Goal: Task Accomplishment & Management: Manage account settings

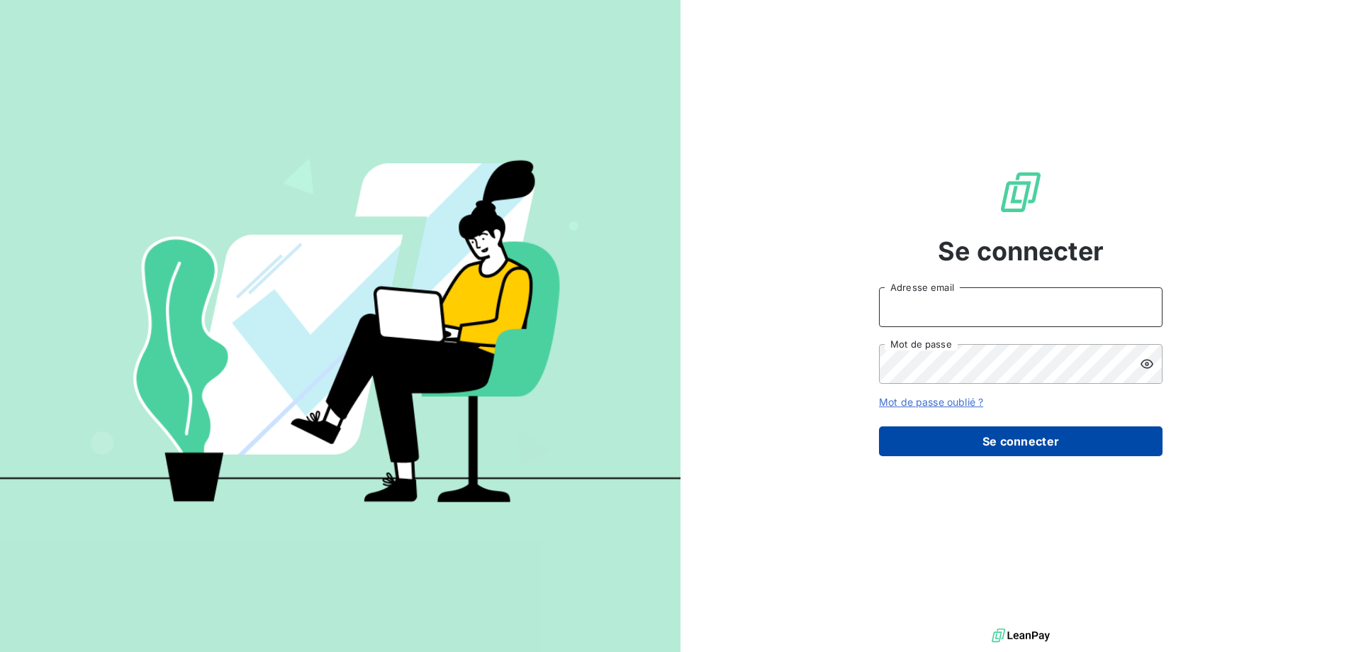
type input "[EMAIL_ADDRESS][DOMAIN_NAME]"
click at [1019, 447] on button "Se connecter" at bounding box center [1021, 441] width 284 height 30
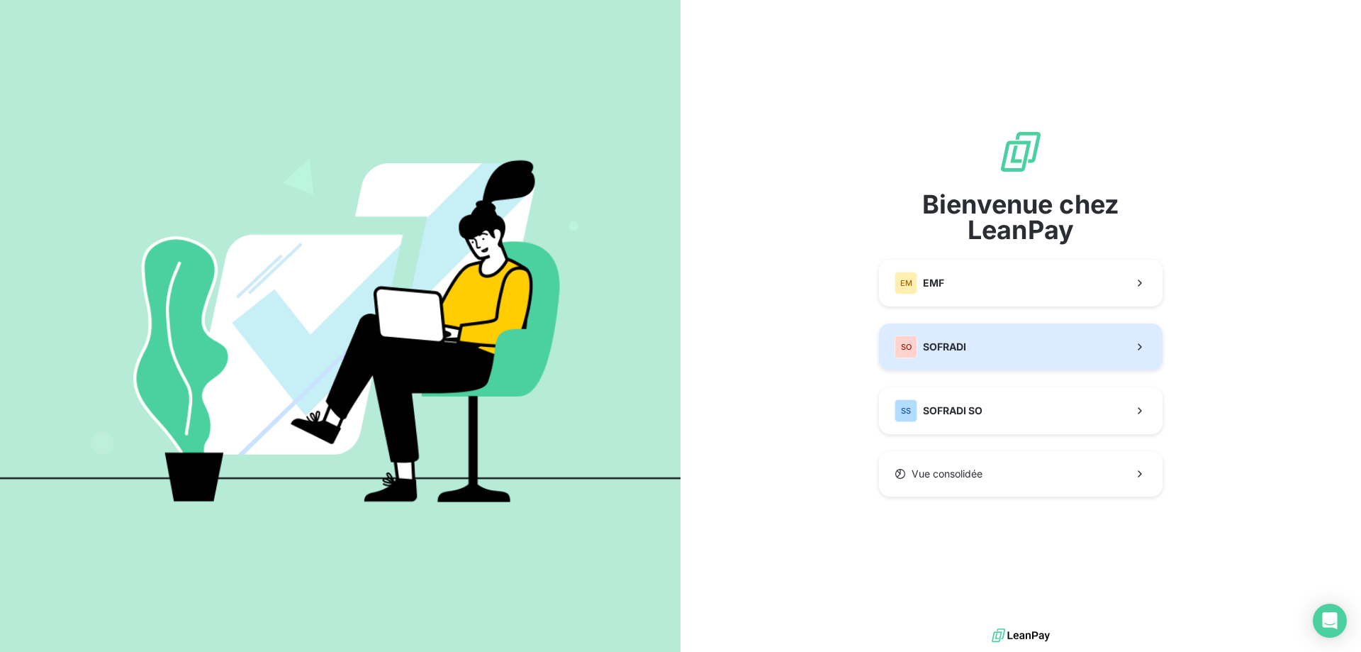
click at [1073, 352] on button "SO SOFRADI" at bounding box center [1021, 346] width 284 height 47
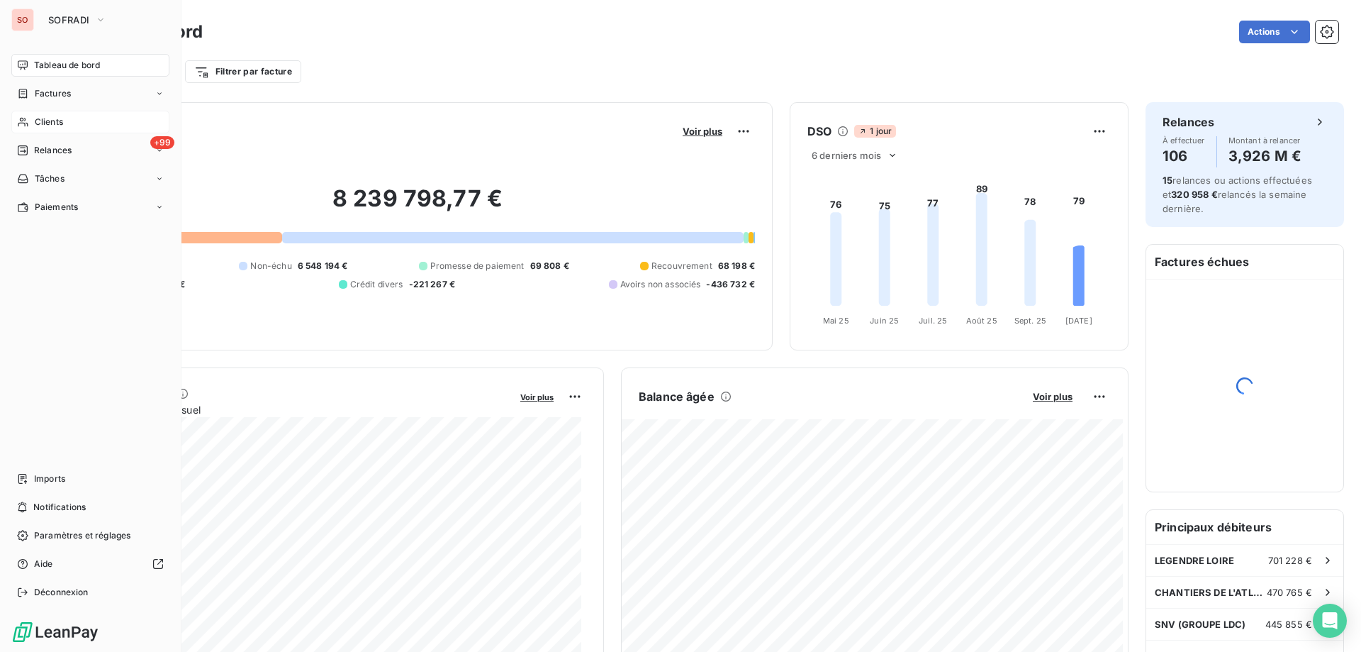
click at [45, 125] on span "Clients" at bounding box center [49, 122] width 28 height 13
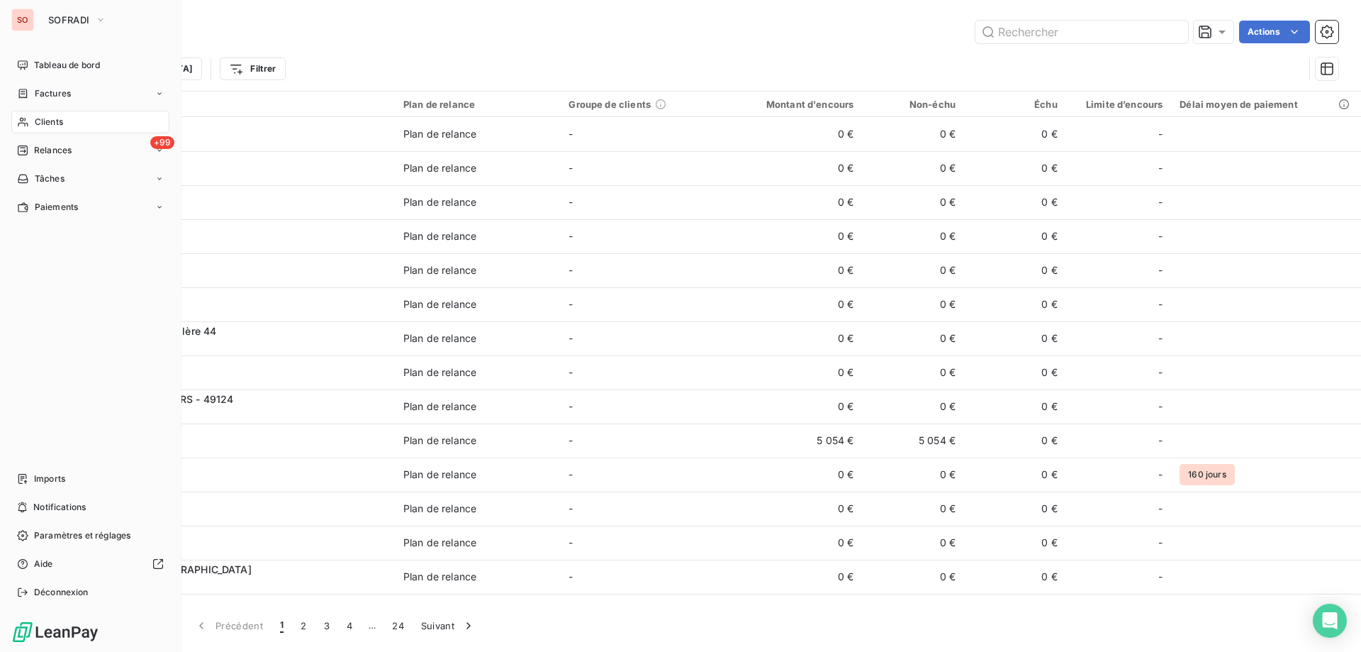
drag, startPoint x: 49, startPoint y: 96, endPoint x: 137, endPoint y: 105, distance: 88.4
click at [49, 96] on span "Factures" at bounding box center [53, 93] width 36 height 13
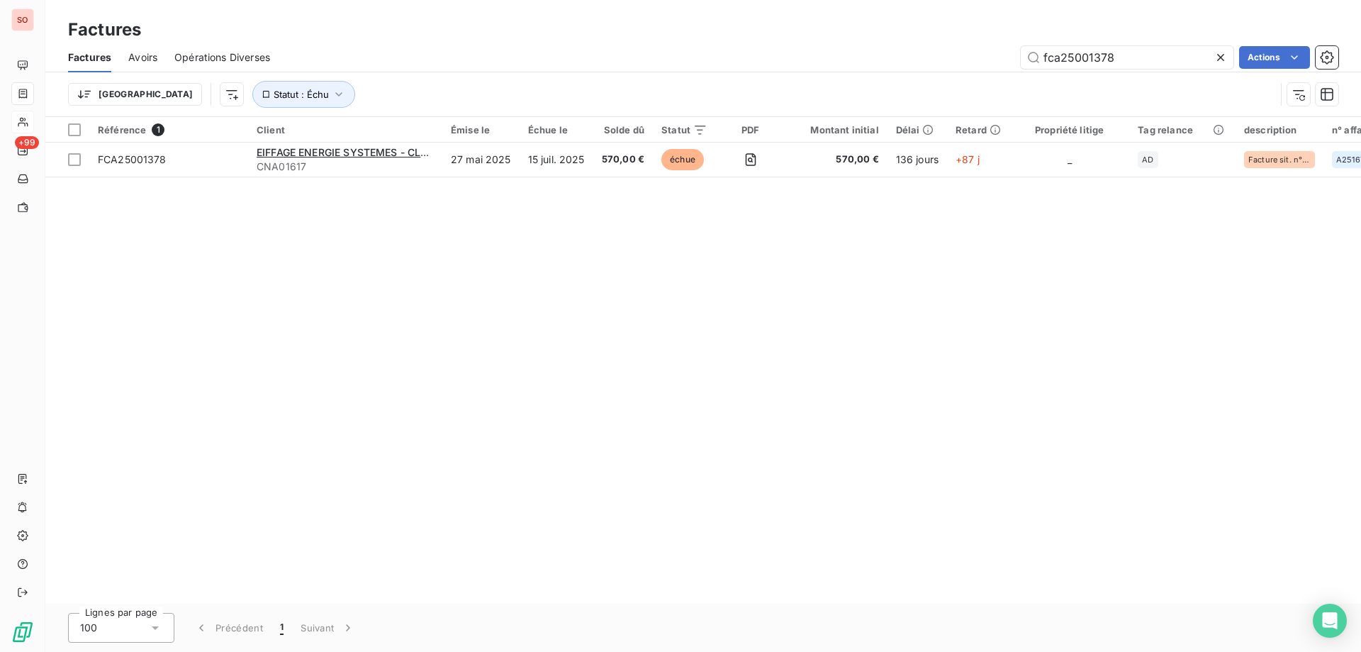
drag, startPoint x: 1134, startPoint y: 57, endPoint x: 831, endPoint y: 45, distance: 303.0
click at [831, 45] on div "Factures Avoirs Opérations Diverses fca25001378 Actions" at bounding box center [703, 58] width 1316 height 30
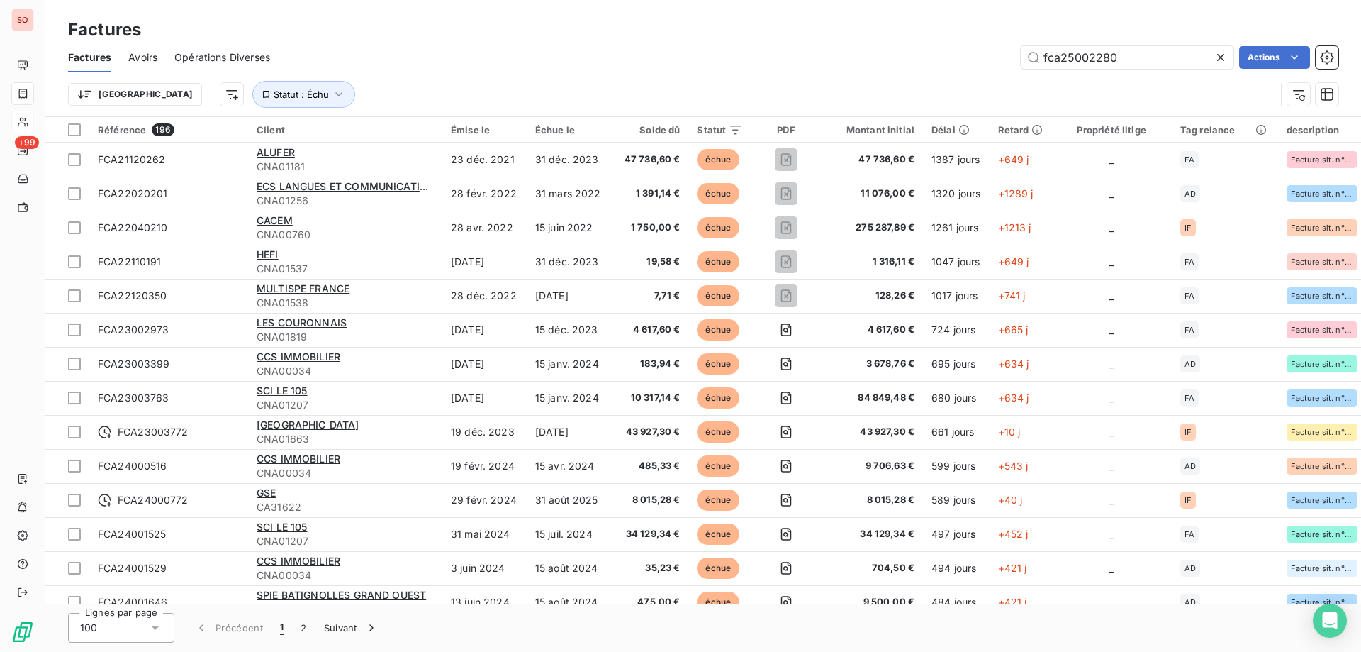
type input "fca25002280"
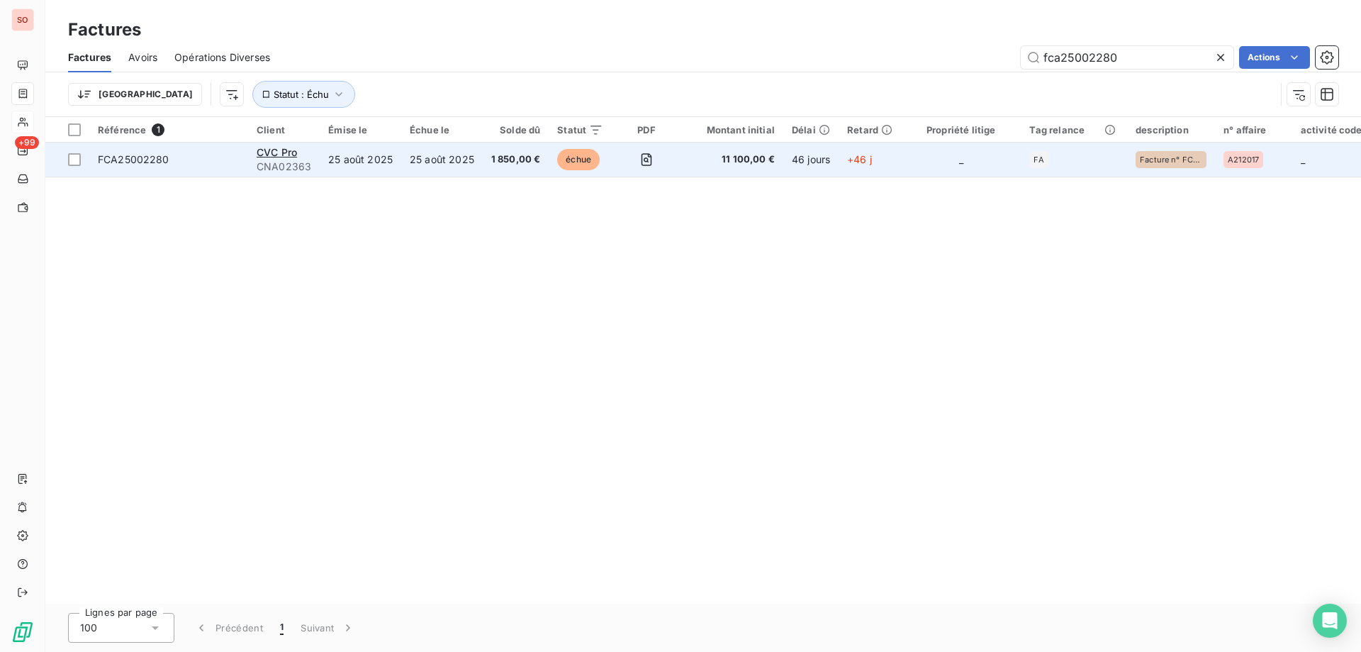
click at [328, 167] on td "25 août 2025" at bounding box center [361, 160] width 82 height 34
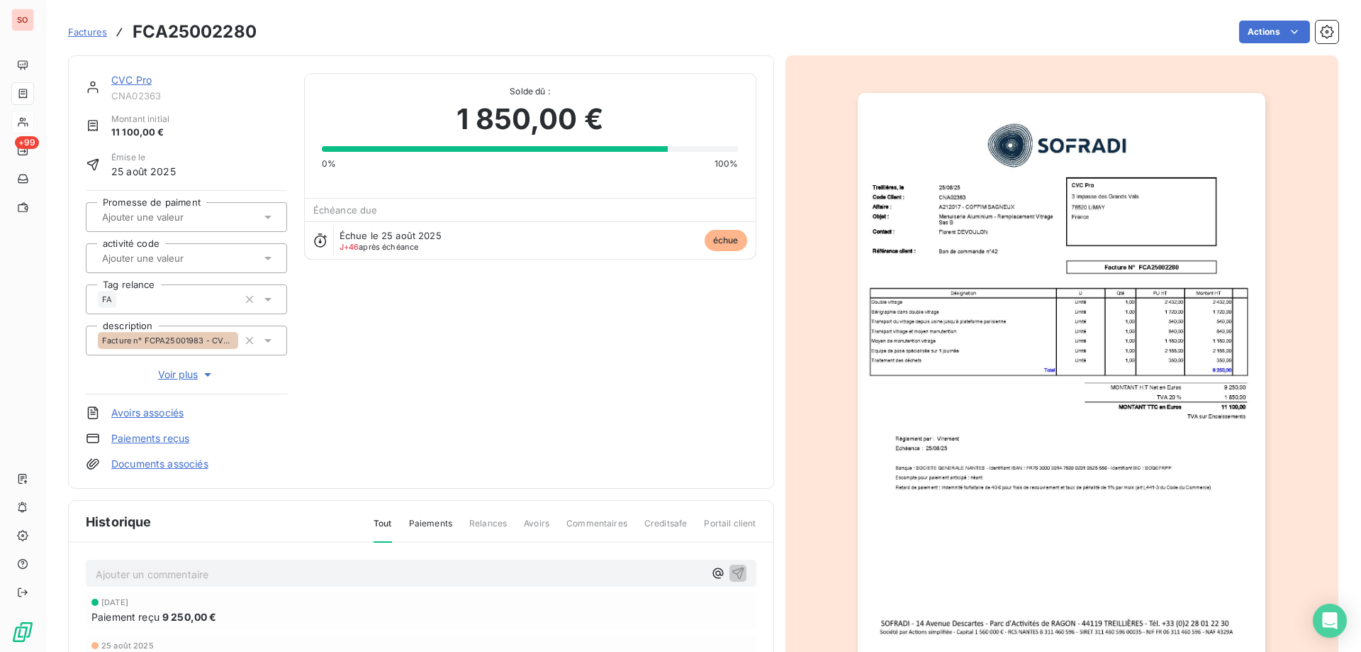
click at [1088, 338] on img "button" at bounding box center [1062, 381] width 408 height 577
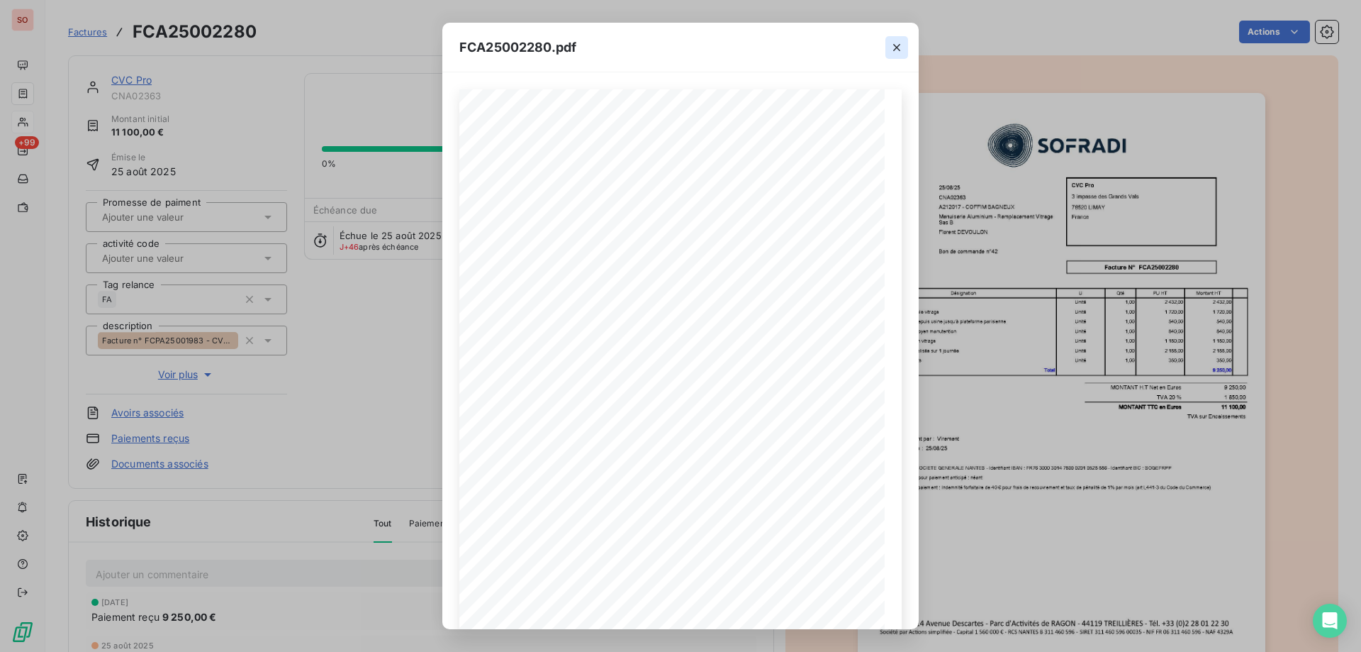
click at [896, 49] on icon "button" at bounding box center [896, 47] width 7 height 7
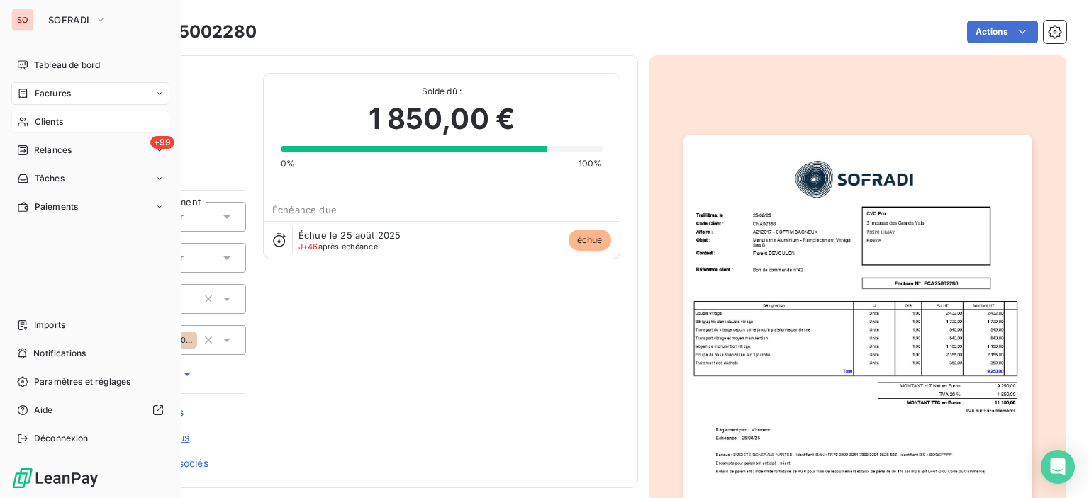
click at [33, 124] on div "Clients" at bounding box center [90, 122] width 158 height 23
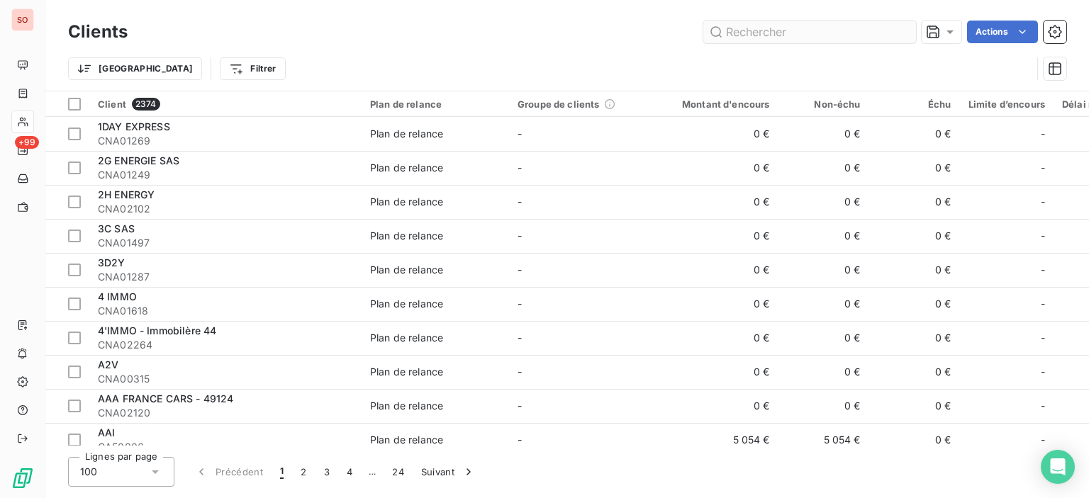
click at [809, 33] on input "text" at bounding box center [809, 32] width 213 height 23
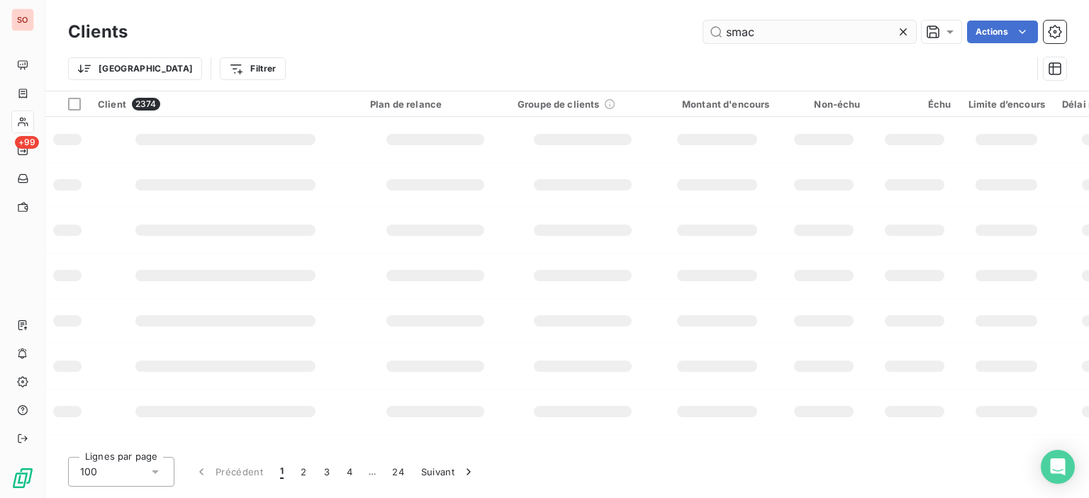
type input "smac"
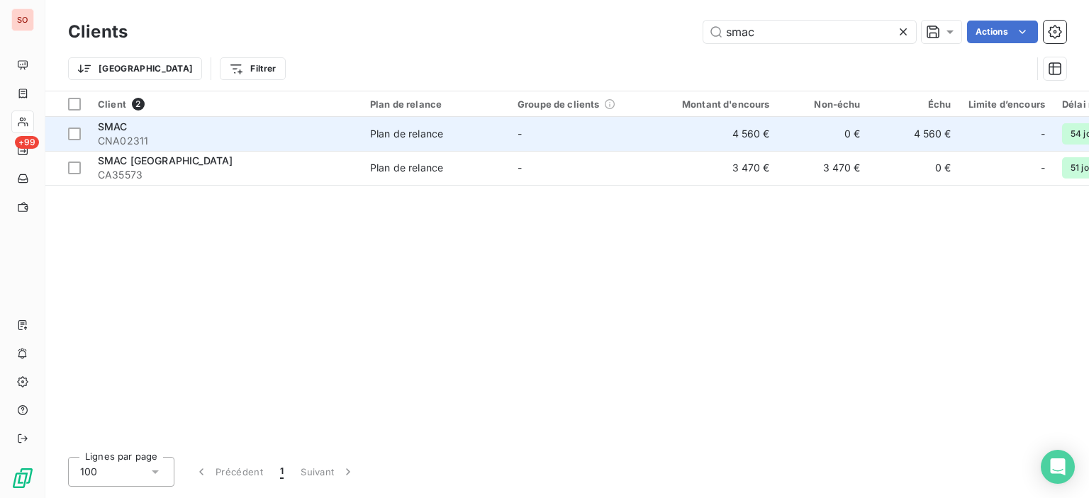
click at [210, 135] on span "CNA02311" at bounding box center [225, 141] width 255 height 14
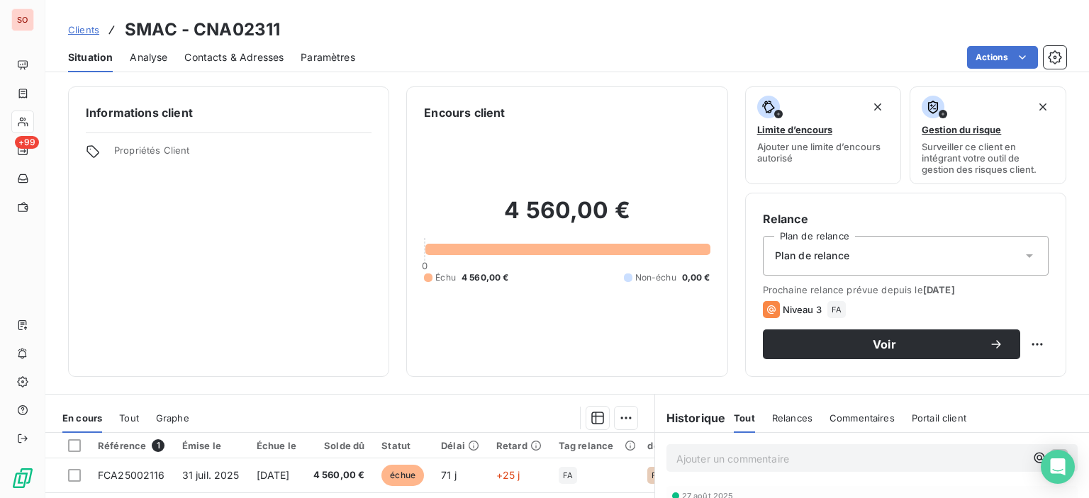
click at [215, 52] on span "Contacts & Adresses" at bounding box center [233, 57] width 99 height 14
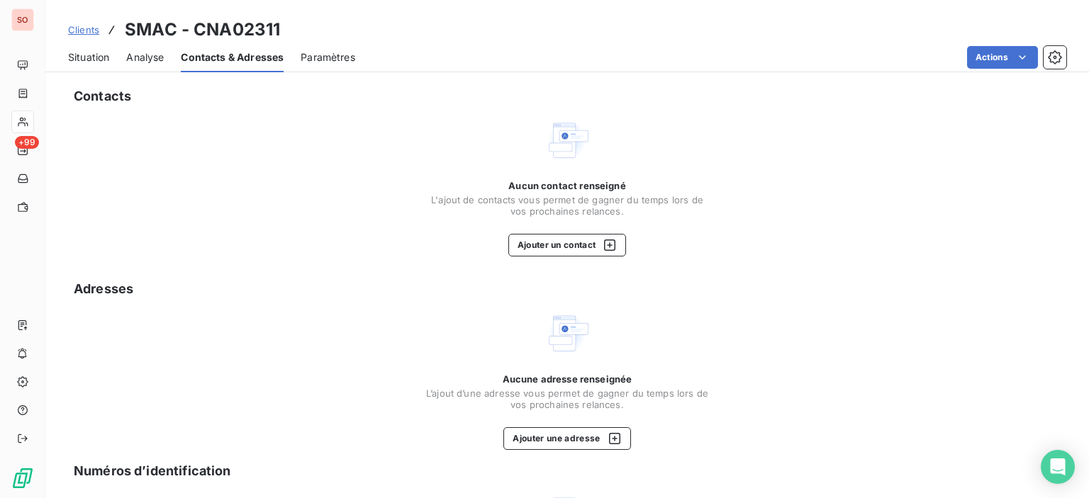
click at [82, 55] on span "Situation" at bounding box center [88, 57] width 41 height 14
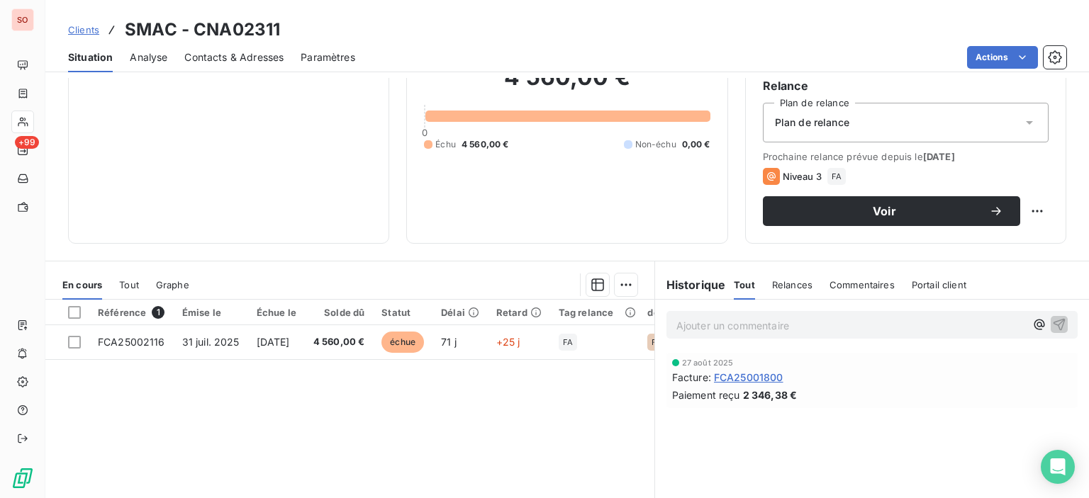
scroll to position [142, 0]
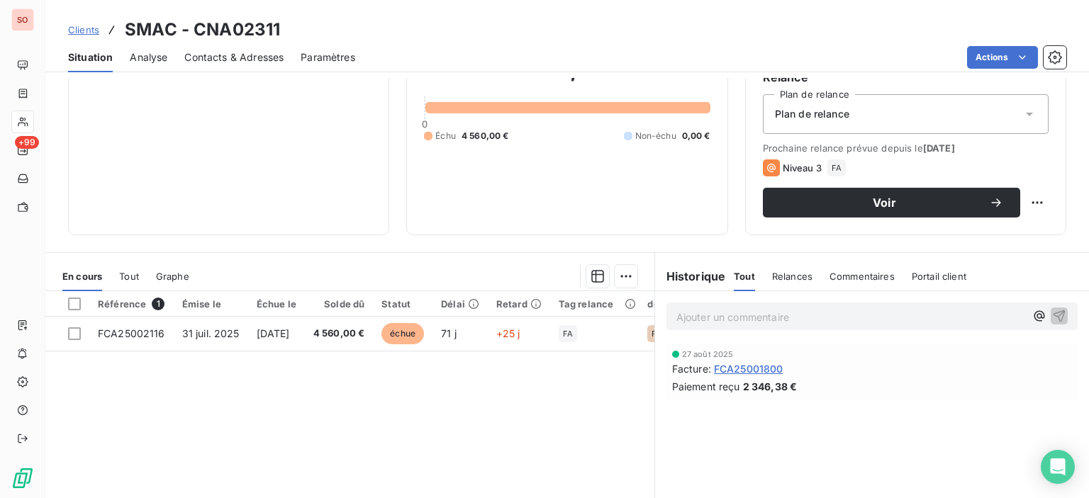
click at [243, 59] on span "Contacts & Adresses" at bounding box center [233, 57] width 99 height 14
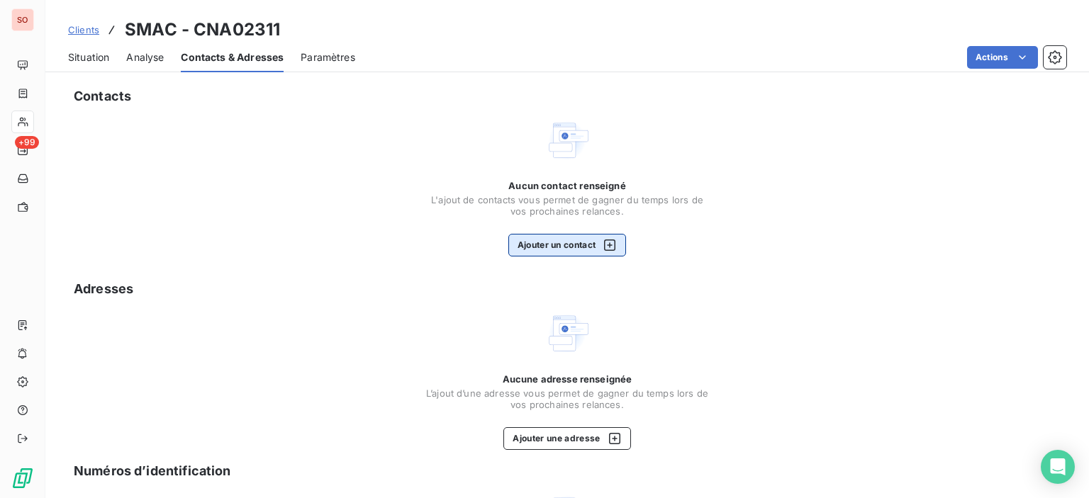
click at [605, 249] on icon "button" at bounding box center [610, 245] width 14 height 14
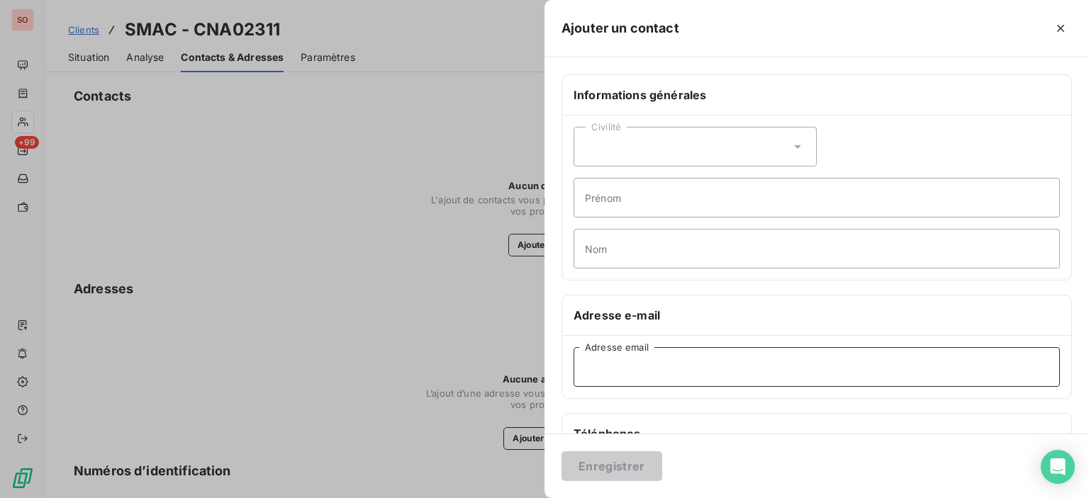
paste input "[PERSON_NAME][EMAIL_ADDRESS][DOMAIN_NAME]"
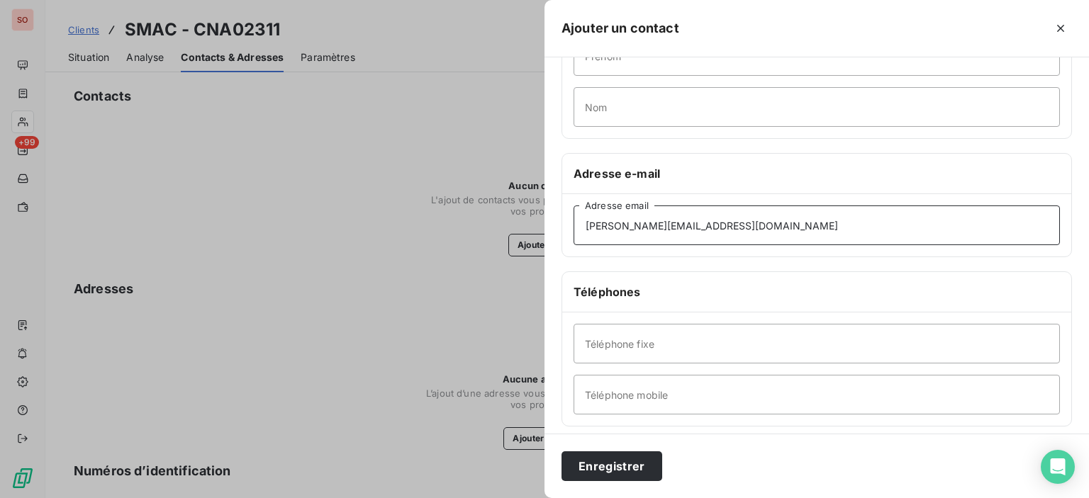
type input "[PERSON_NAME][EMAIL_ADDRESS][DOMAIN_NAME]"
drag, startPoint x: 679, startPoint y: 329, endPoint x: 689, endPoint y: 388, distance: 59.6
click at [679, 329] on input "Téléphone fixe" at bounding box center [817, 344] width 486 height 40
click at [686, 391] on input "Téléphone mobile" at bounding box center [817, 395] width 486 height 40
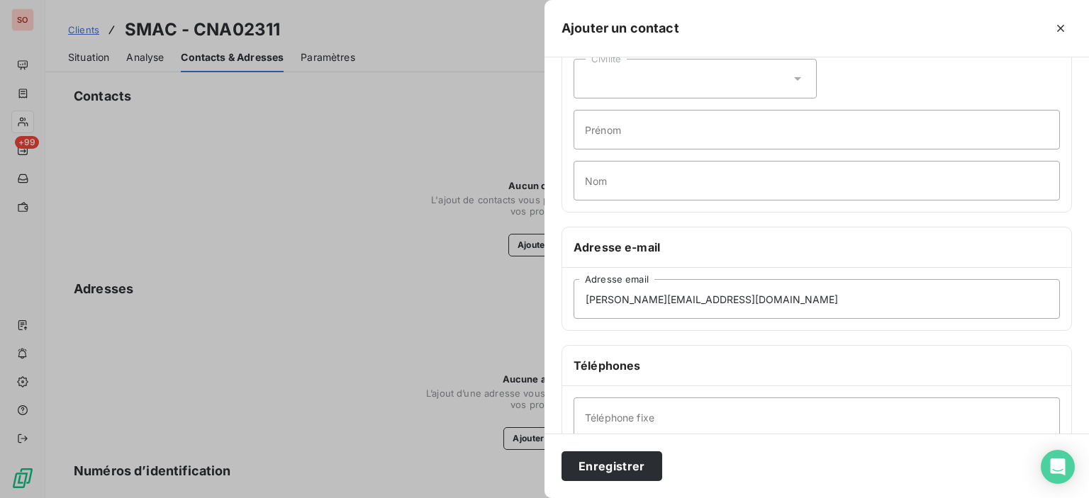
scroll to position [0, 0]
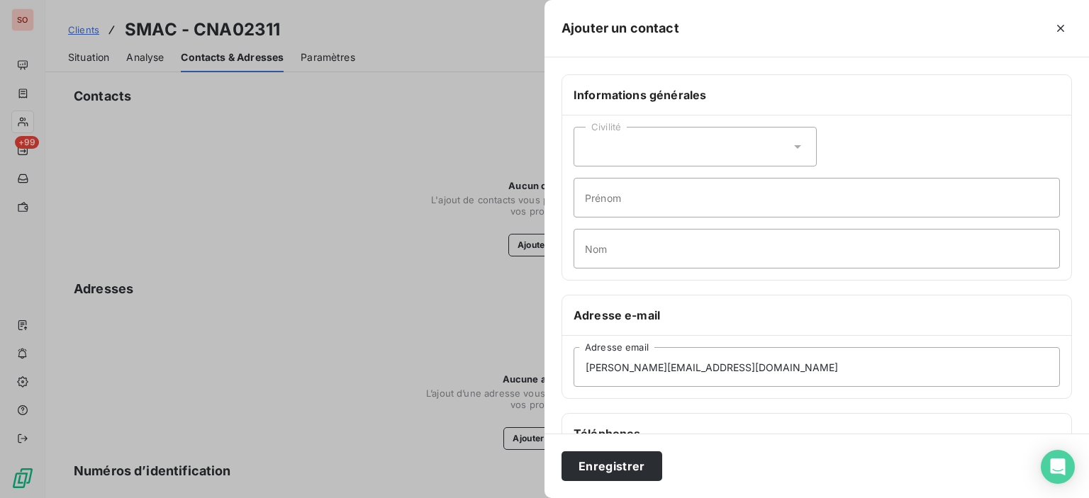
type input "06 30 50 52 38"
click at [619, 206] on input "Prénom" at bounding box center [817, 198] width 486 height 40
type input "Conducteur Travaux"
click at [611, 455] on button "Enregistrer" at bounding box center [612, 467] width 101 height 30
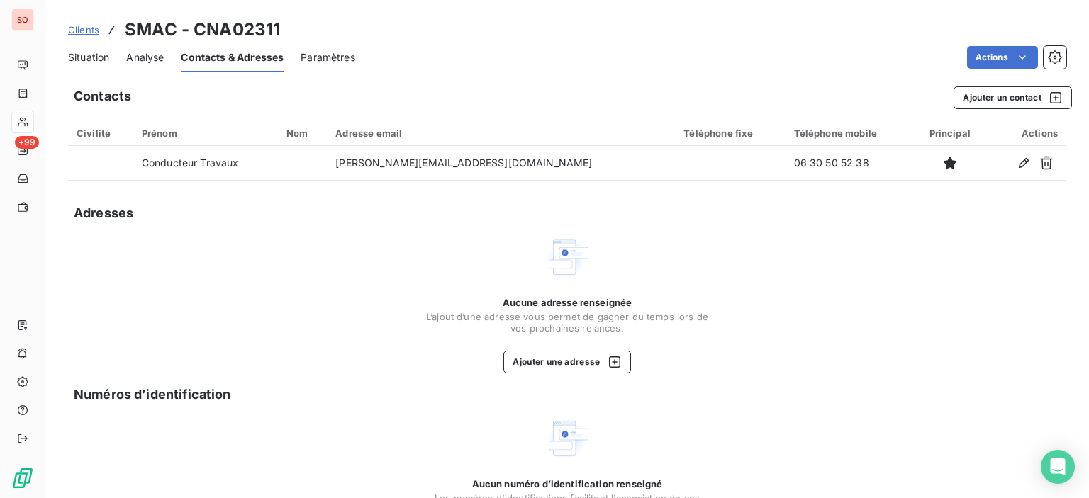
click at [107, 60] on span "Situation" at bounding box center [88, 57] width 41 height 14
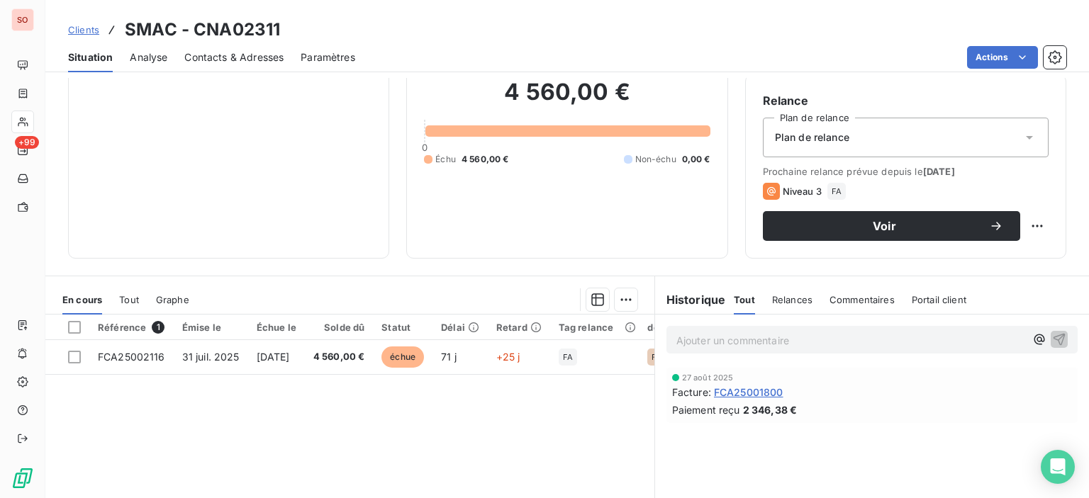
scroll to position [142, 0]
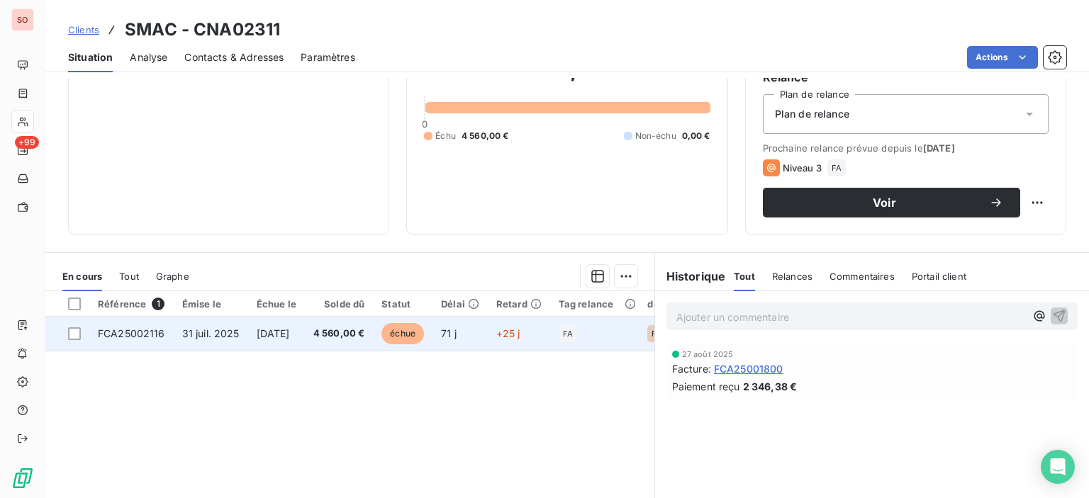
click at [395, 337] on td "échue" at bounding box center [403, 334] width 60 height 34
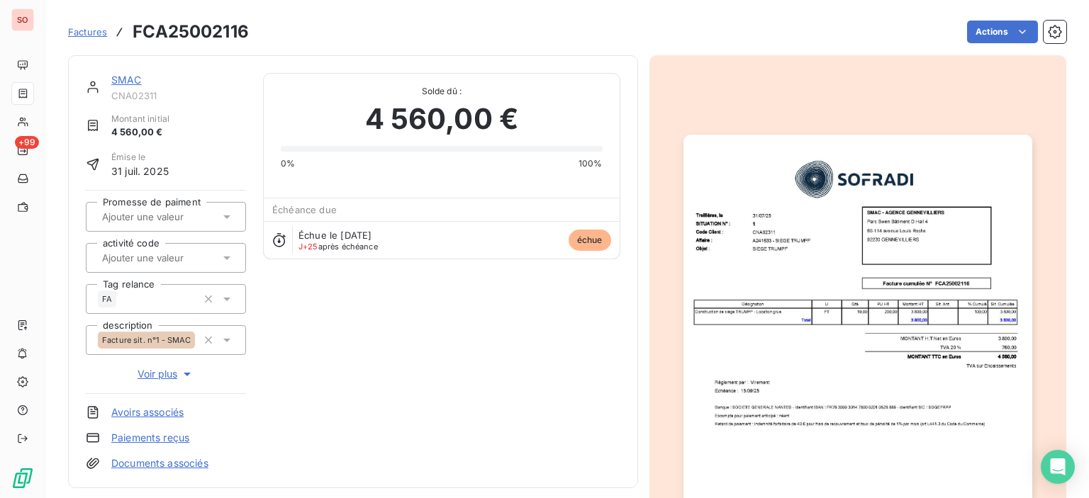
click at [886, 274] on img "button" at bounding box center [858, 381] width 349 height 493
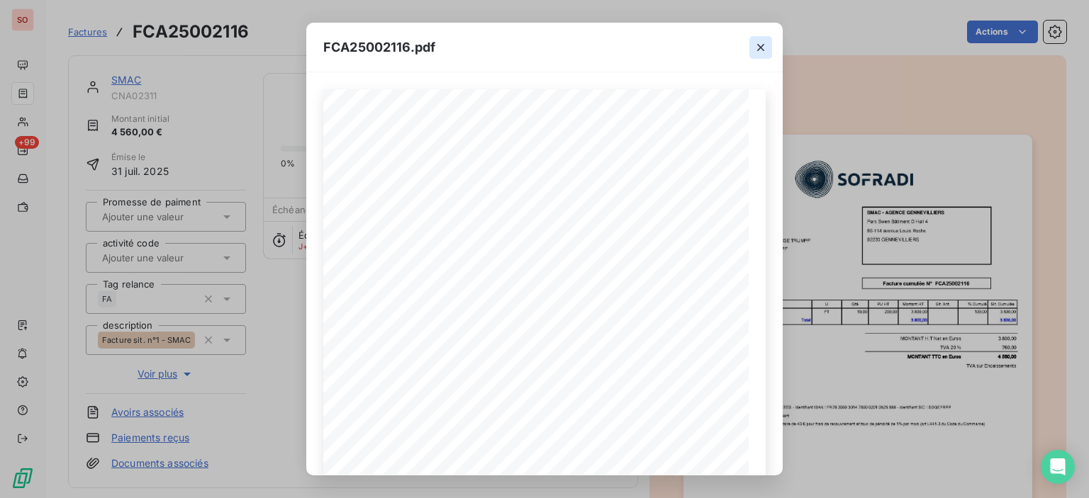
click at [763, 47] on icon "button" at bounding box center [761, 47] width 14 height 14
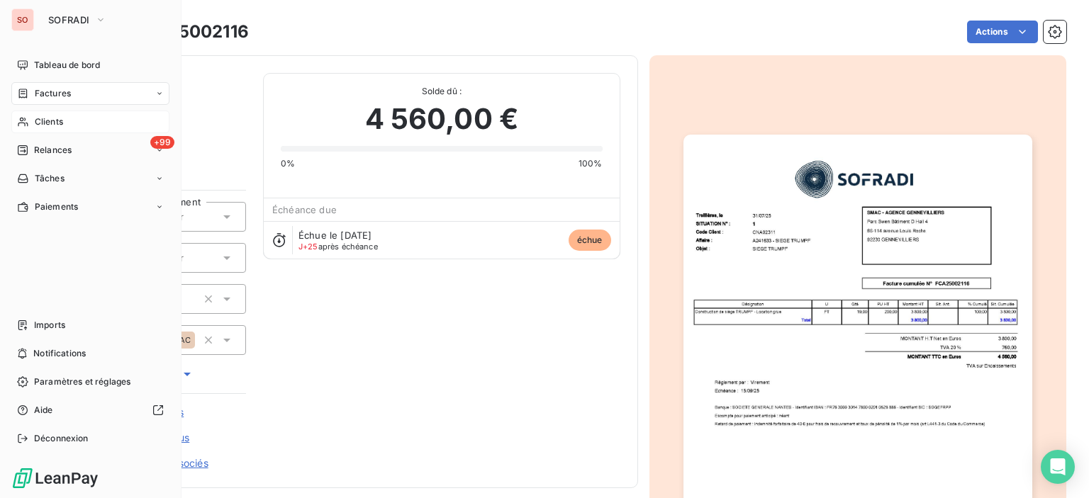
drag, startPoint x: 40, startPoint y: 126, endPoint x: 47, endPoint y: 123, distance: 7.4
click at [40, 126] on span "Clients" at bounding box center [49, 122] width 28 height 13
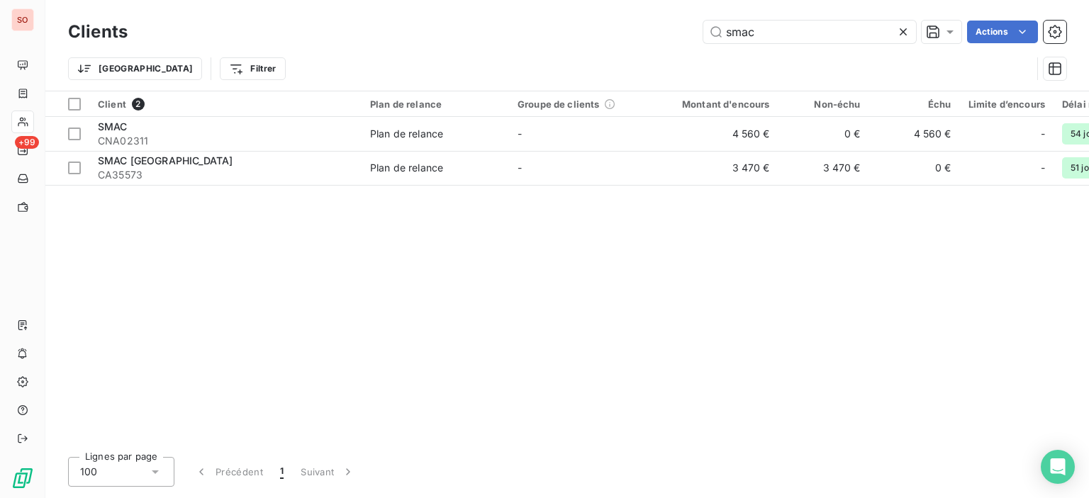
drag, startPoint x: 777, startPoint y: 30, endPoint x: 513, endPoint y: -15, distance: 267.7
click at [513, 0] on html "SO +99 Clients smac Actions Trier Filtrer Client 2 Plan de relance Groupe de cl…" at bounding box center [544, 249] width 1089 height 498
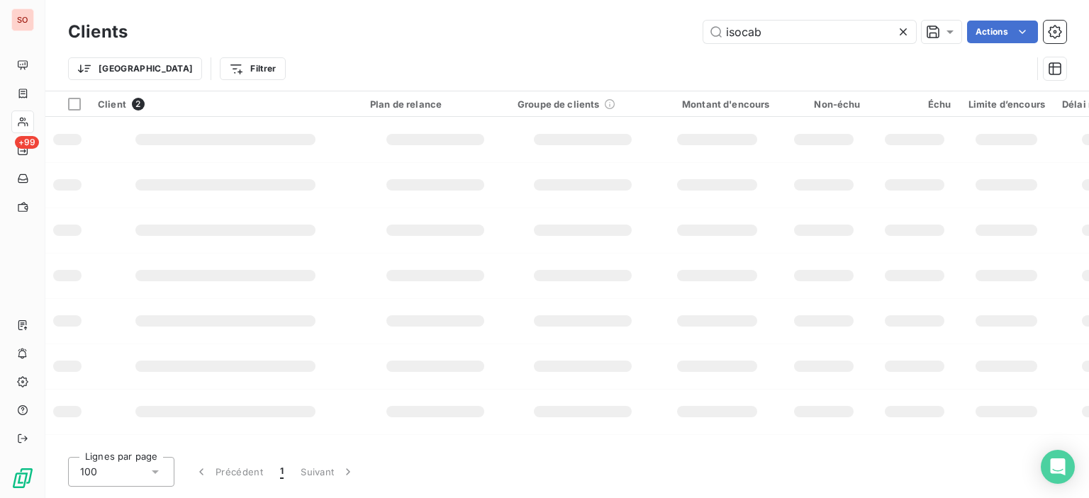
type input "isocab"
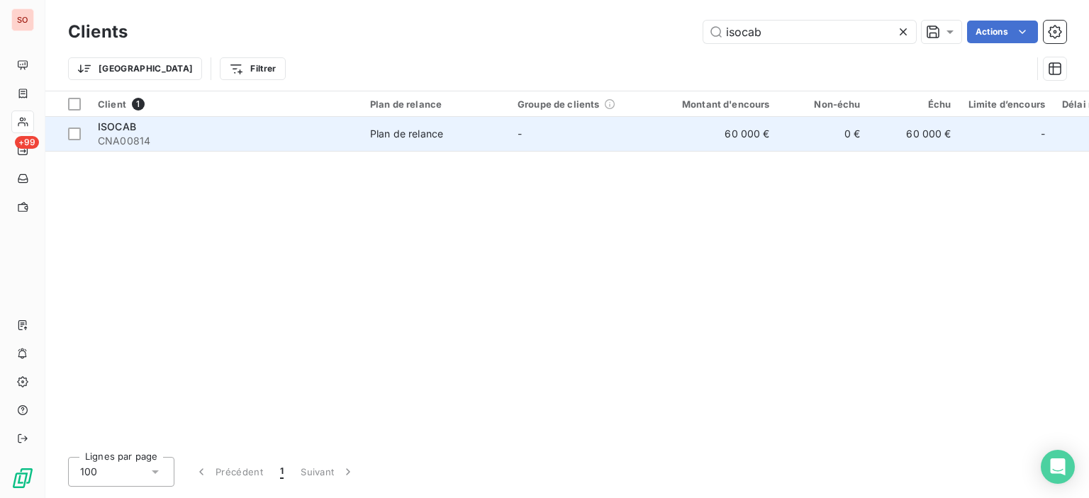
click at [284, 144] on span "CNA00814" at bounding box center [225, 141] width 255 height 14
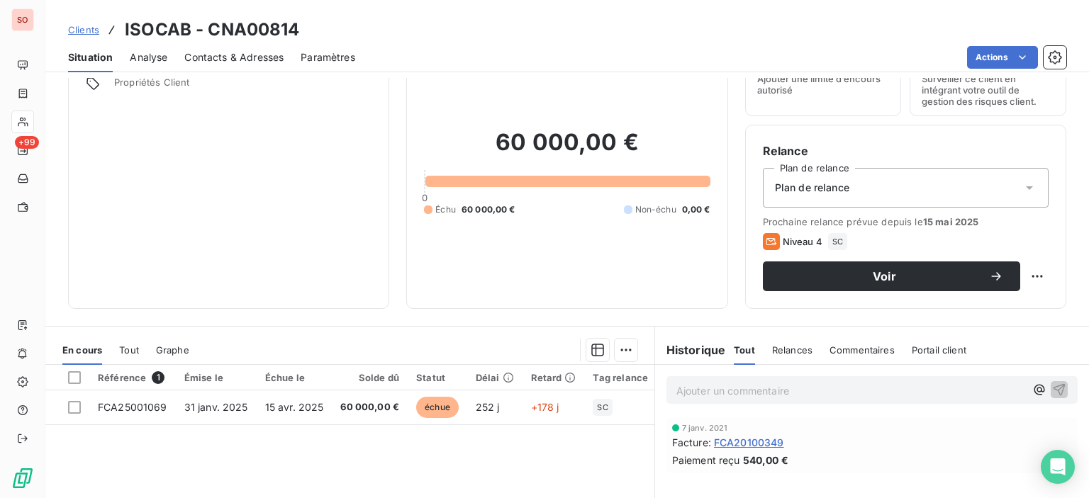
scroll to position [142, 0]
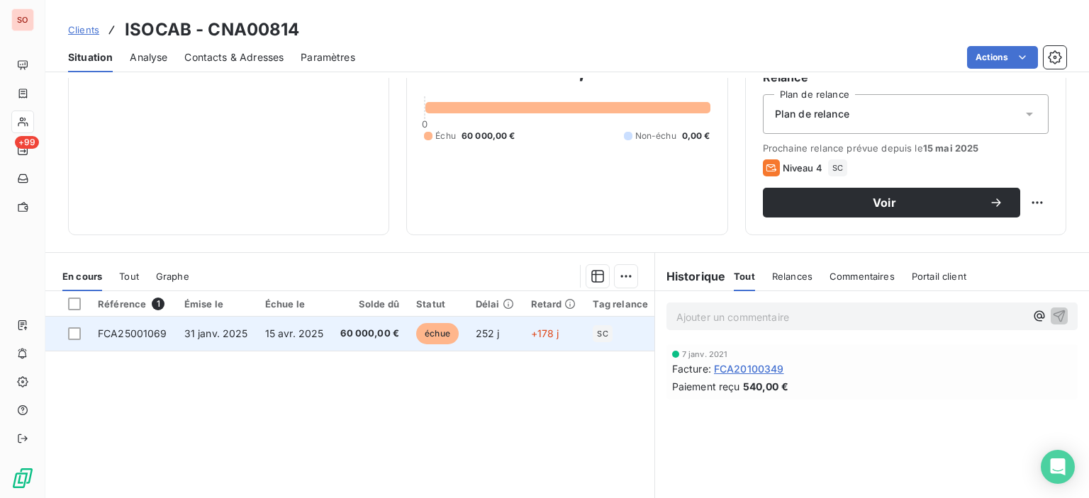
click at [292, 340] on td "15 avr. 2025" at bounding box center [295, 334] width 76 height 34
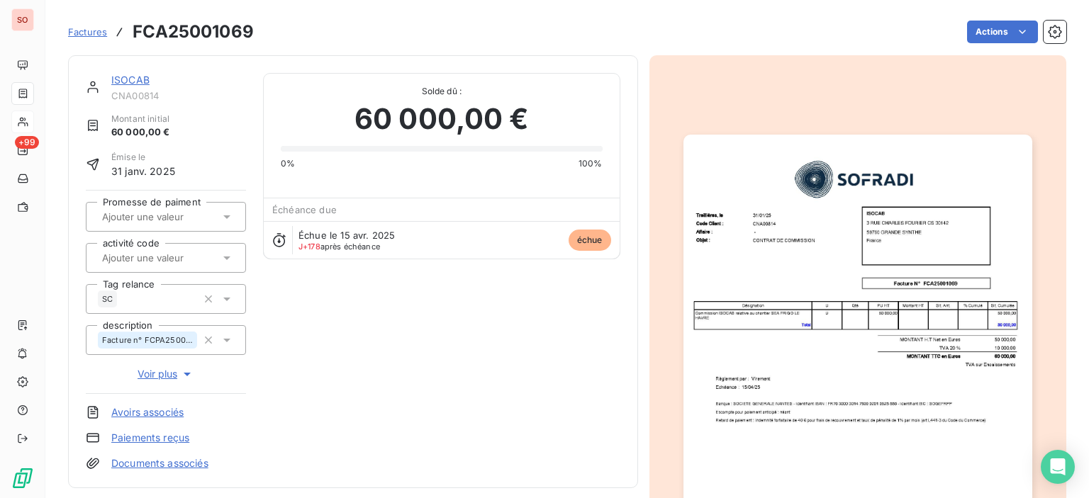
click at [776, 268] on img "button" at bounding box center [858, 381] width 349 height 493
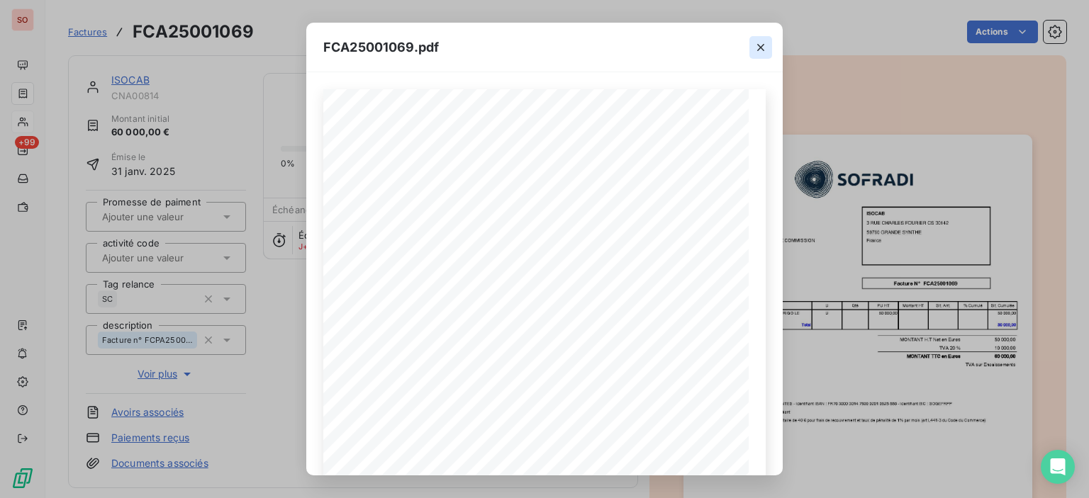
click at [762, 48] on icon "button" at bounding box center [760, 47] width 7 height 7
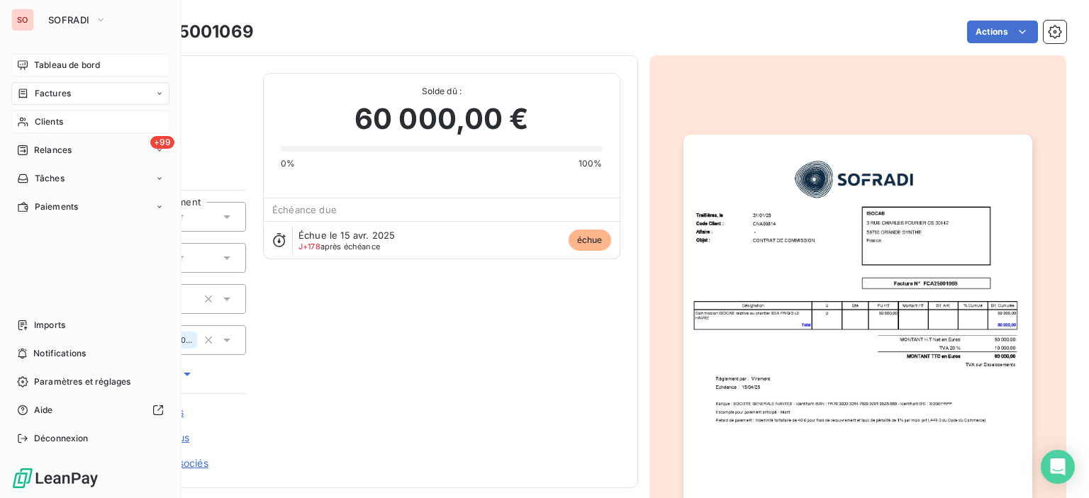
click at [40, 63] on span "Tableau de bord" at bounding box center [67, 65] width 66 height 13
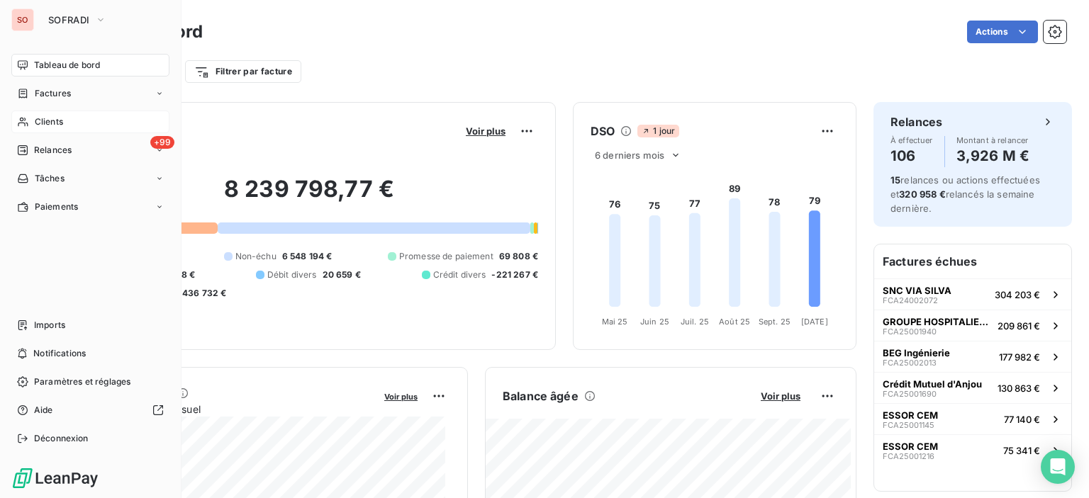
click at [64, 124] on div "Clients" at bounding box center [90, 122] width 158 height 23
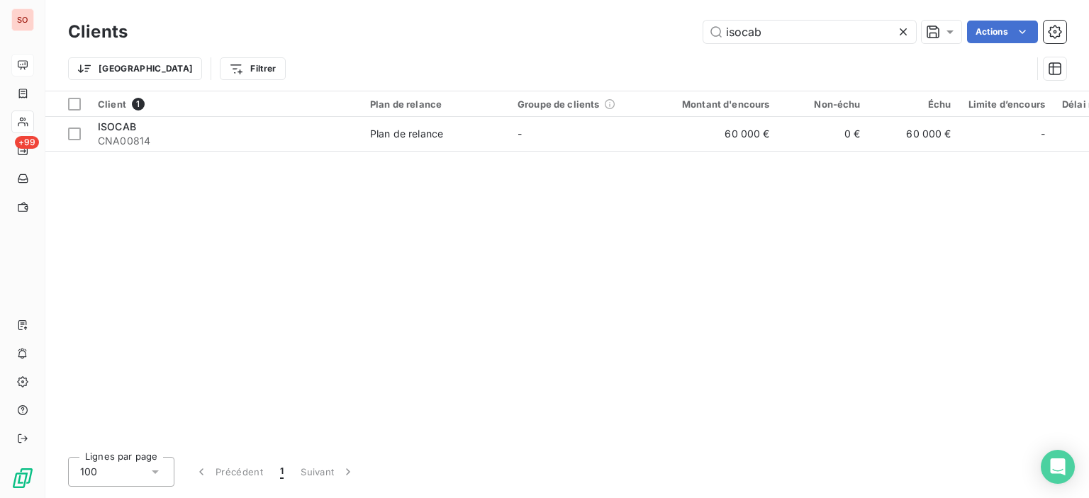
drag, startPoint x: 789, startPoint y: 28, endPoint x: 439, endPoint y: -29, distance: 354.2
click at [439, 0] on html "SO +99 Clients isocab Actions Trier Filtrer Client 1 Plan de relance Groupe de …" at bounding box center [544, 249] width 1089 height 498
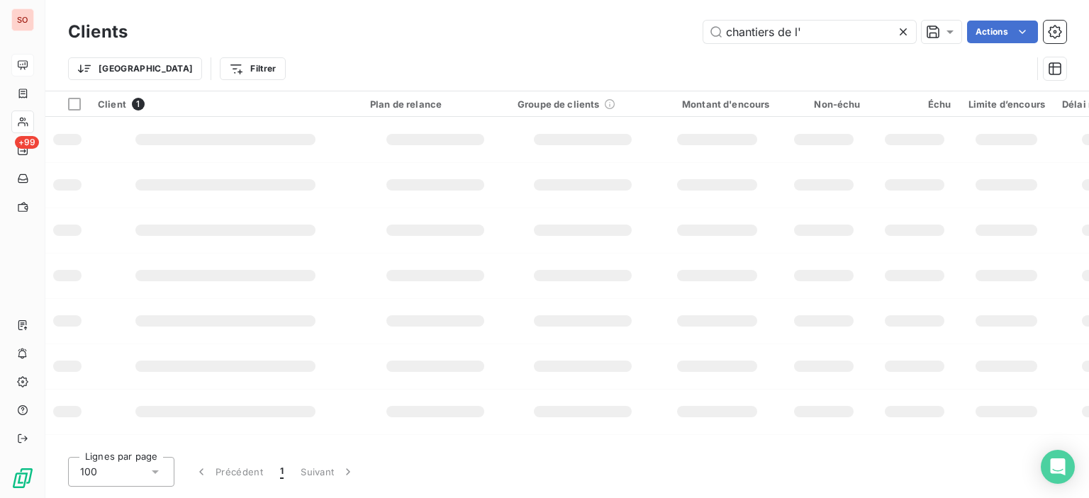
type input "chantiers de l'"
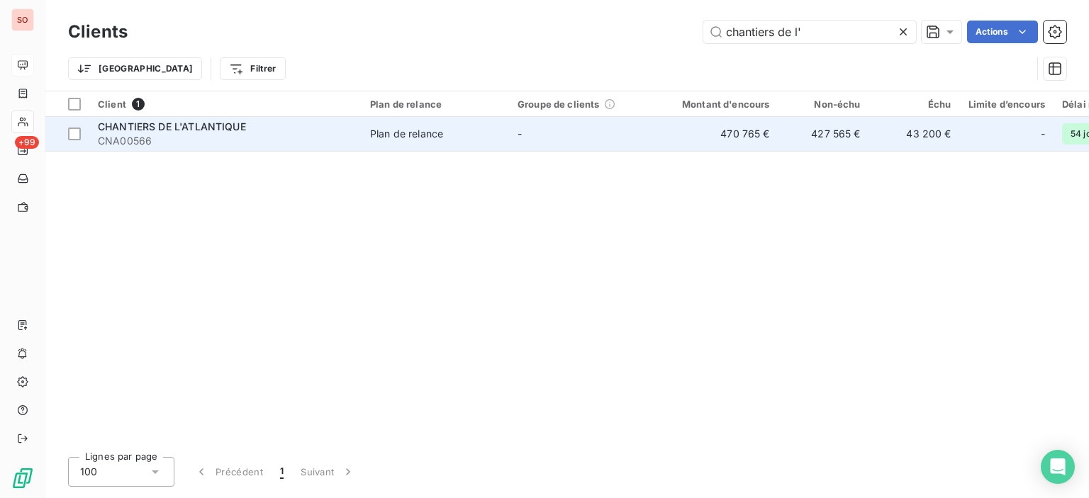
click at [216, 135] on span "CNA00566" at bounding box center [225, 141] width 255 height 14
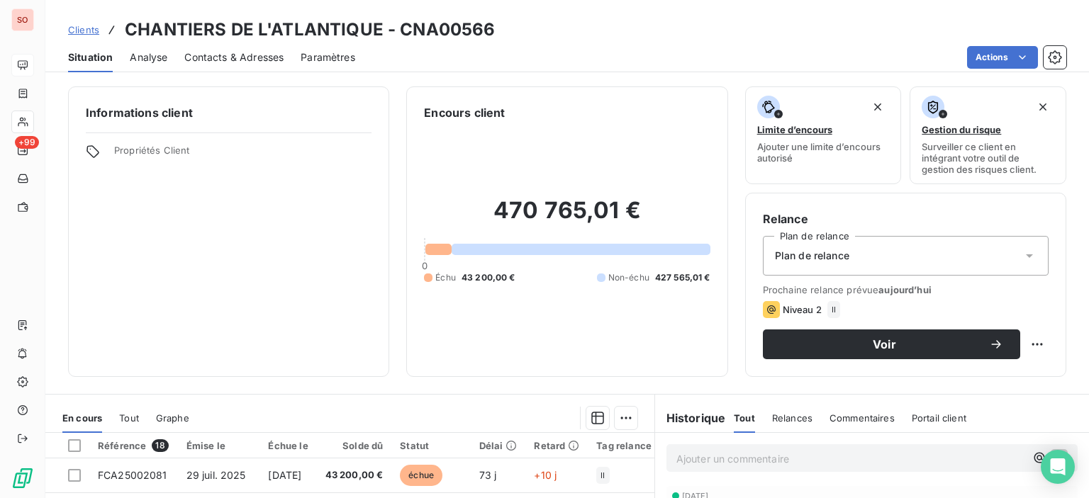
click at [257, 65] on div "Contacts & Adresses" at bounding box center [233, 58] width 99 height 30
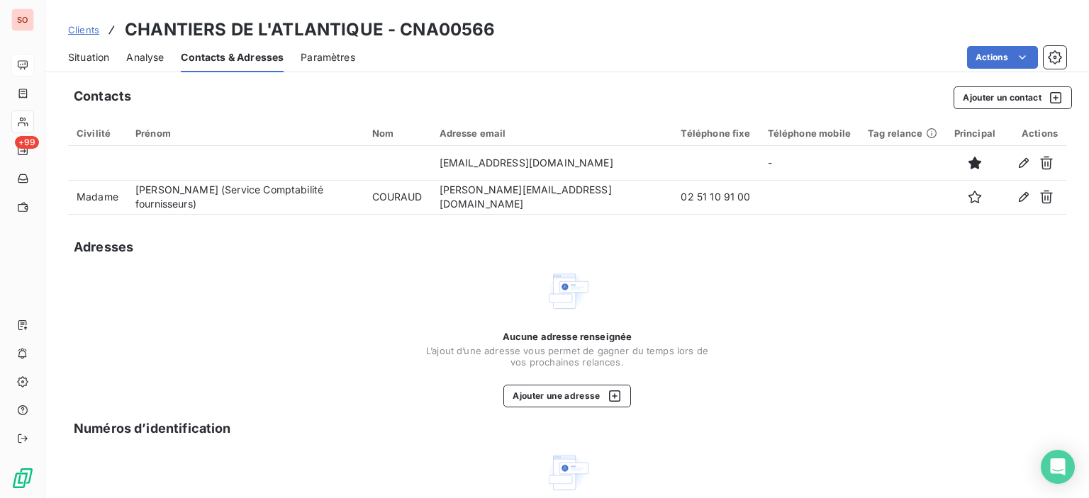
click at [101, 57] on span "Situation" at bounding box center [88, 57] width 41 height 14
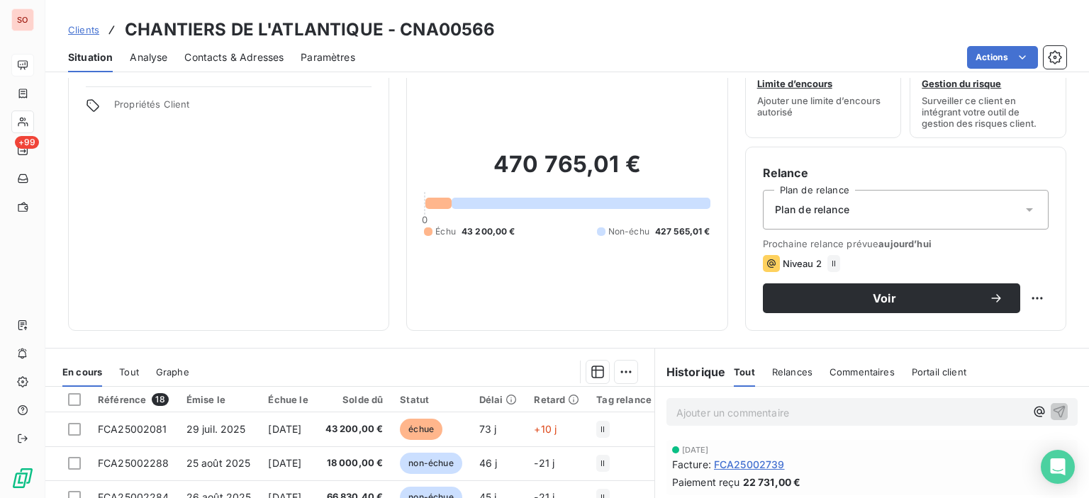
scroll to position [142, 0]
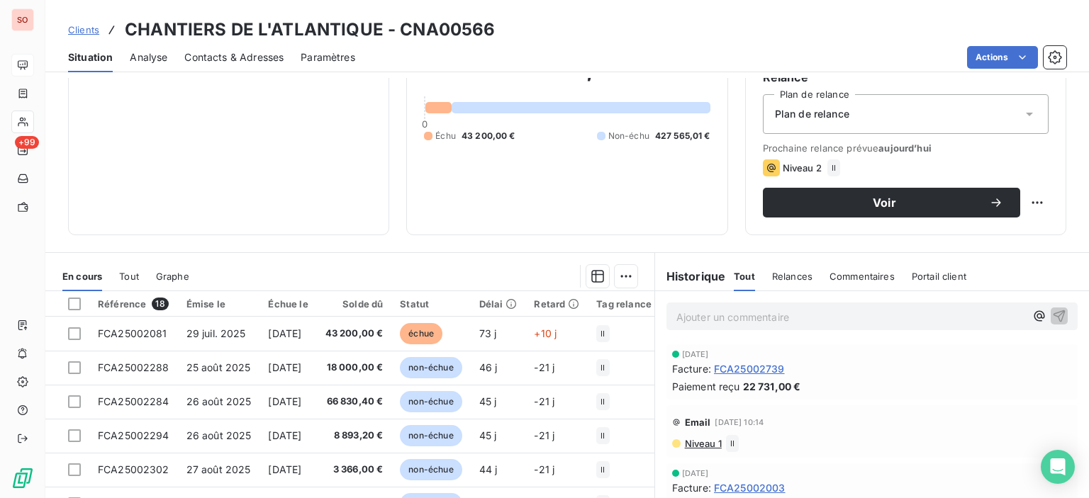
click at [255, 69] on div "Contacts & Adresses" at bounding box center [233, 58] width 99 height 30
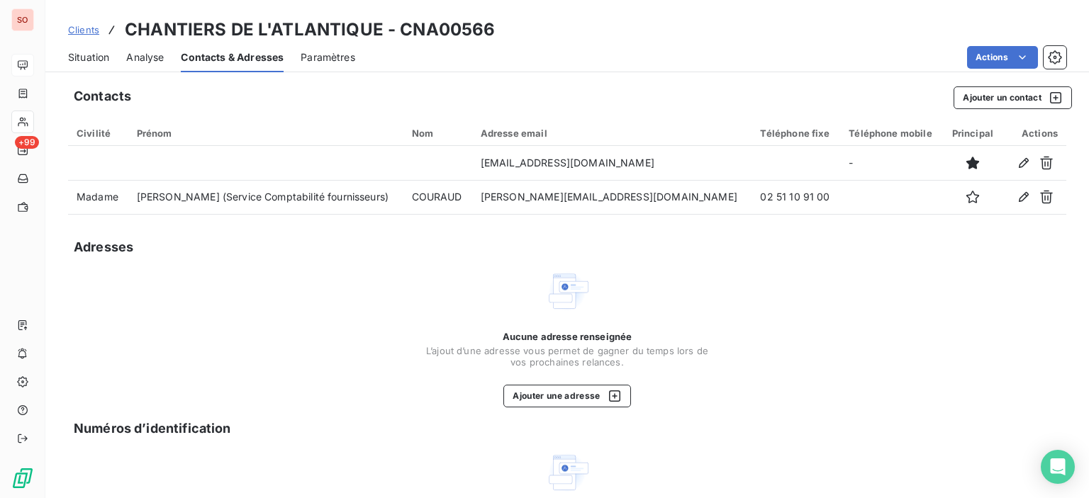
click at [84, 52] on span "Situation" at bounding box center [88, 57] width 41 height 14
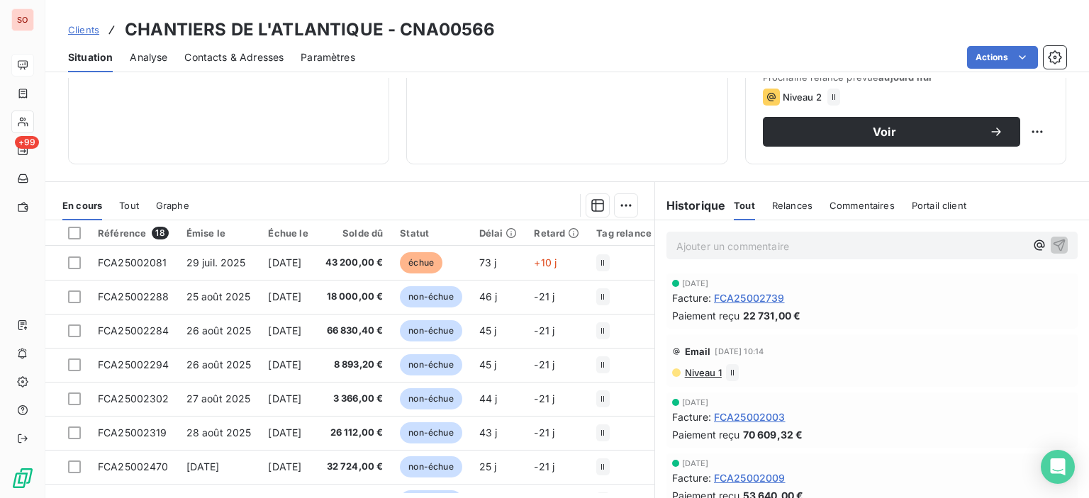
scroll to position [0, 0]
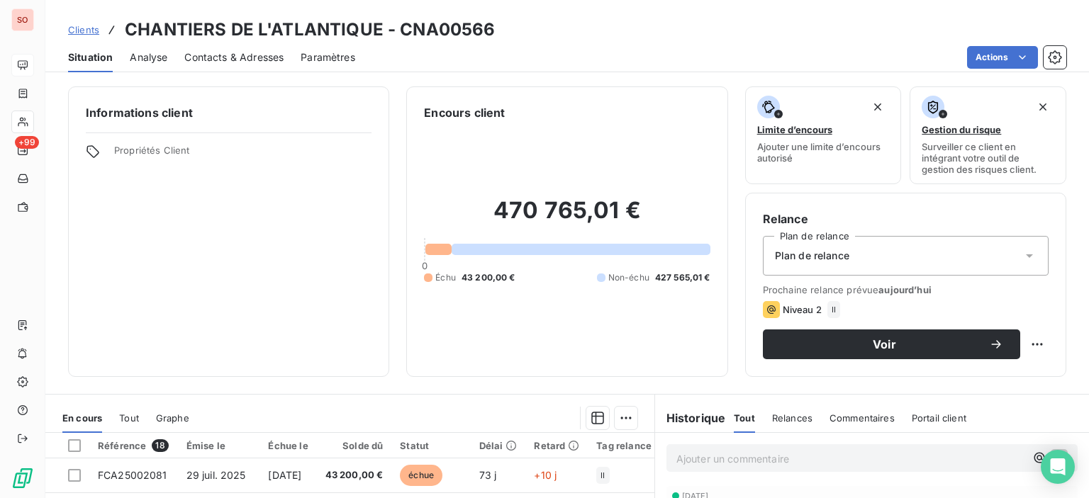
click at [269, 50] on span "Contacts & Adresses" at bounding box center [233, 57] width 99 height 14
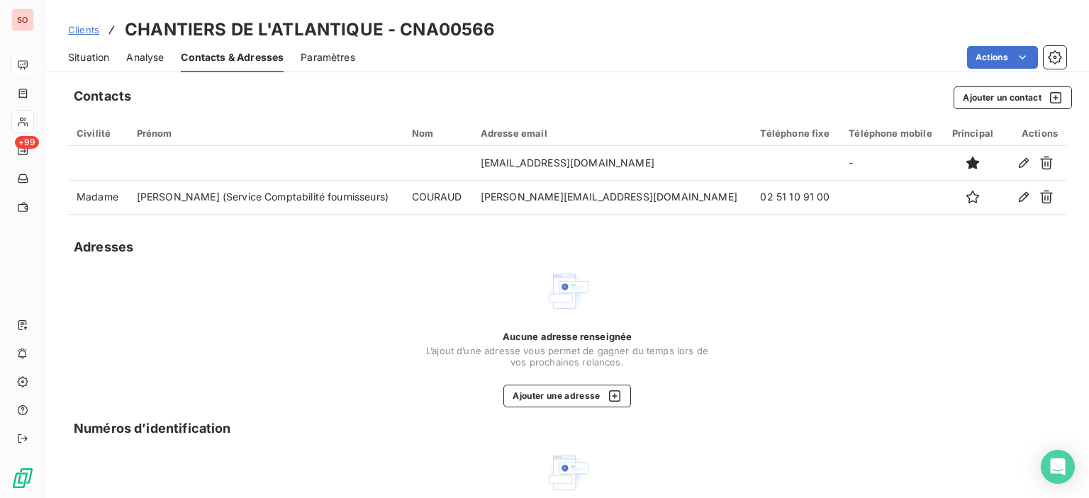
click at [77, 53] on span "Situation" at bounding box center [88, 57] width 41 height 14
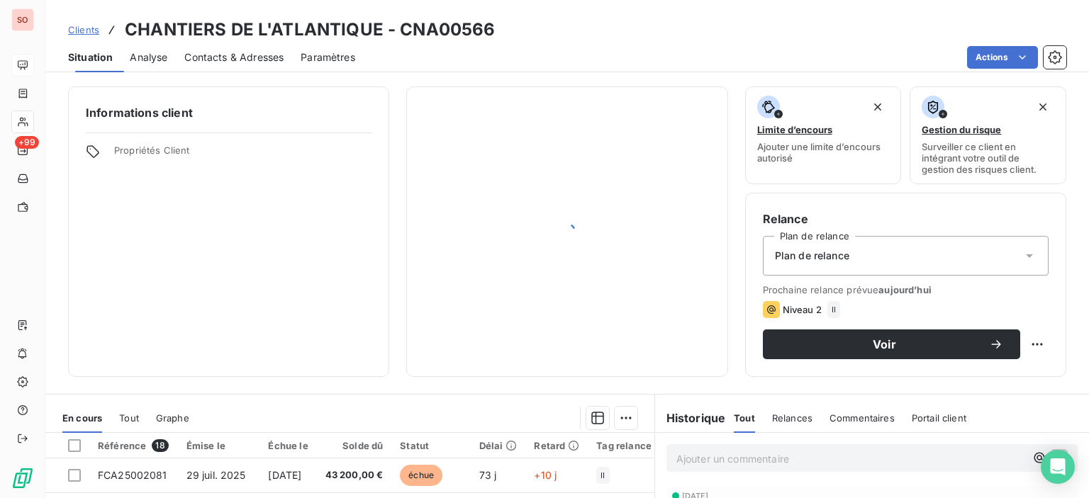
scroll to position [213, 0]
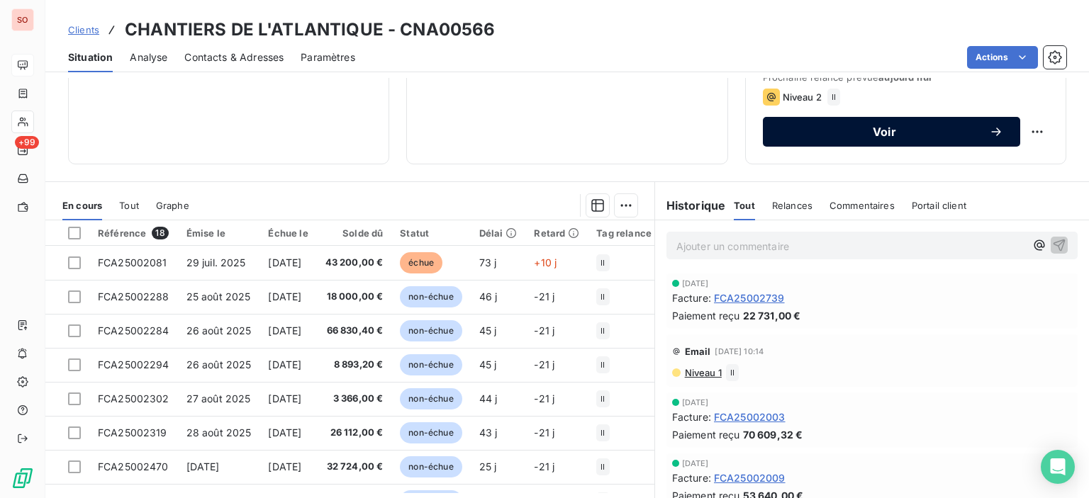
click at [810, 128] on span "Voir" at bounding box center [884, 131] width 209 height 11
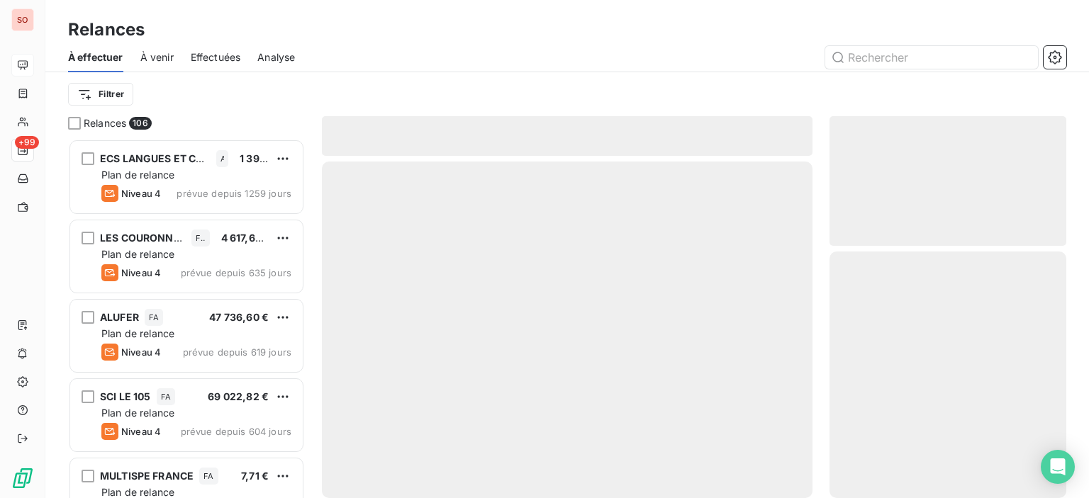
scroll to position [349, 225]
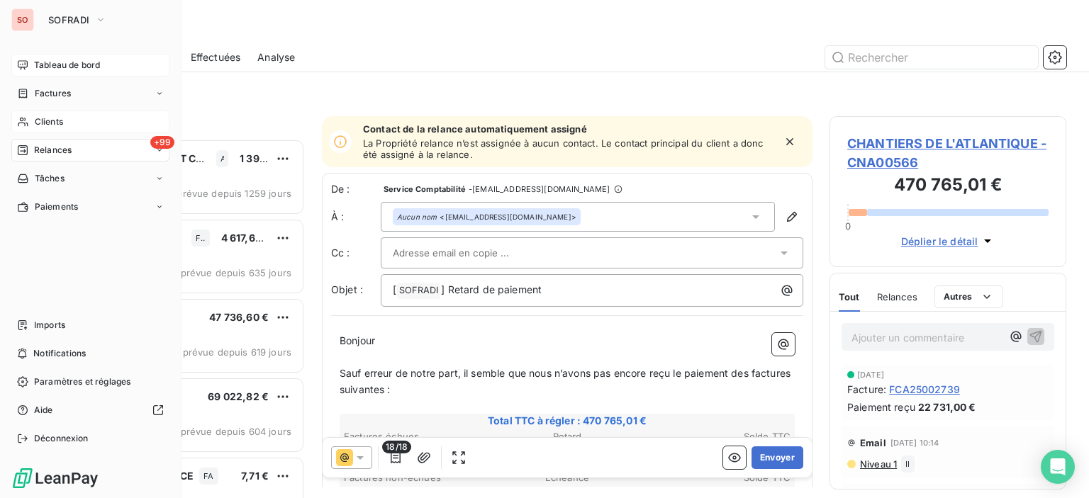
click at [57, 121] on span "Clients" at bounding box center [49, 122] width 28 height 13
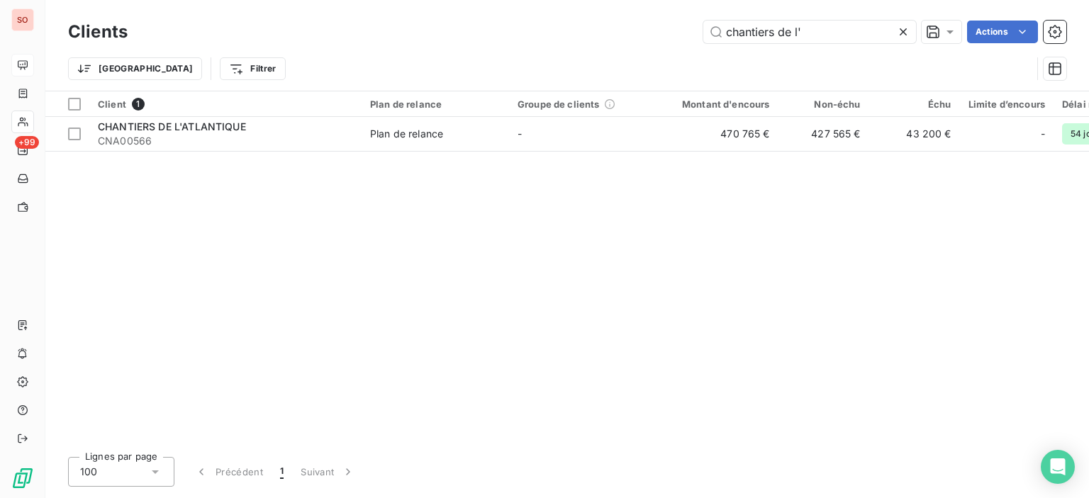
drag, startPoint x: 853, startPoint y: 33, endPoint x: 423, endPoint y: 18, distance: 430.0
click at [433, 18] on div "Clients chantiers de l' Actions" at bounding box center [567, 32] width 998 height 30
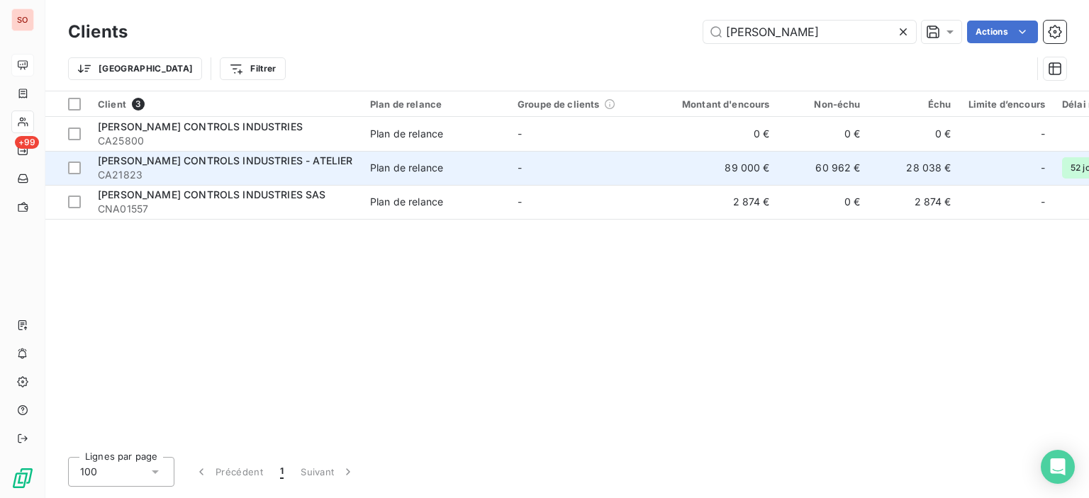
type input "[PERSON_NAME]"
click at [246, 160] on span "[PERSON_NAME] CONTROLS INDUSTRIES - ATELIER" at bounding box center [225, 161] width 255 height 12
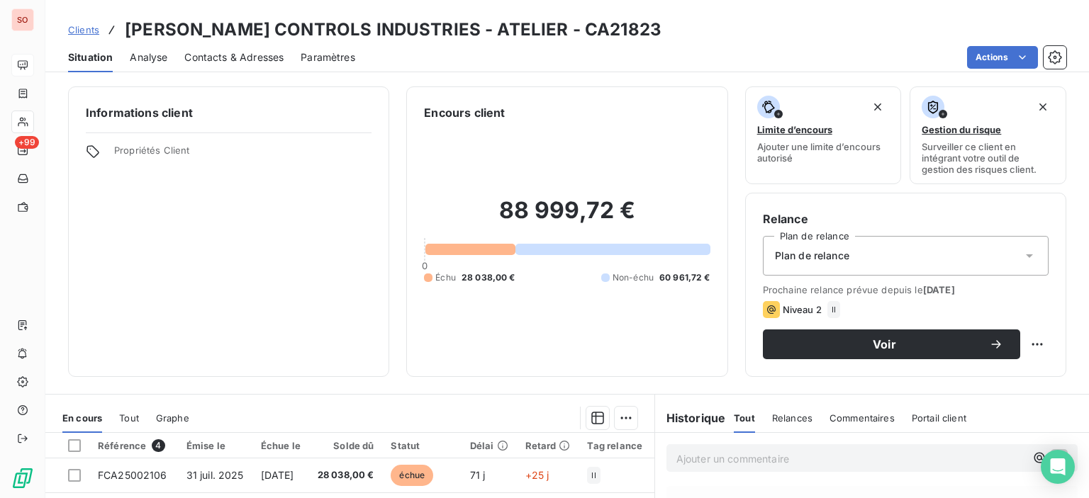
click at [233, 60] on span "Contacts & Adresses" at bounding box center [233, 57] width 99 height 14
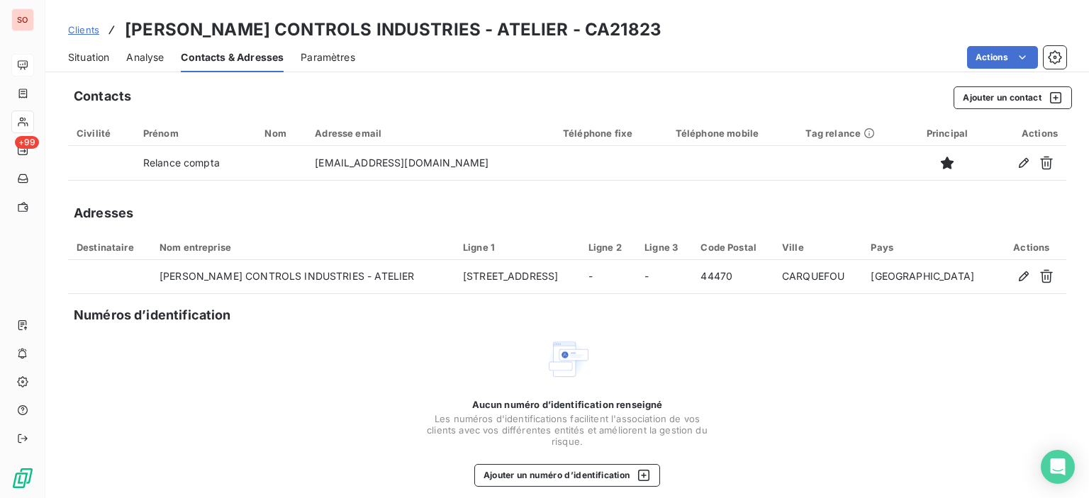
click at [84, 58] on span "Situation" at bounding box center [88, 57] width 41 height 14
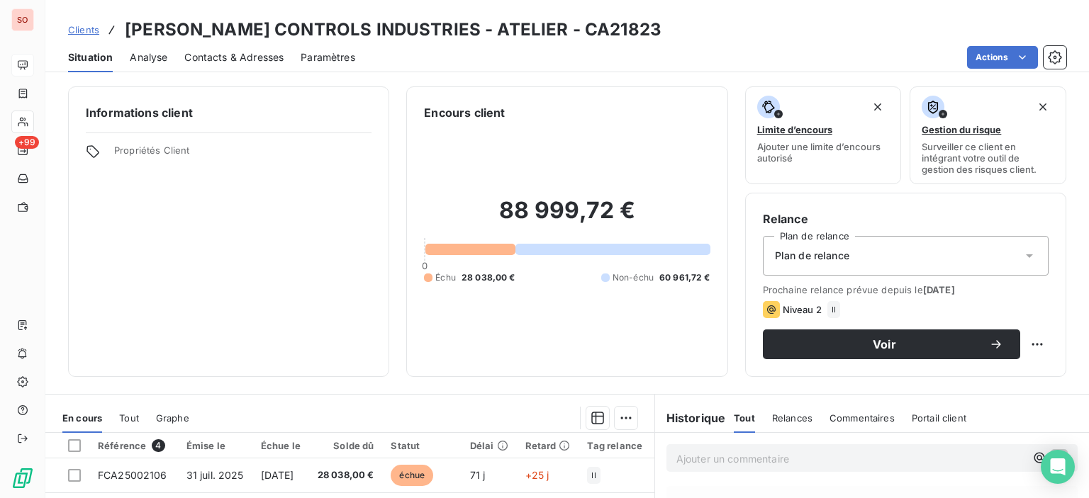
click at [267, 55] on span "Contacts & Adresses" at bounding box center [233, 57] width 99 height 14
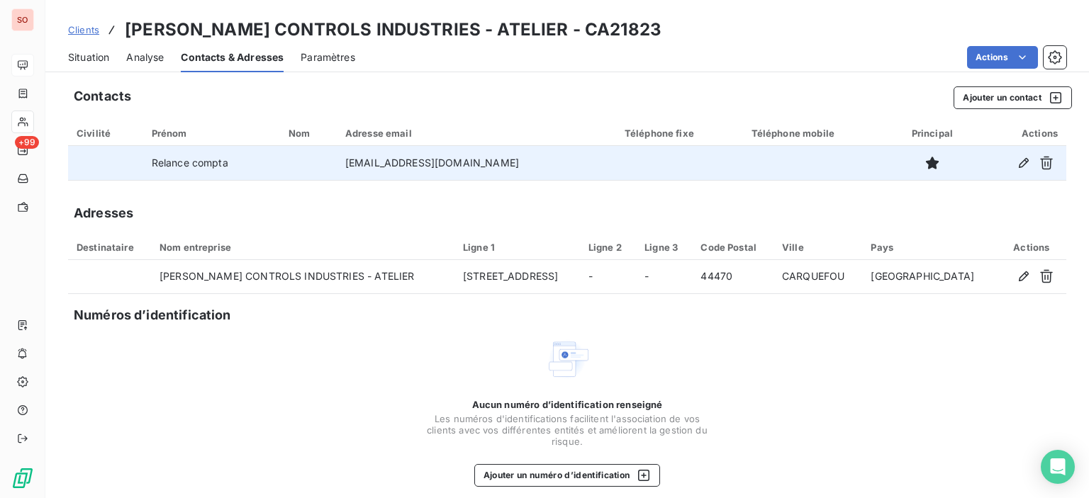
drag, startPoint x: 540, startPoint y: 167, endPoint x: 335, endPoint y: 172, distance: 205.7
click at [337, 172] on td "[EMAIL_ADDRESS][DOMAIN_NAME]" at bounding box center [476, 163] width 279 height 34
copy td "[EMAIL_ADDRESS][DOMAIN_NAME]"
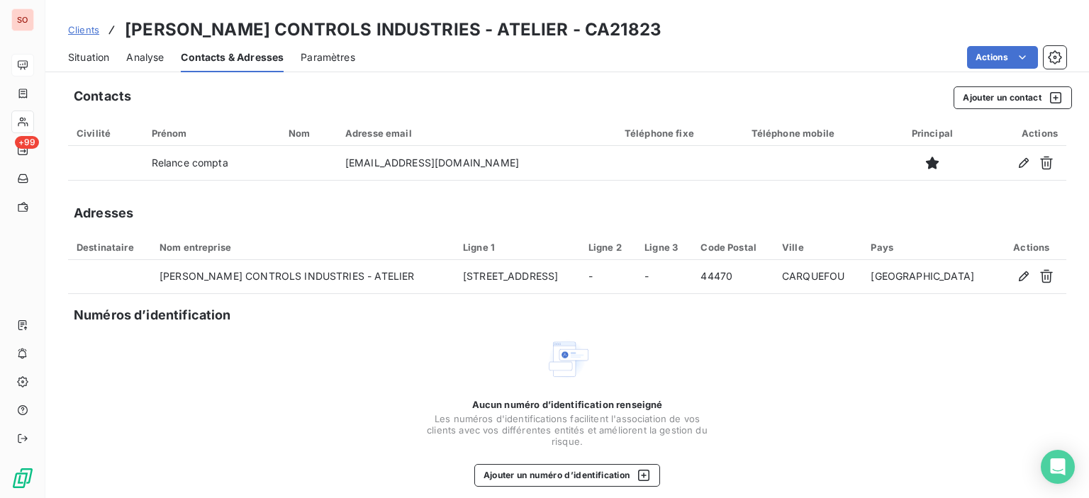
drag, startPoint x: 108, startPoint y: 56, endPoint x: 92, endPoint y: 55, distance: 15.6
click at [108, 56] on span "Situation" at bounding box center [88, 57] width 41 height 14
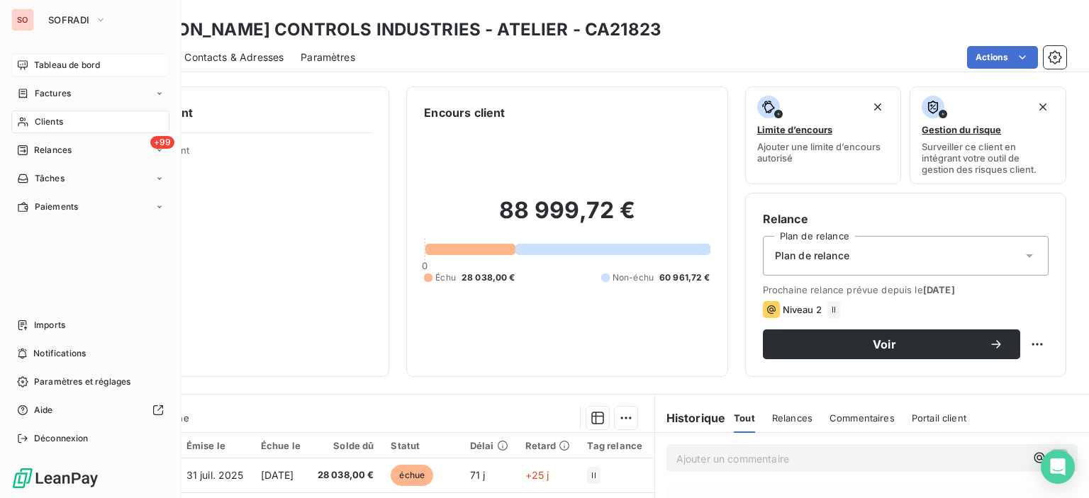
click at [60, 118] on span "Clients" at bounding box center [49, 122] width 28 height 13
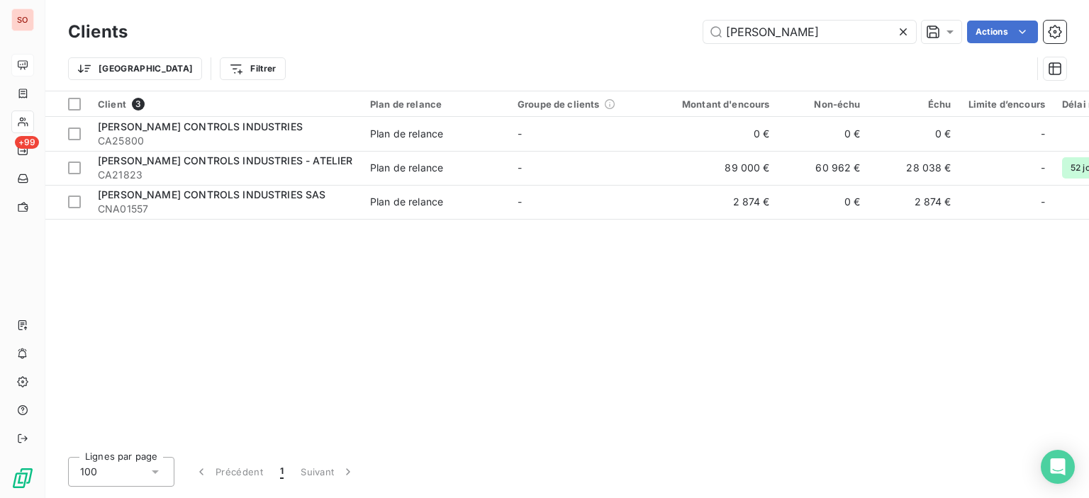
drag, startPoint x: 774, startPoint y: 28, endPoint x: 455, endPoint y: 26, distance: 319.1
click at [470, 28] on div "[PERSON_NAME] Actions" at bounding box center [606, 32] width 922 height 23
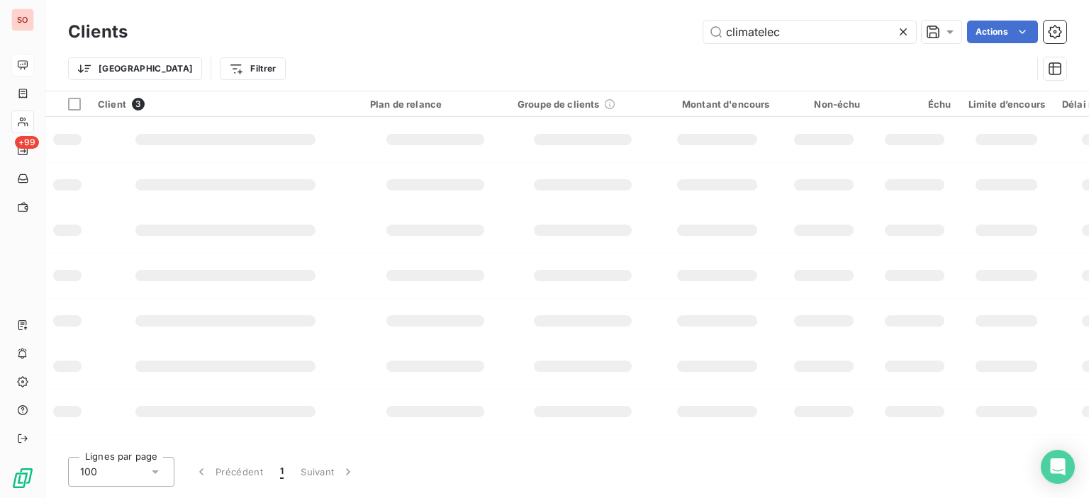
type input "climatelec"
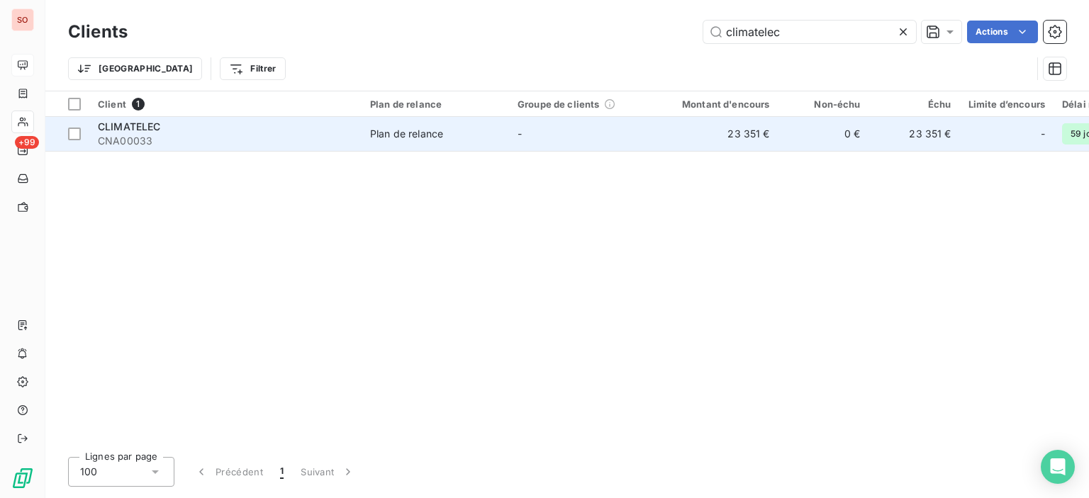
click at [204, 130] on div "CLIMATELEC" at bounding box center [225, 127] width 255 height 14
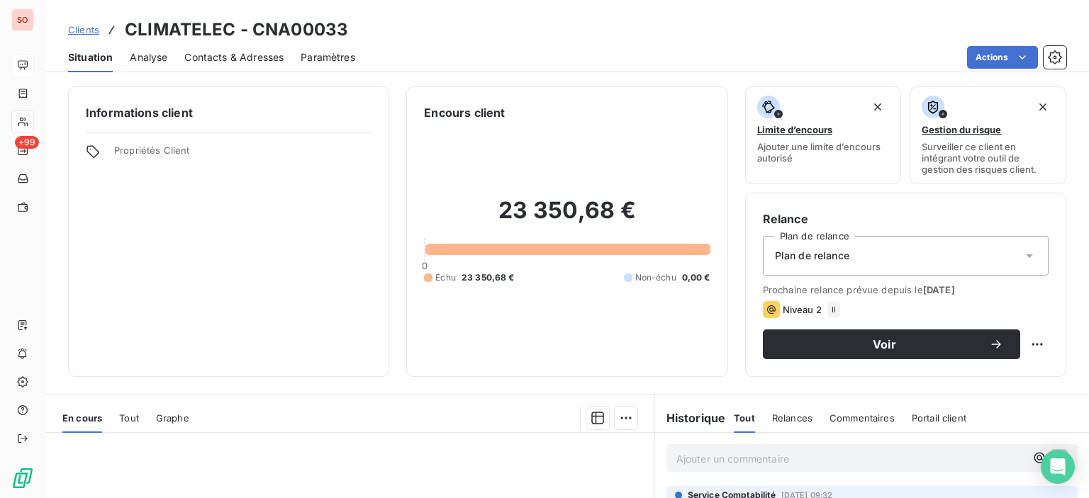
click at [212, 59] on span "Contacts & Adresses" at bounding box center [233, 57] width 99 height 14
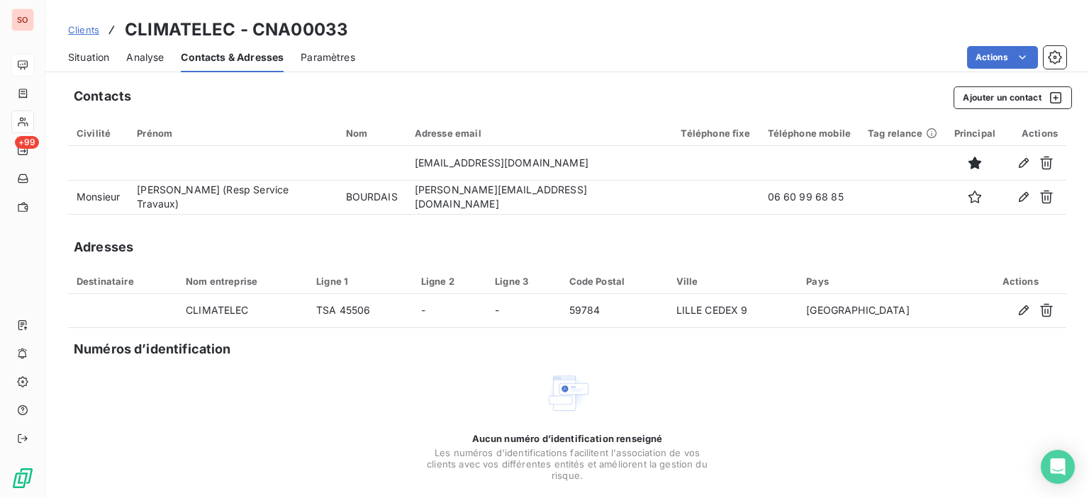
click at [85, 55] on span "Situation" at bounding box center [88, 57] width 41 height 14
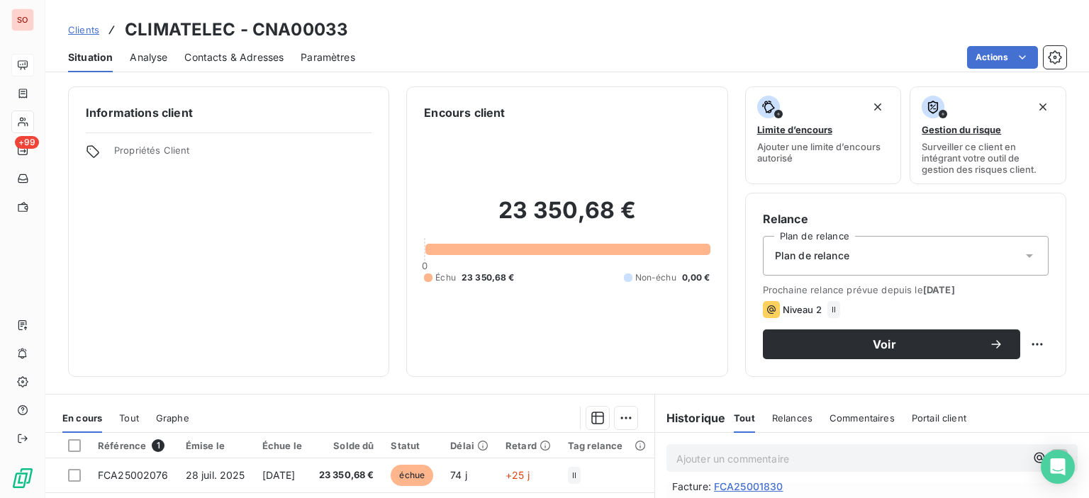
click at [198, 57] on span "Contacts & Adresses" at bounding box center [233, 57] width 99 height 14
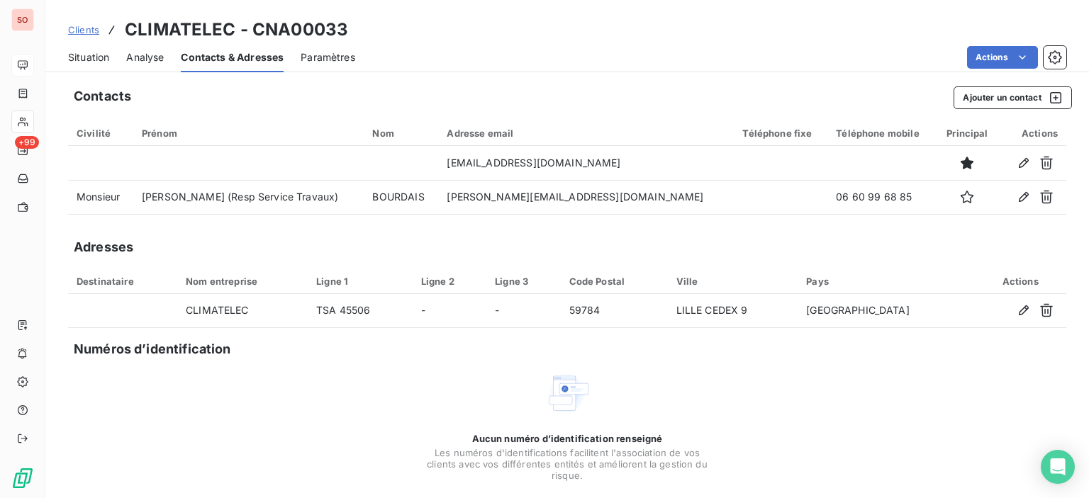
click at [94, 56] on span "Situation" at bounding box center [88, 57] width 41 height 14
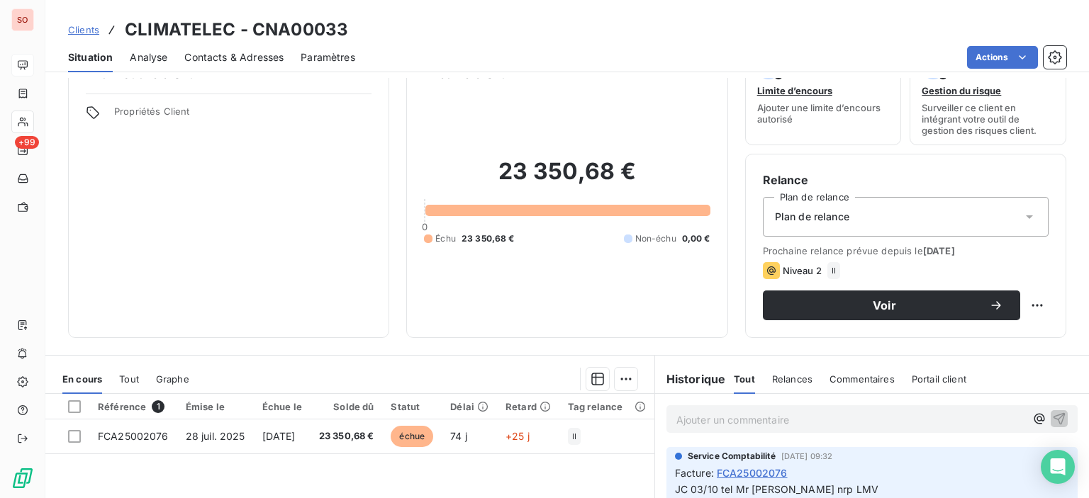
scroll to position [142, 0]
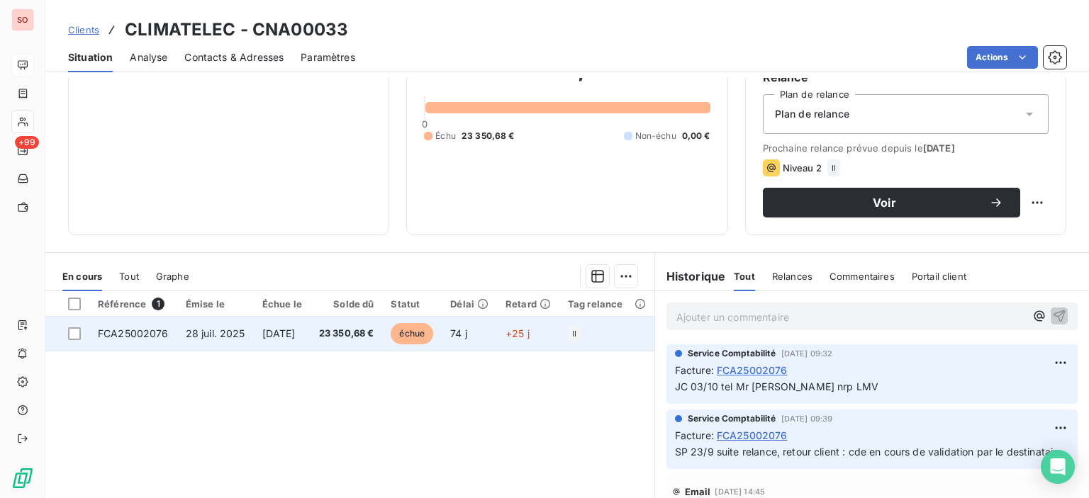
click at [374, 336] on span "23 350,68 €" at bounding box center [346, 334] width 55 height 14
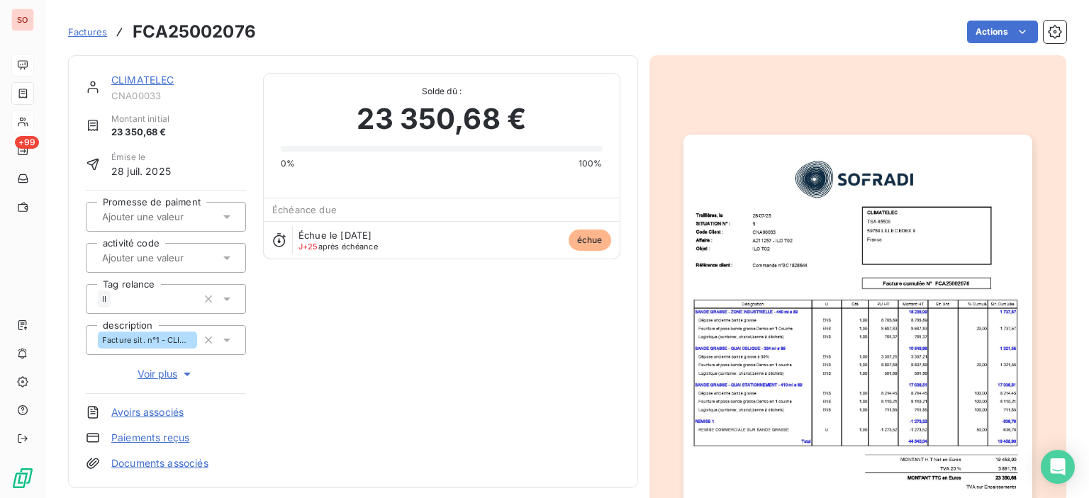
click at [867, 266] on img "button" at bounding box center [858, 381] width 349 height 493
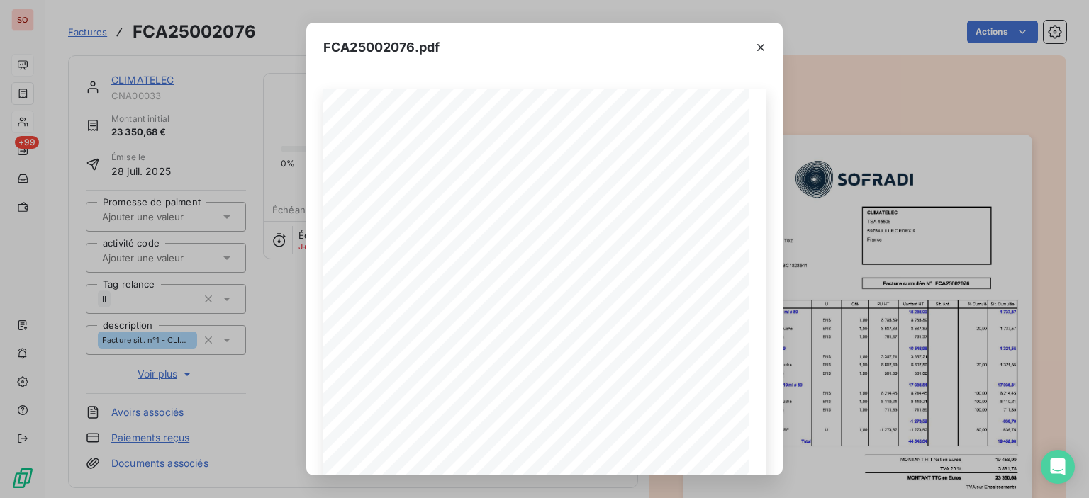
drag, startPoint x: 576, startPoint y: 50, endPoint x: 777, endPoint y: 47, distance: 201.4
click at [803, 43] on div "FCA25002076.pdf Facture cumulée N° FCA25002076 CLIMATELEC [GEOGRAPHIC_DATA] 597…" at bounding box center [544, 249] width 1089 height 498
click at [761, 49] on icon "button" at bounding box center [761, 47] width 14 height 14
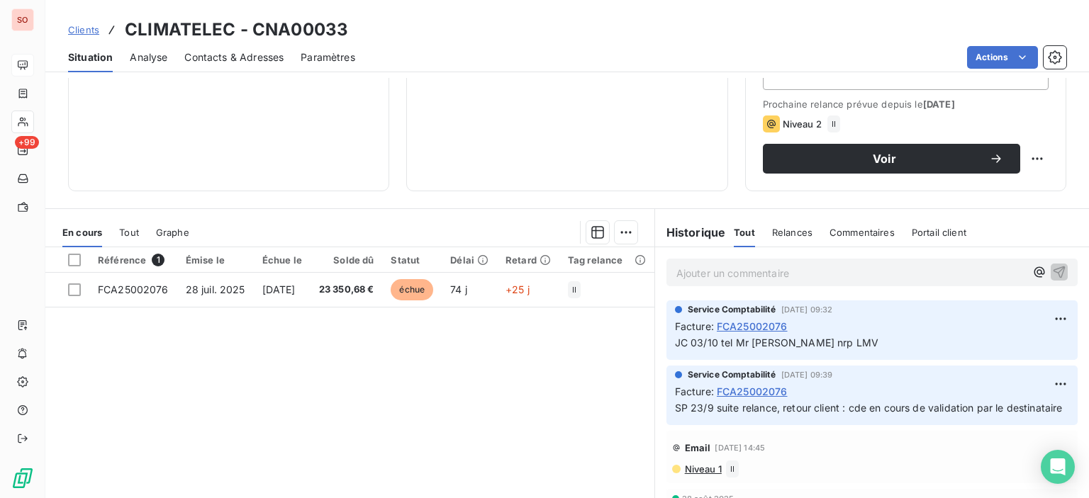
scroll to position [250, 0]
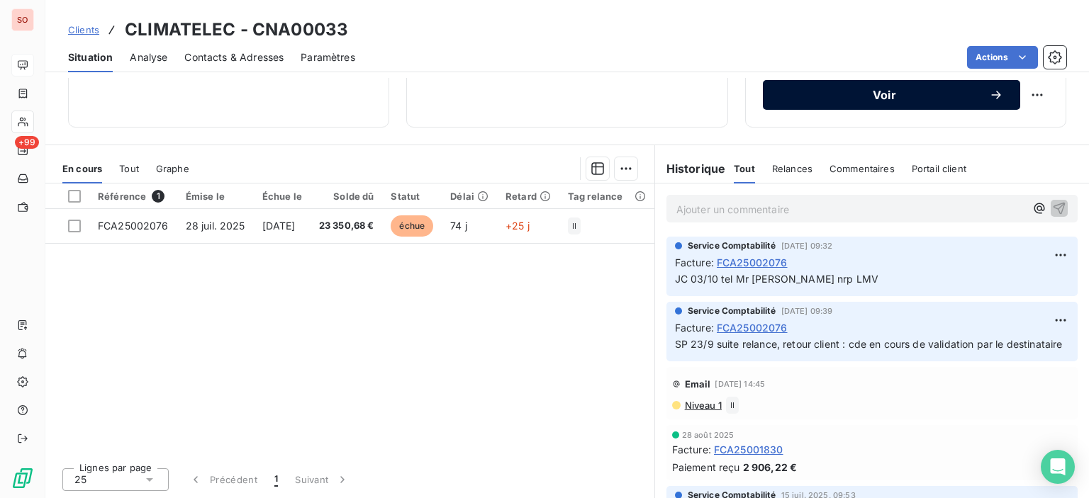
click at [806, 99] on span "Voir" at bounding box center [884, 94] width 209 height 11
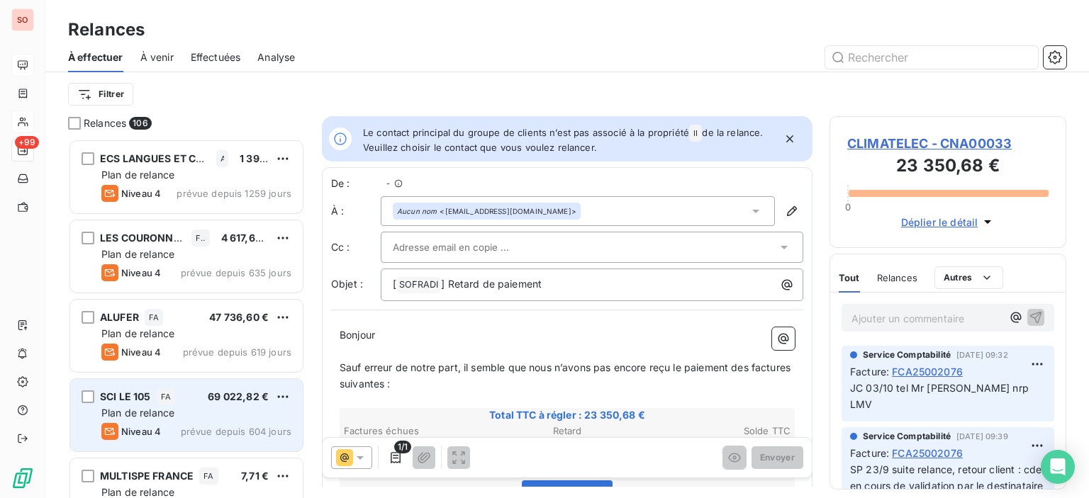
scroll to position [349, 225]
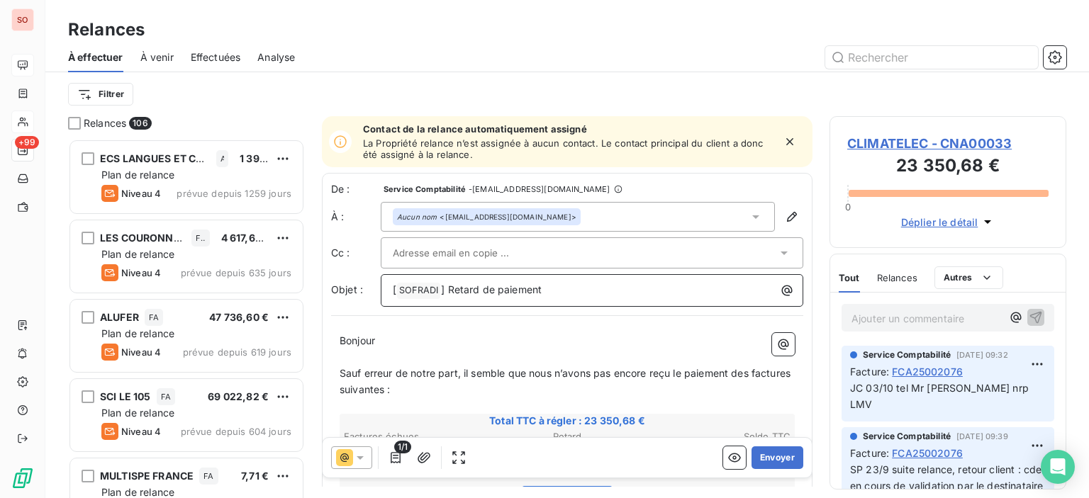
click at [394, 289] on span "[" at bounding box center [395, 290] width 4 height 12
click at [389, 342] on p "Bonjour ﻿ ﻿ ﻿" at bounding box center [567, 341] width 455 height 16
click at [375, 342] on span "Bonjour" at bounding box center [357, 341] width 35 height 12
click at [567, 218] on div "Aucun nom <[EMAIL_ADDRESS][DOMAIN_NAME]>" at bounding box center [578, 217] width 394 height 30
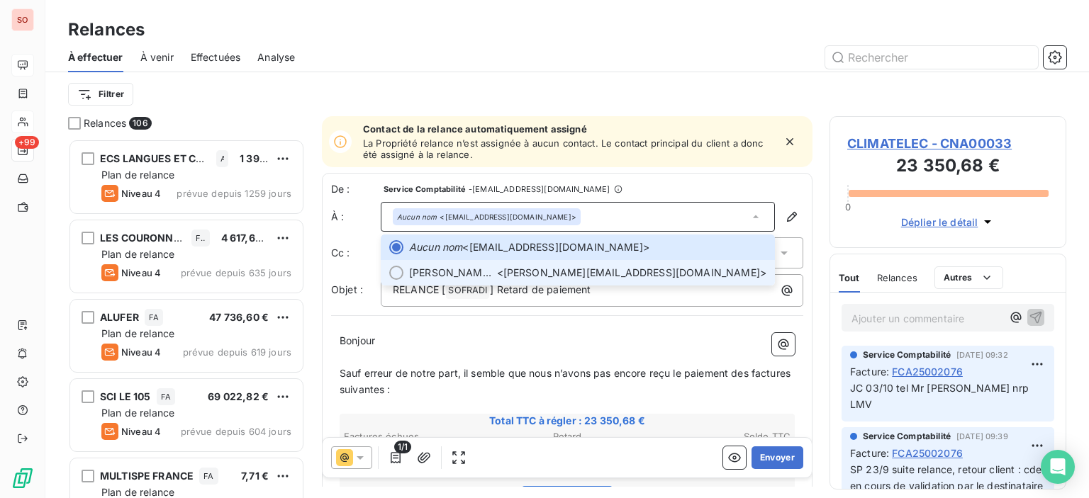
click at [497, 266] on span "[PERSON_NAME] (Resp Service Travaux) BOURDAIS" at bounding box center [453, 273] width 88 height 14
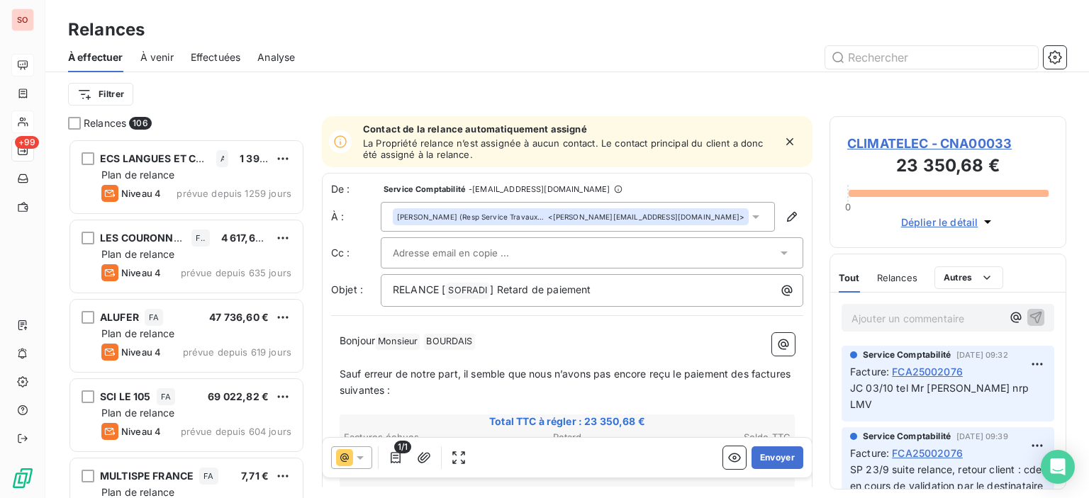
click at [509, 252] on input "text" at bounding box center [469, 253] width 152 height 21
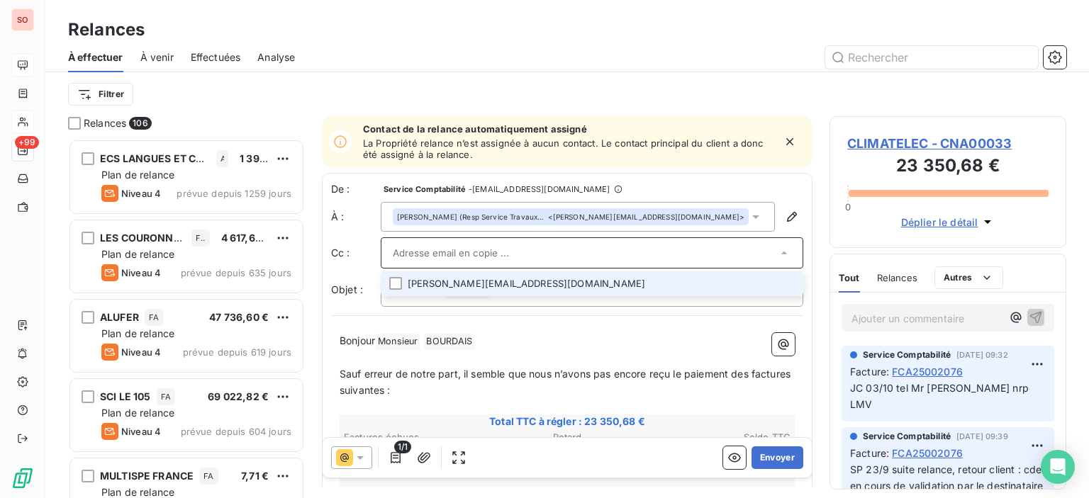
click at [524, 252] on input "text" at bounding box center [585, 253] width 384 height 21
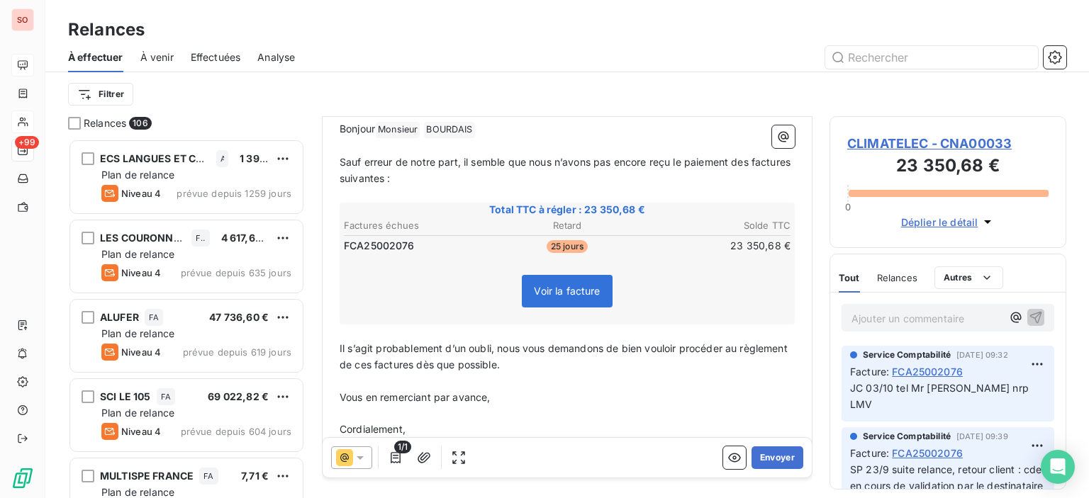
scroll to position [214, 0]
click at [783, 460] on button "Envoyer" at bounding box center [778, 458] width 52 height 23
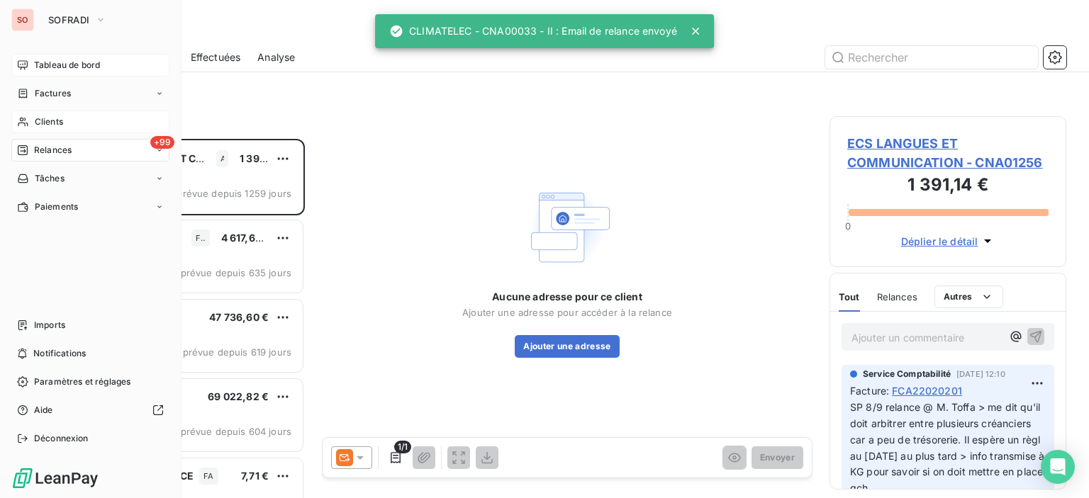
click at [55, 128] on div "Clients" at bounding box center [90, 122] width 158 height 23
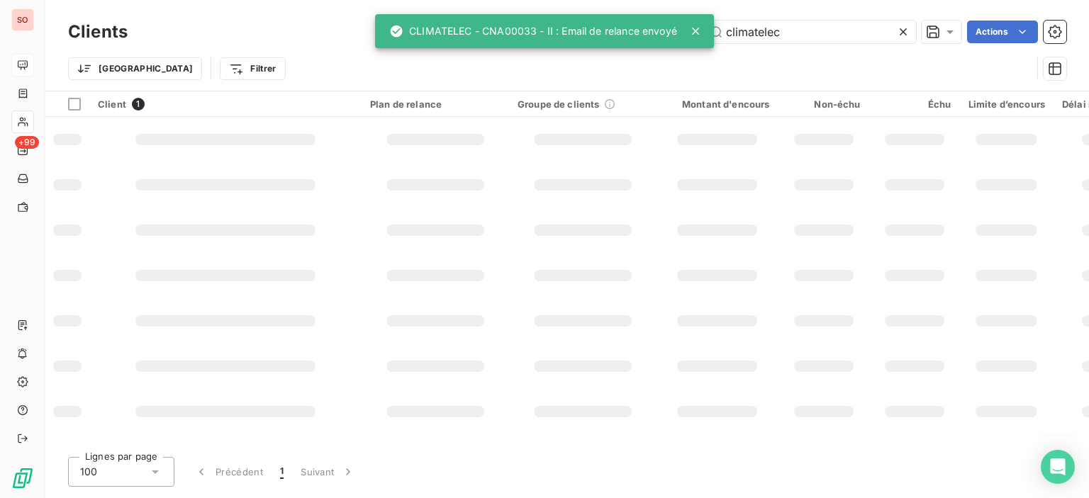
drag, startPoint x: 807, startPoint y: 33, endPoint x: 540, endPoint y: -4, distance: 270.0
click at [540, 0] on html "SO +99 Clients climatelec Actions Trier Filtrer Client 1 Plan de relance Groupe…" at bounding box center [544, 249] width 1089 height 498
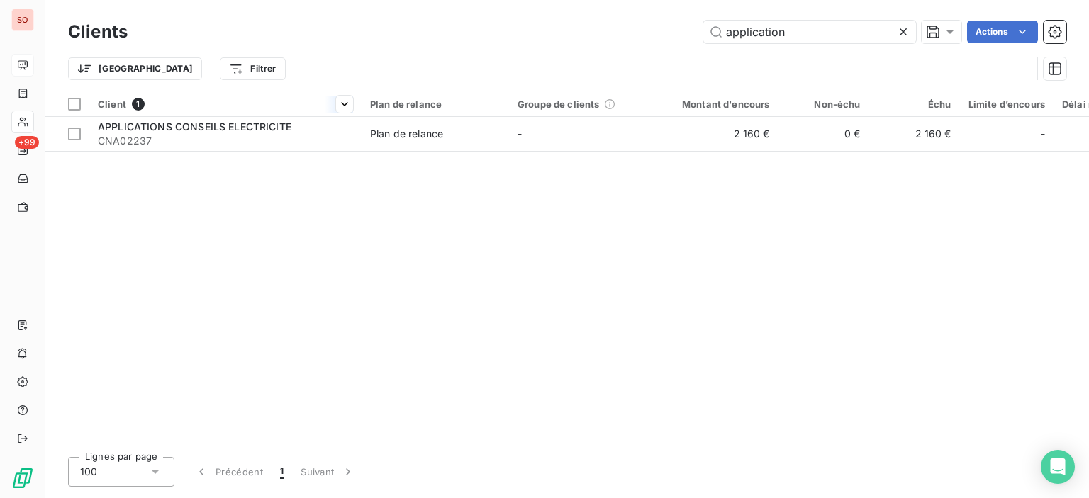
type input "application"
click at [264, 116] on div at bounding box center [225, 116] width 272 height 1
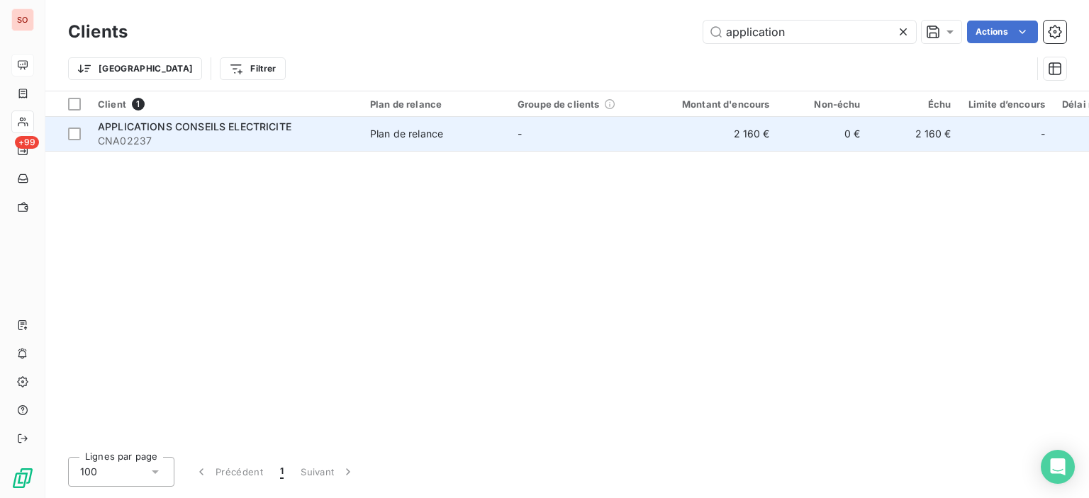
click at [264, 122] on span "APPLICATIONS CONSEILS ELECTRICITE" at bounding box center [195, 127] width 194 height 12
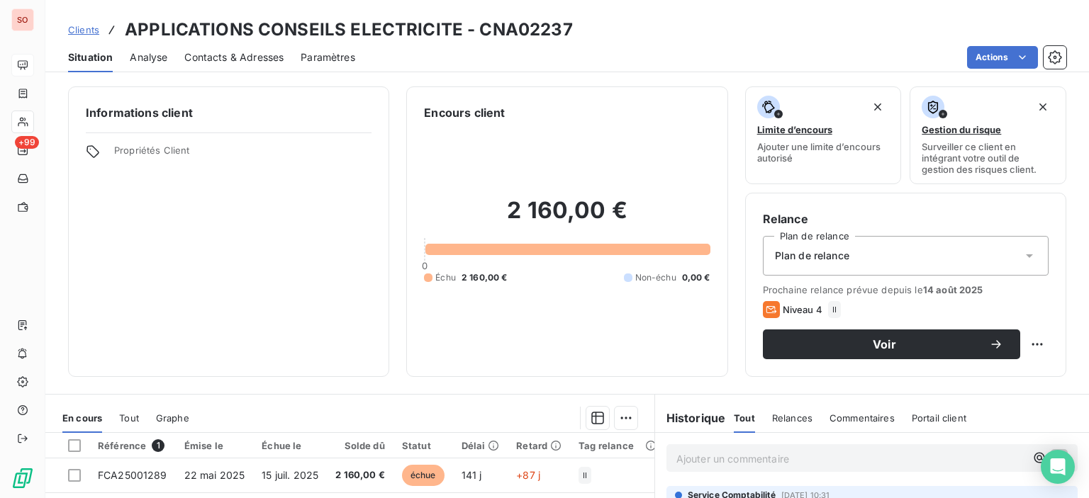
click at [262, 58] on span "Contacts & Adresses" at bounding box center [233, 57] width 99 height 14
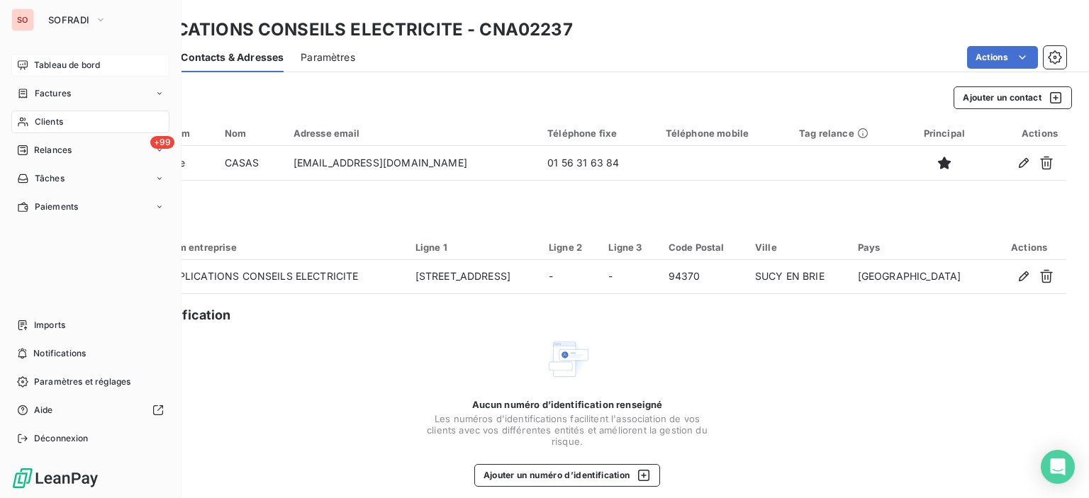
click at [32, 125] on div "Clients" at bounding box center [90, 122] width 158 height 23
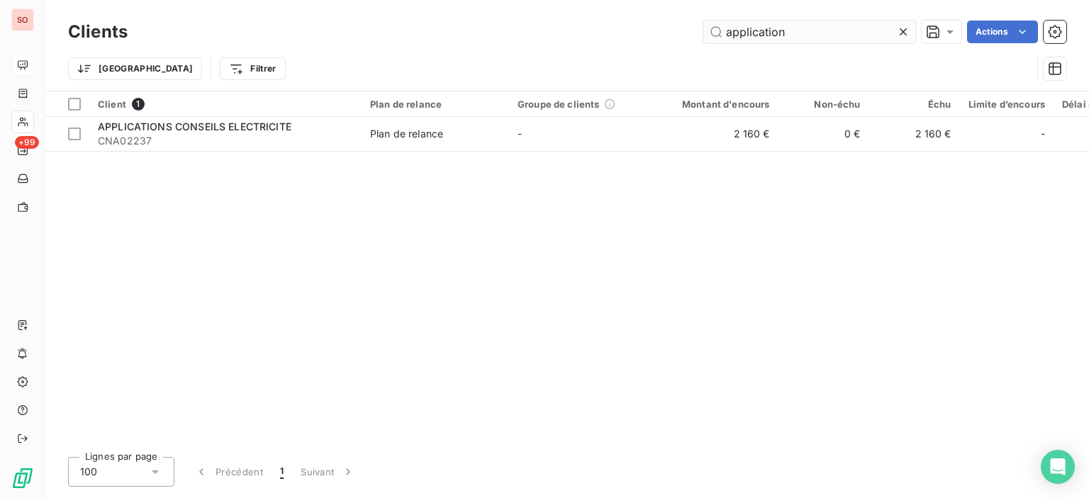
drag, startPoint x: 850, startPoint y: 25, endPoint x: 729, endPoint y: 28, distance: 121.3
click at [746, 31] on input "application" at bounding box center [809, 32] width 213 height 23
click at [823, 39] on input "application" at bounding box center [809, 32] width 213 height 23
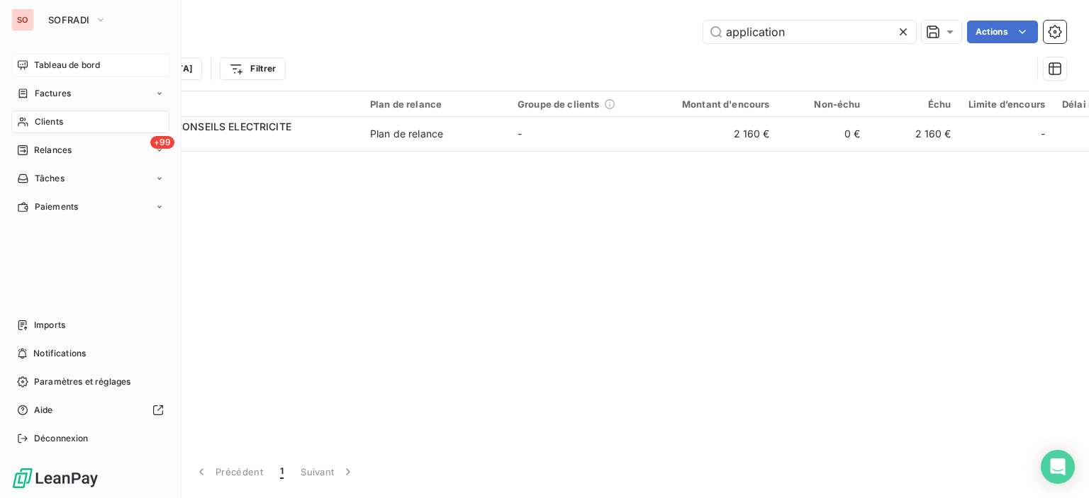
click at [72, 121] on div "Clients" at bounding box center [90, 122] width 158 height 23
click at [60, 62] on span "Tableau de bord" at bounding box center [67, 65] width 66 height 13
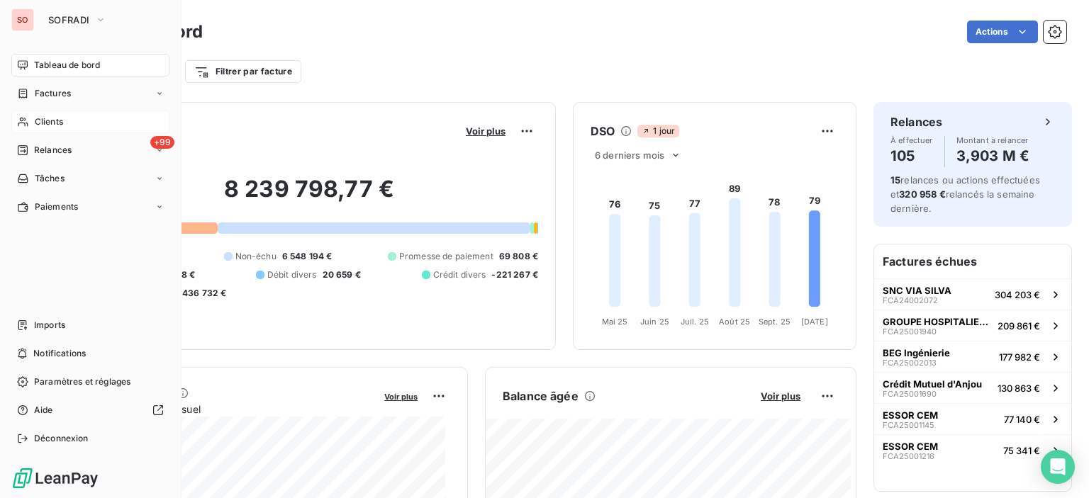
click at [57, 124] on span "Clients" at bounding box center [49, 122] width 28 height 13
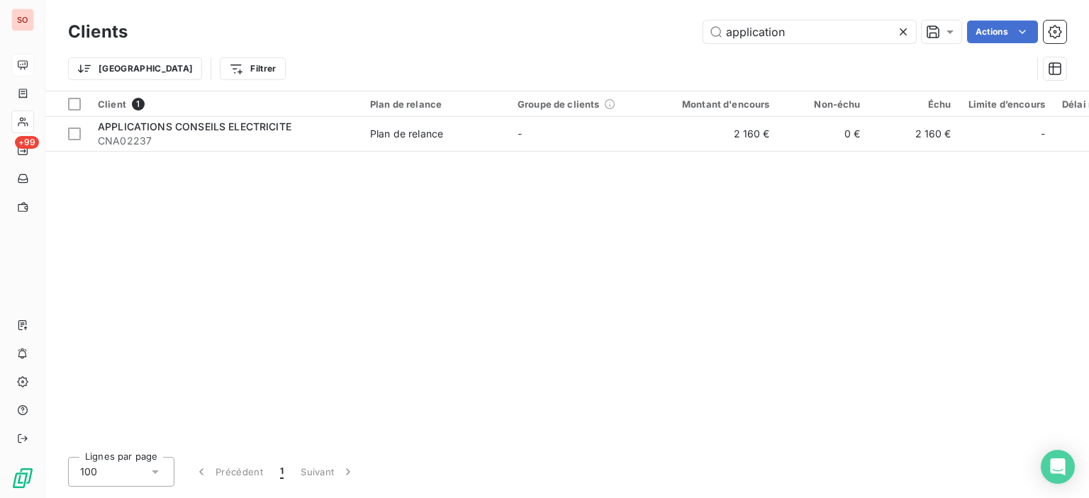
drag, startPoint x: 806, startPoint y: 39, endPoint x: 459, endPoint y: -37, distance: 355.0
click at [459, 0] on html "SO +99 Clients application Actions Trier Filtrer Client 1 Plan de relance Group…" at bounding box center [544, 249] width 1089 height 498
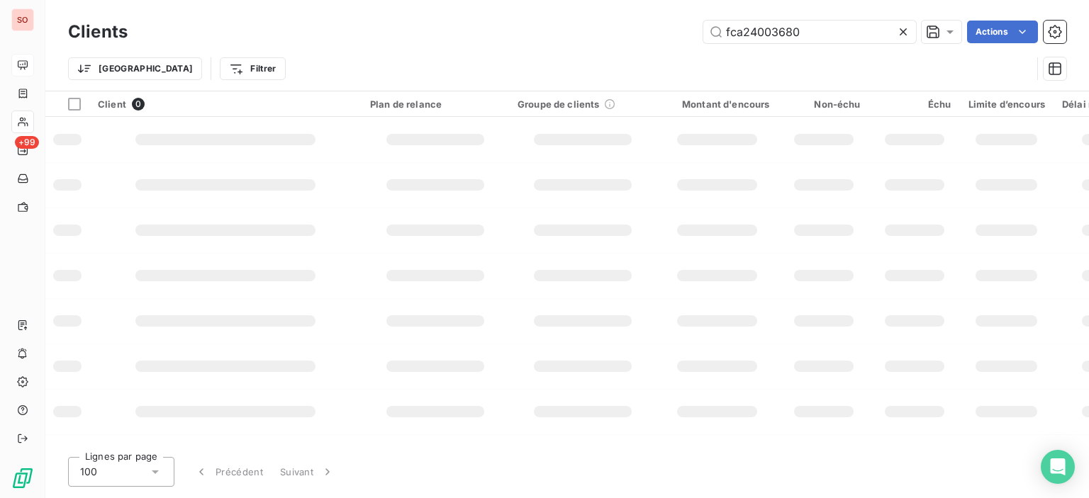
type input "fca24003680"
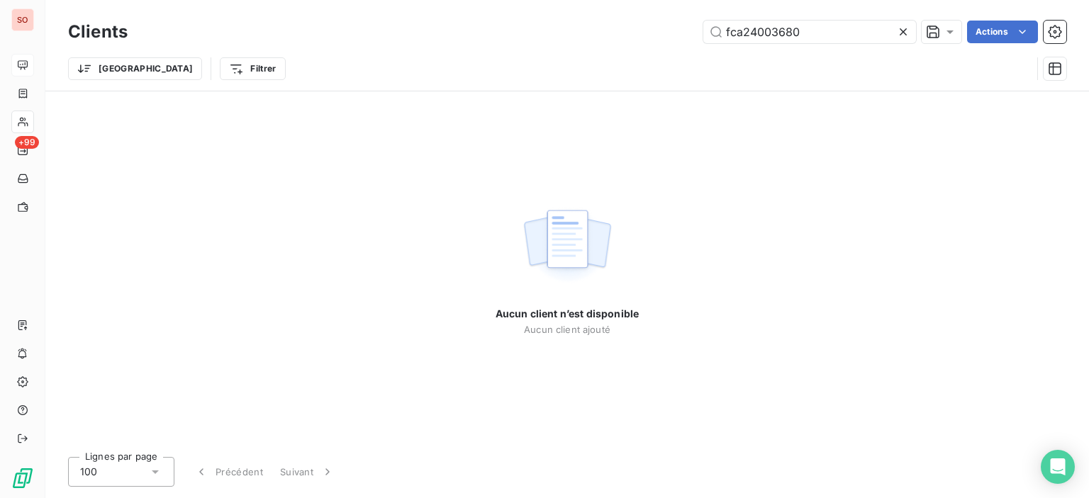
drag, startPoint x: 815, startPoint y: 33, endPoint x: 303, endPoint y: -9, distance: 513.7
click at [303, 0] on html "SO +99 Clients fca24003680 Actions Trier Filtrer Aucun client n’est disponible …" at bounding box center [544, 249] width 1089 height 498
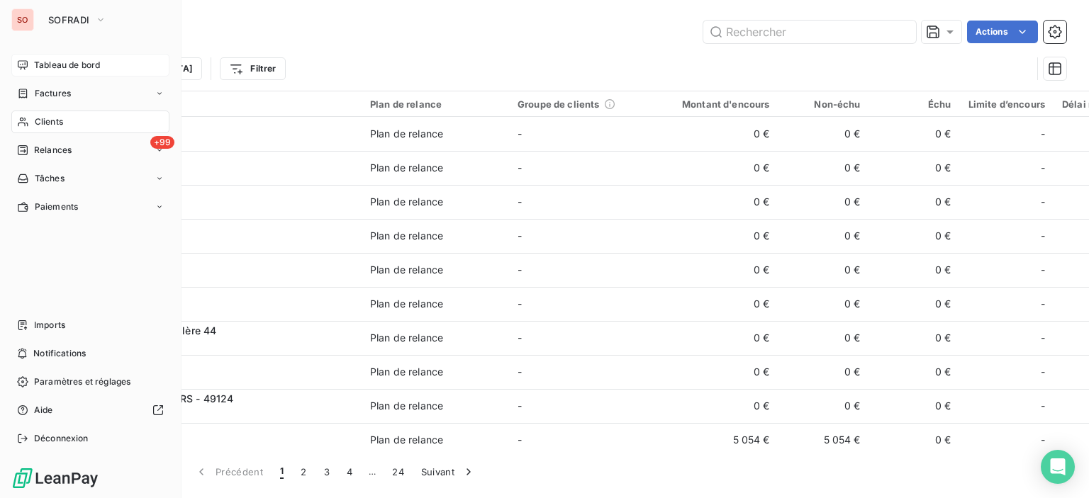
click at [52, 118] on span "Clients" at bounding box center [49, 122] width 28 height 13
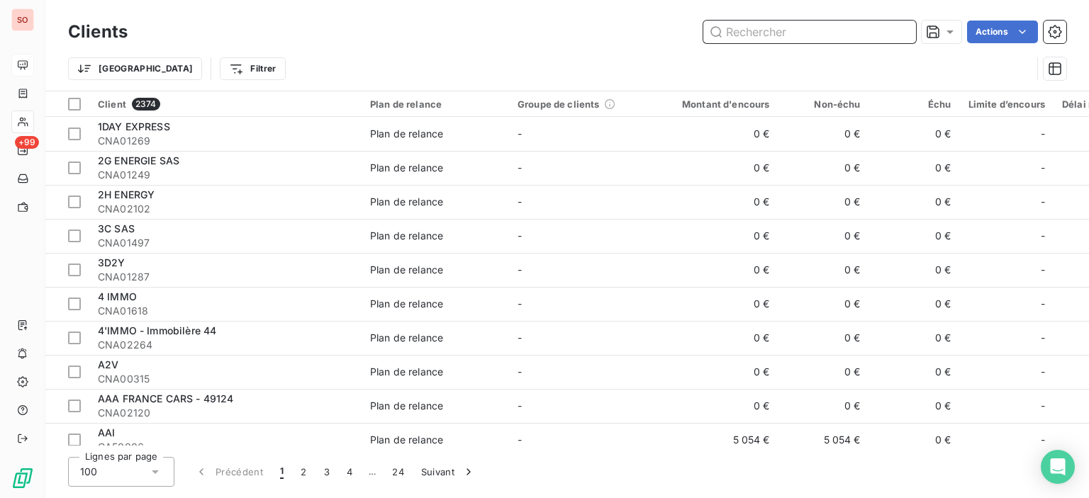
click at [754, 33] on input "text" at bounding box center [809, 32] width 213 height 23
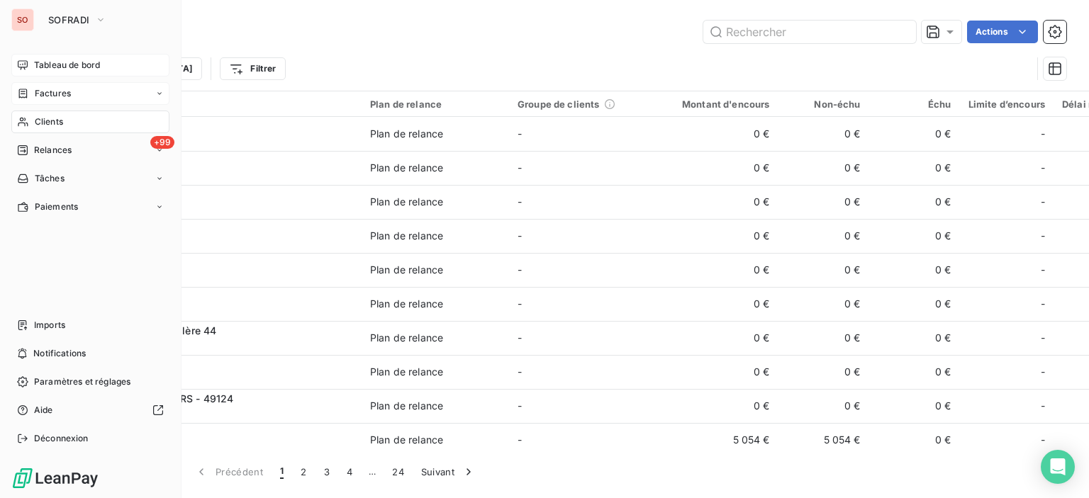
click at [37, 94] on span "Factures" at bounding box center [53, 93] width 36 height 13
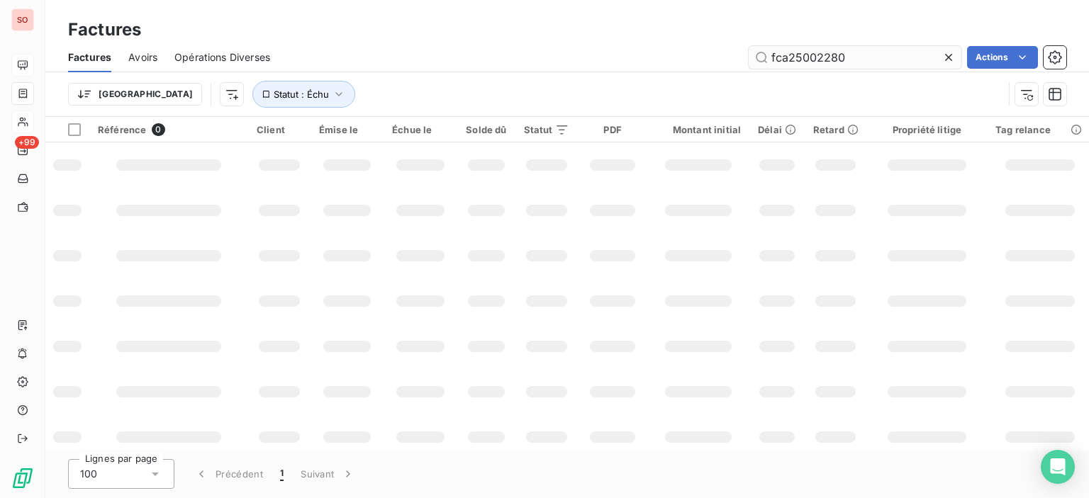
click at [864, 53] on input "fca25002280" at bounding box center [855, 57] width 213 height 23
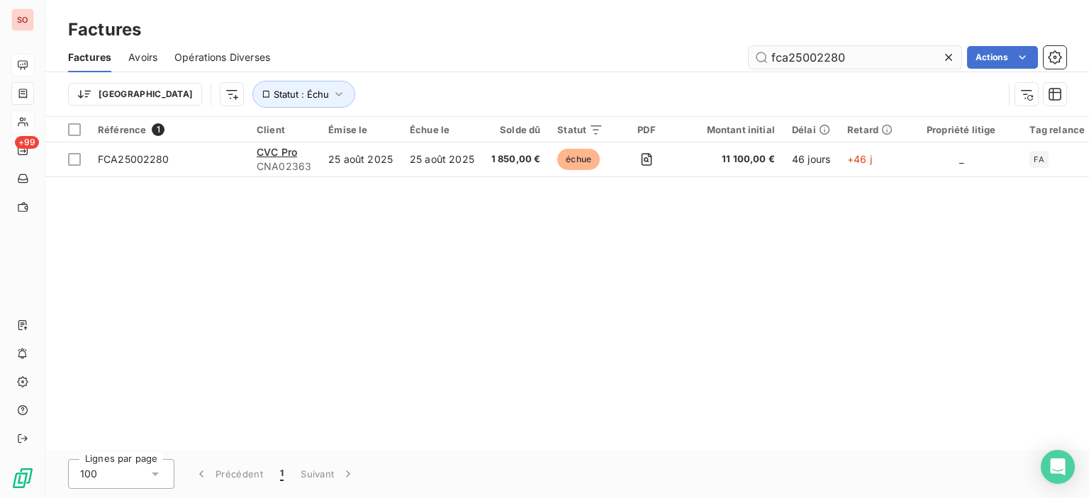
click at [876, 59] on input "fca25002280" at bounding box center [855, 57] width 213 height 23
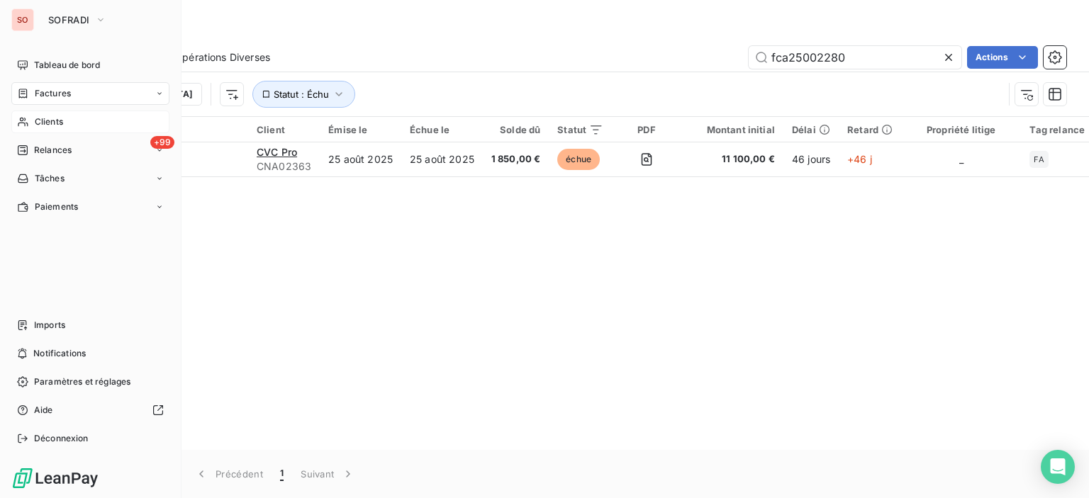
drag, startPoint x: 85, startPoint y: 76, endPoint x: 84, endPoint y: 89, distance: 13.5
click at [85, 76] on div "Tableau de bord" at bounding box center [90, 65] width 158 height 23
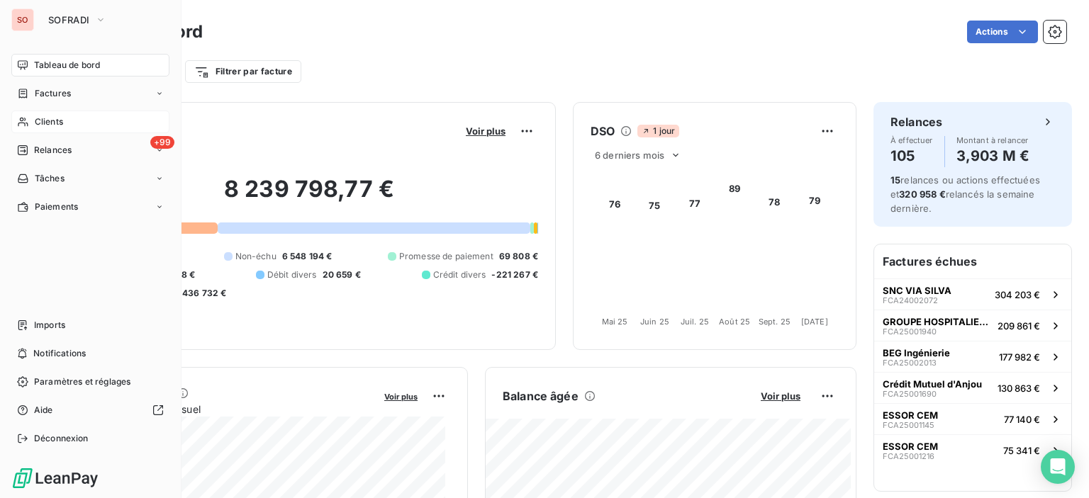
click at [37, 128] on span "Clients" at bounding box center [49, 122] width 28 height 13
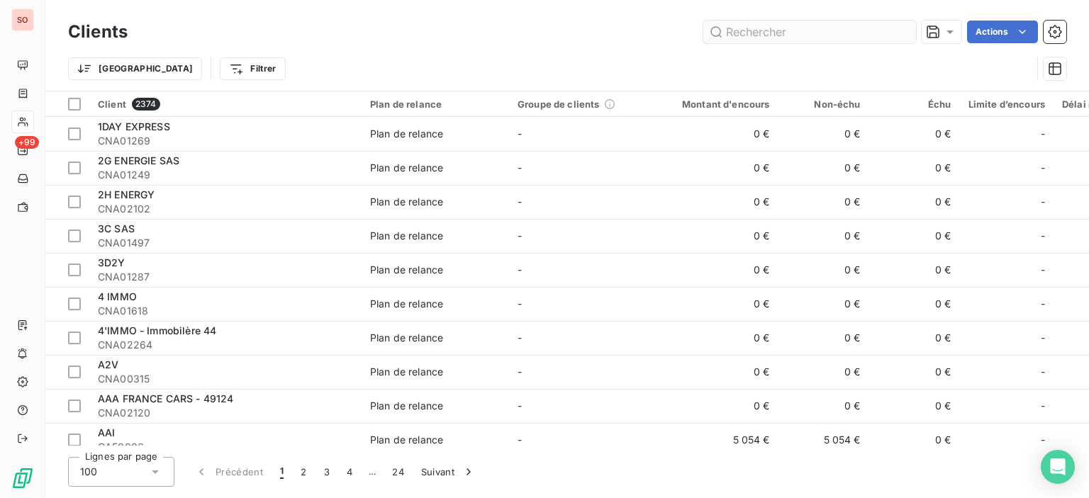
click at [822, 40] on input "text" at bounding box center [809, 32] width 213 height 23
click at [822, 38] on input "text" at bounding box center [809, 32] width 213 height 23
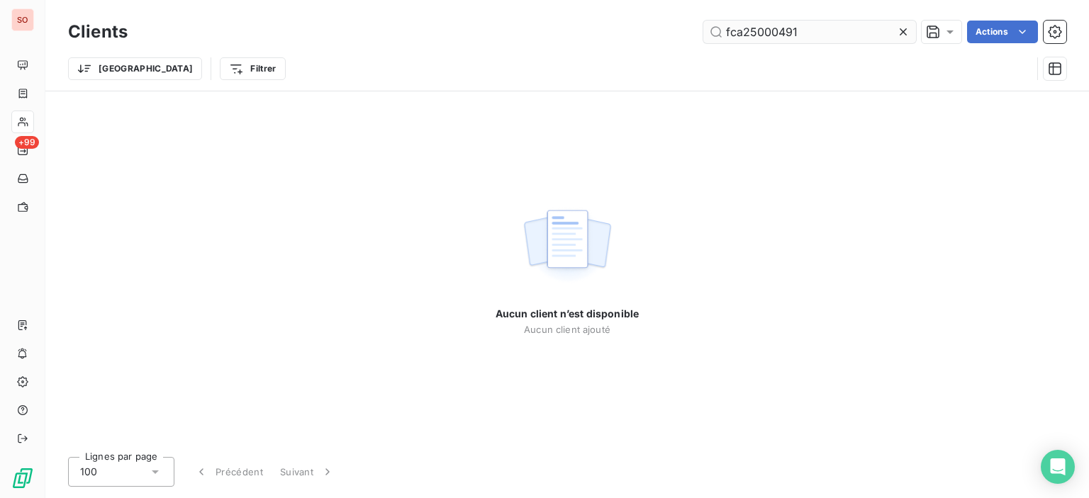
click at [772, 29] on input "fca25000491" at bounding box center [809, 32] width 213 height 23
type input "fca25000491"
drag, startPoint x: 876, startPoint y: 43, endPoint x: 695, endPoint y: 34, distance: 181.7
click at [695, 34] on div "fca25000491 Actions" at bounding box center [606, 32] width 922 height 23
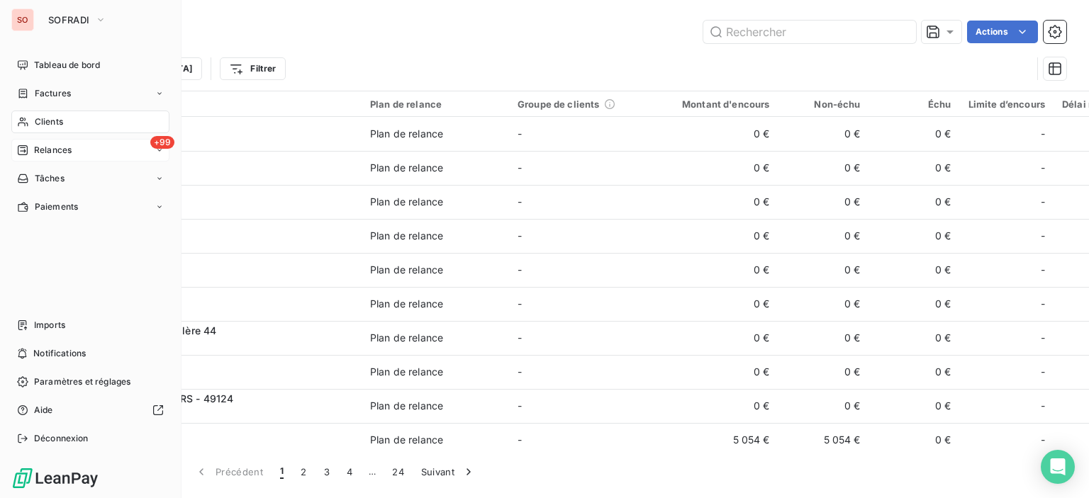
click at [74, 149] on div "+99 Relances" at bounding box center [90, 150] width 158 height 23
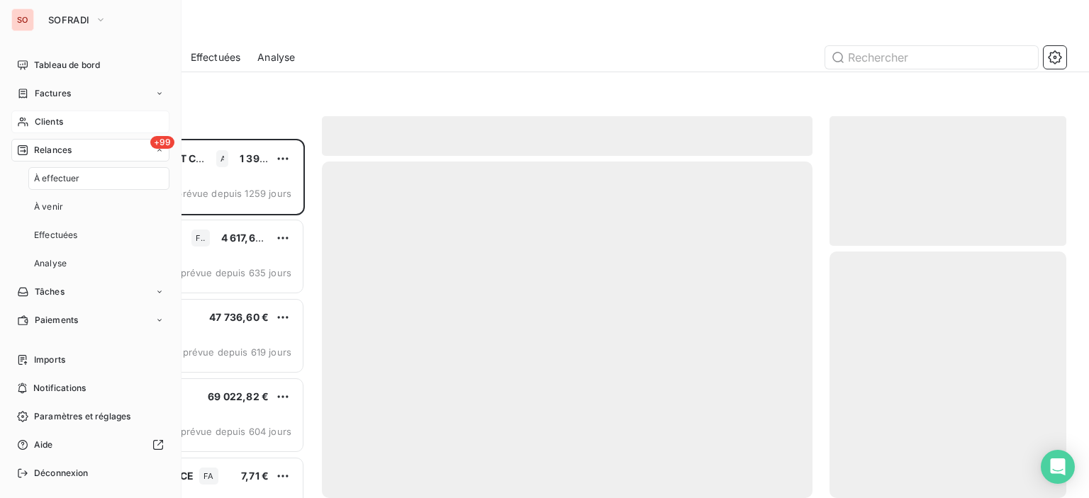
scroll to position [349, 225]
click at [66, 92] on span "Factures" at bounding box center [53, 93] width 36 height 13
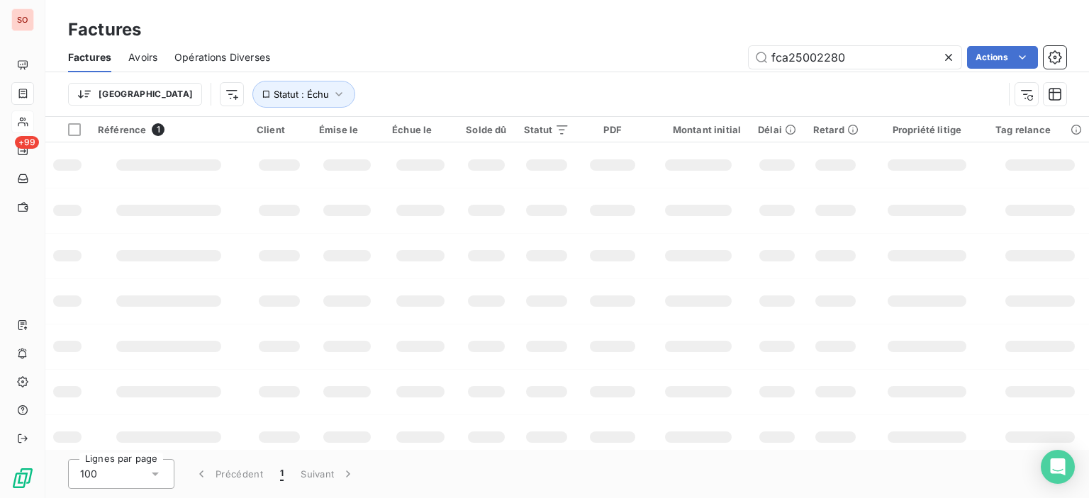
drag, startPoint x: 901, startPoint y: 58, endPoint x: 423, endPoint y: -28, distance: 485.7
click at [423, 0] on html "SO +99 Factures Factures Avoirs Opérations Diverses fca25002280 Actions Trier S…" at bounding box center [544, 249] width 1089 height 498
type input "fca25000491"
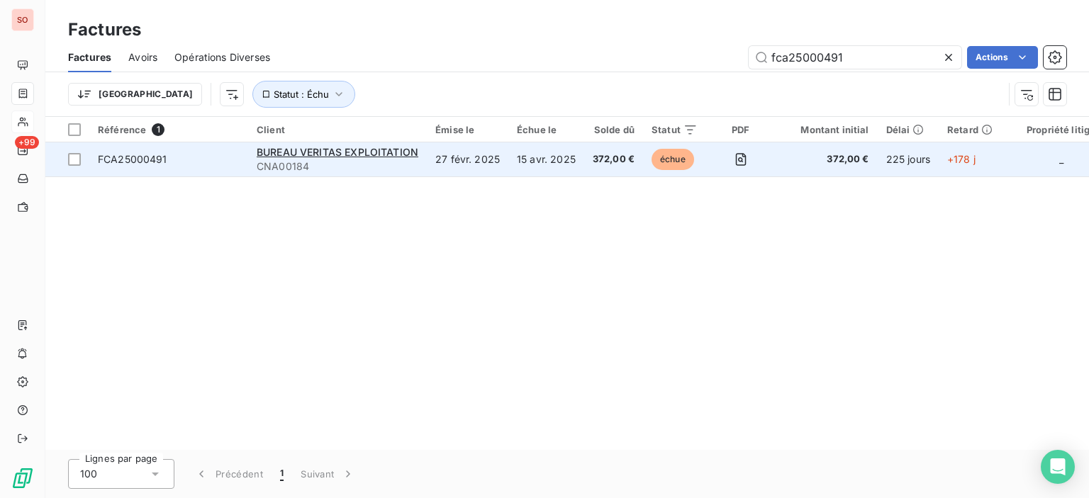
click at [320, 172] on span "CNA00184" at bounding box center [338, 167] width 162 height 14
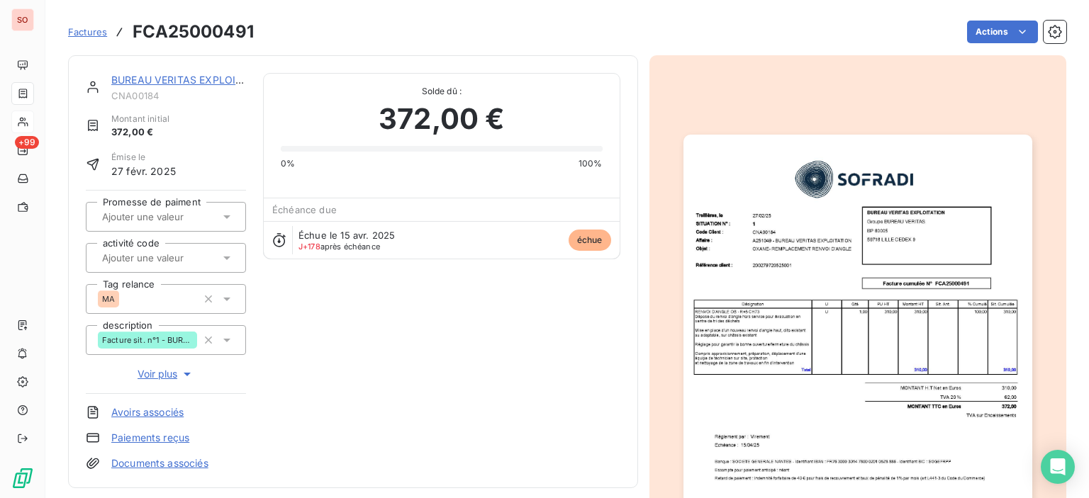
click at [857, 250] on img "button" at bounding box center [858, 381] width 349 height 493
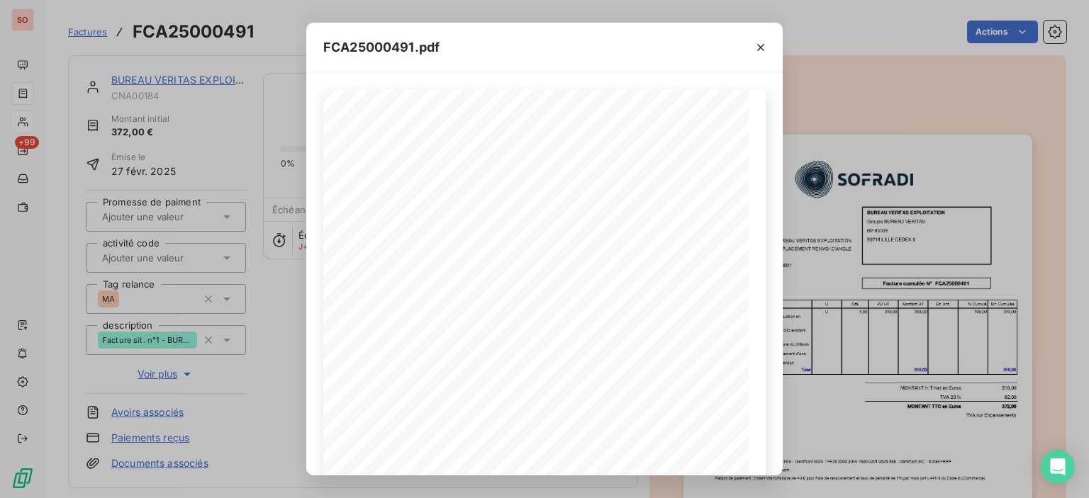
click at [758, 50] on icon "button" at bounding box center [761, 47] width 14 height 14
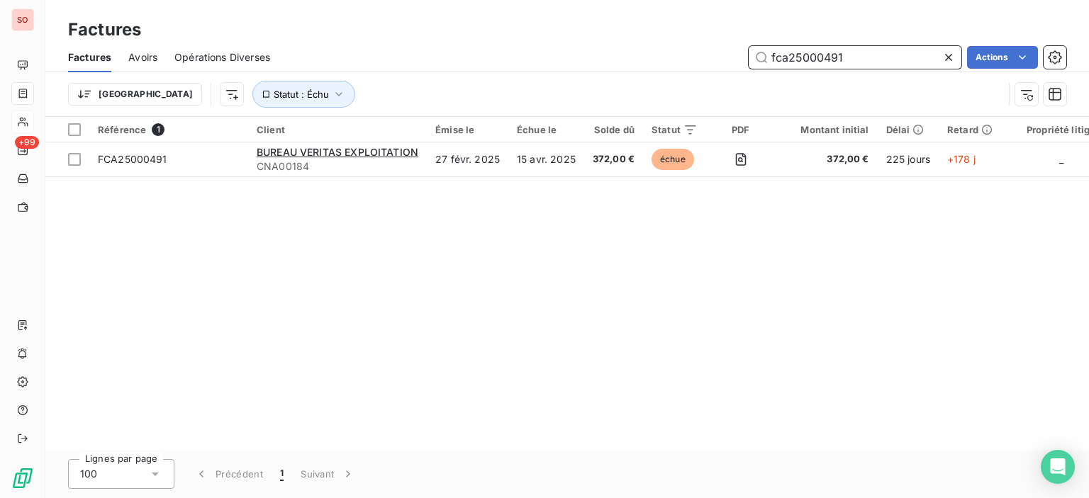
drag, startPoint x: 893, startPoint y: 62, endPoint x: 532, endPoint y: 51, distance: 361.1
click at [547, 51] on div "fca25000491 Actions" at bounding box center [676, 57] width 779 height 23
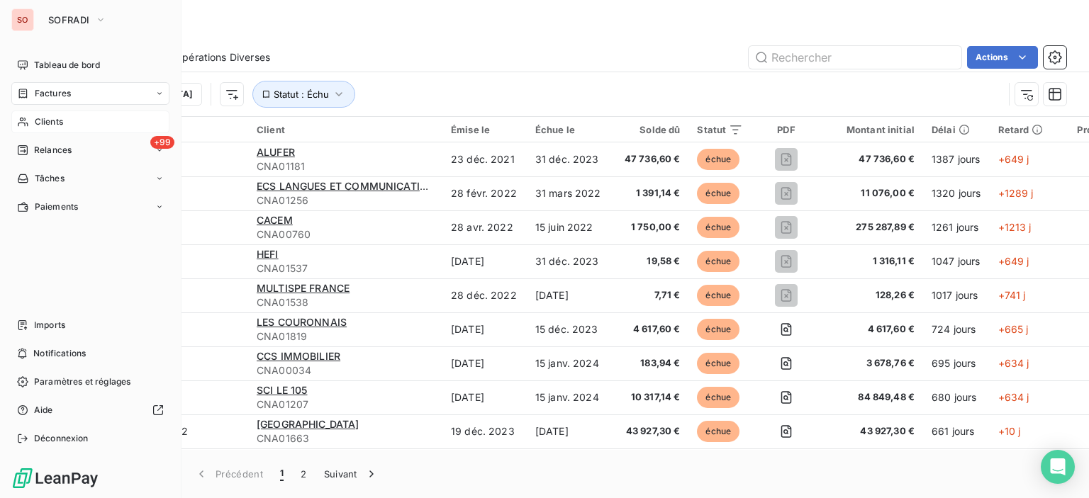
click at [41, 118] on span "Clients" at bounding box center [49, 122] width 28 height 13
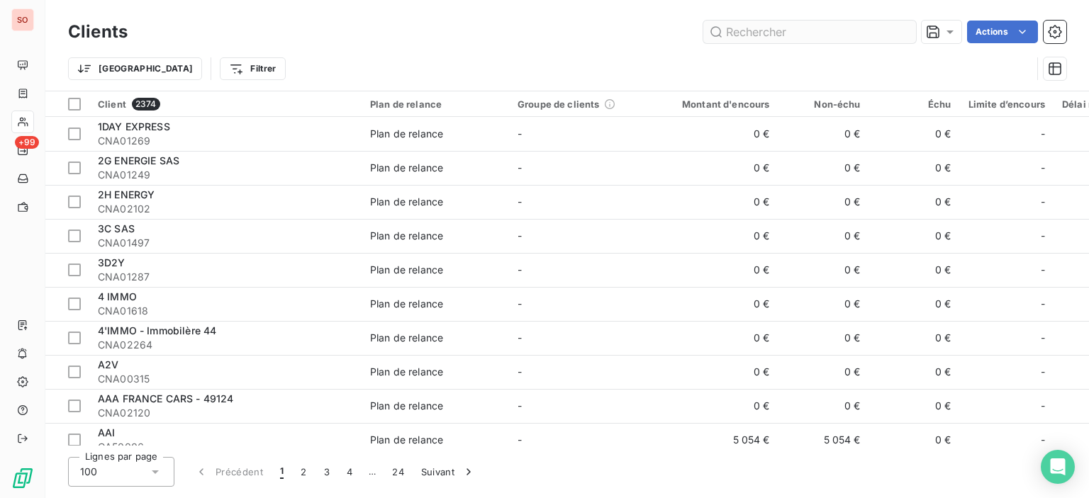
click at [780, 28] on input "text" at bounding box center [809, 32] width 213 height 23
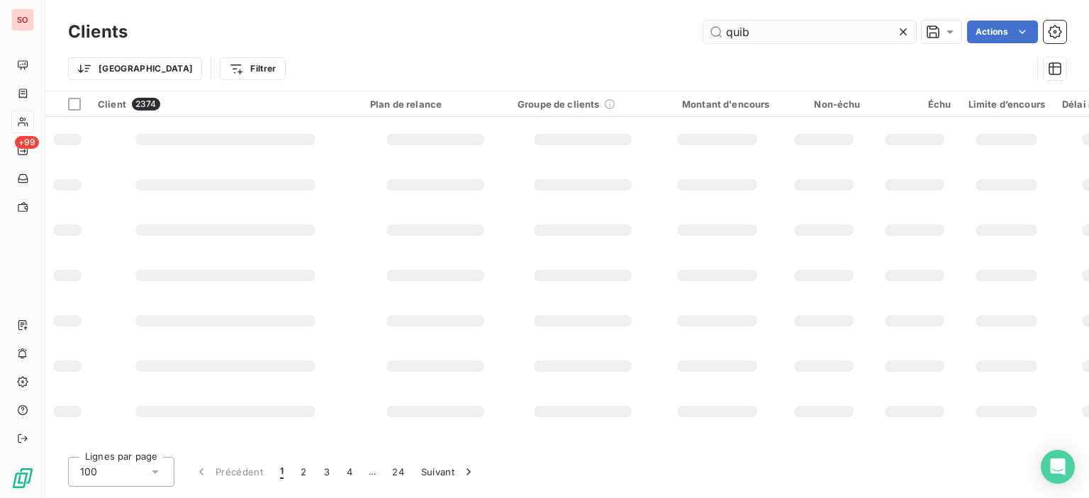
type input "quib"
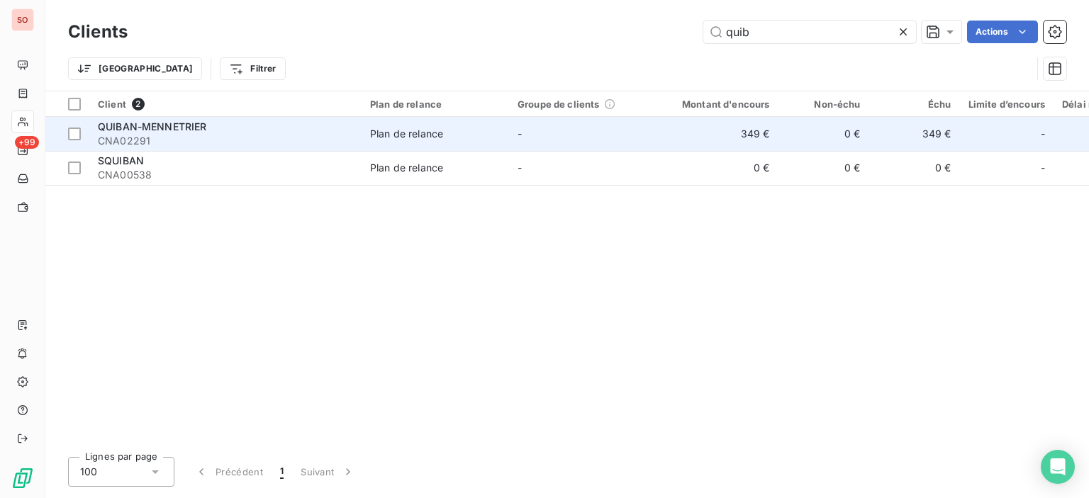
click at [230, 120] on div "QUIBAN-MENNETRIER" at bounding box center [225, 127] width 255 height 14
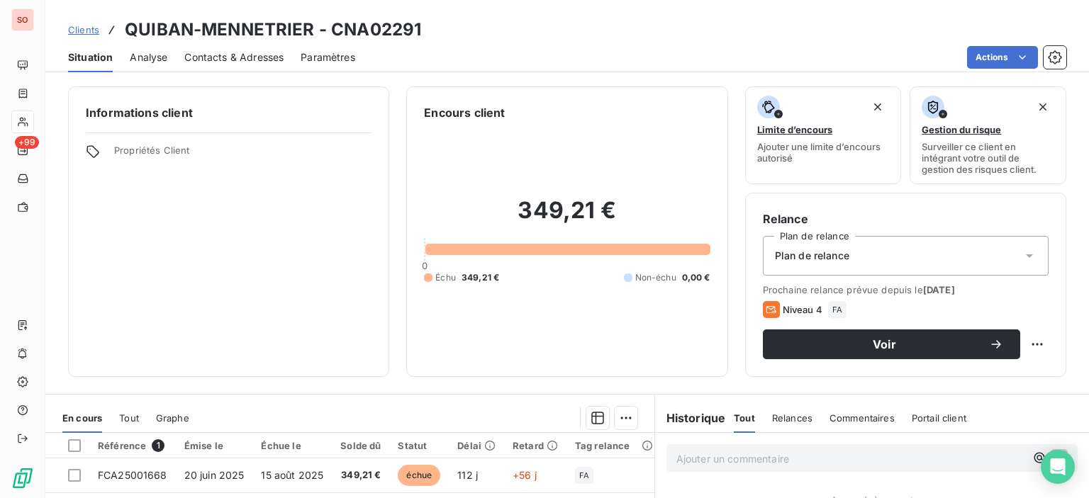
click at [227, 60] on span "Contacts & Adresses" at bounding box center [233, 57] width 99 height 14
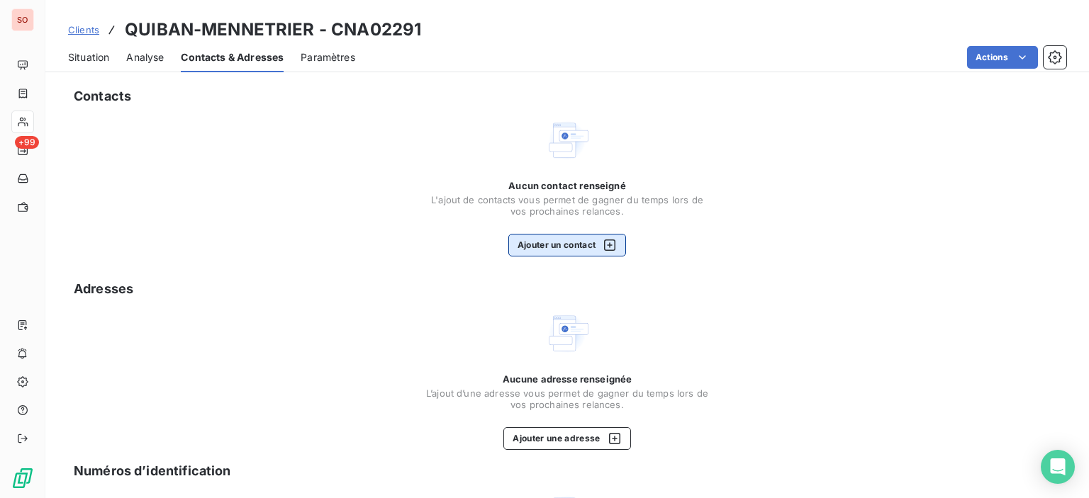
click at [607, 246] on icon "button" at bounding box center [610, 245] width 14 height 14
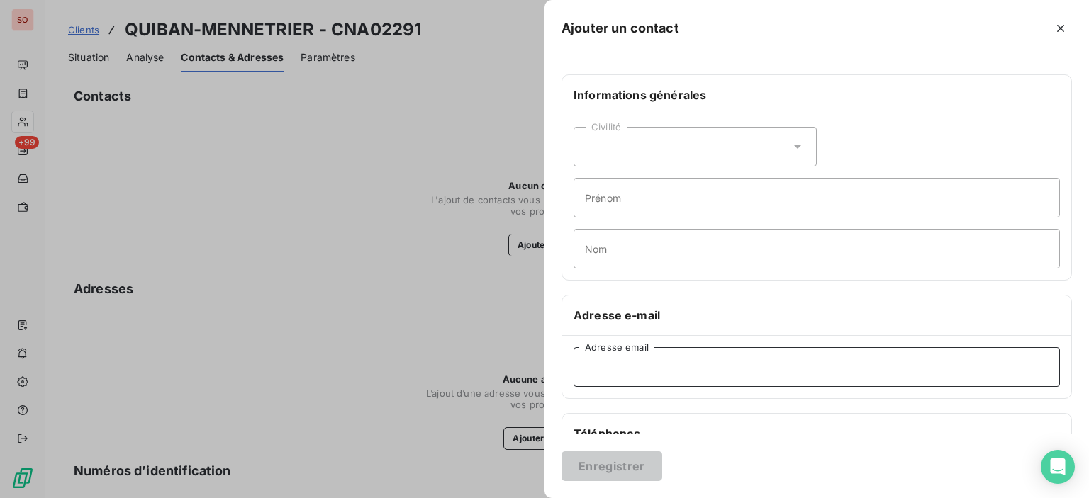
click at [619, 366] on input "Adresse email" at bounding box center [817, 367] width 486 height 40
paste input "[EMAIL_ADDRESS][DOMAIN_NAME]"
type input "[EMAIL_ADDRESS][DOMAIN_NAME]"
click at [679, 195] on input "Prénom" at bounding box center [817, 198] width 486 height 40
type input "q"
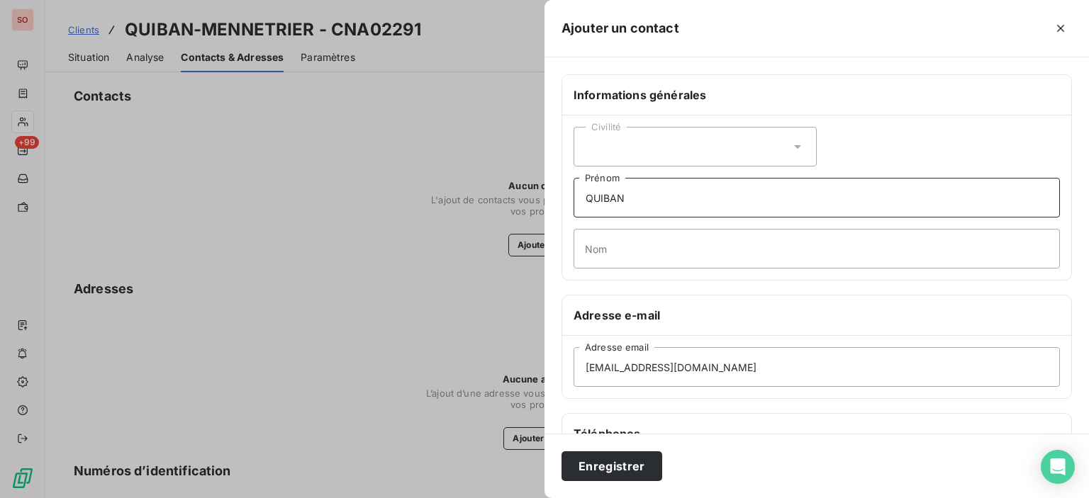
type input "QUIBAN"
drag, startPoint x: 678, startPoint y: 195, endPoint x: 535, endPoint y: 186, distance: 142.8
click at [569, 191] on div "Civilité QUIBAN Prénom Nom" at bounding box center [816, 198] width 509 height 165
type input "[PERSON_NAME]"
click at [612, 252] on input "Nom" at bounding box center [817, 249] width 486 height 40
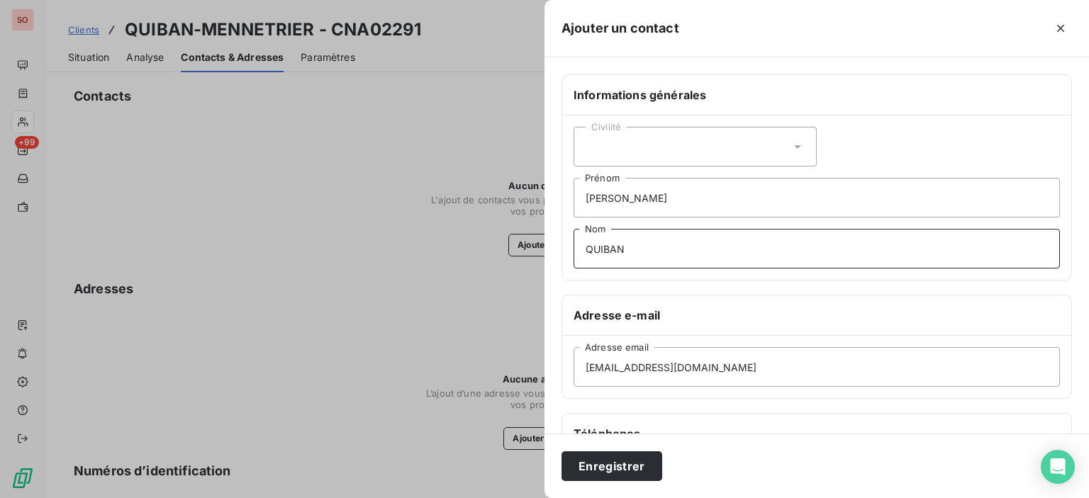
type input "QUIBAN"
click at [692, 122] on div "Civilité [PERSON_NAME] QUIBAN Nom" at bounding box center [816, 198] width 509 height 165
click at [689, 135] on div "Civilité" at bounding box center [695, 147] width 243 height 40
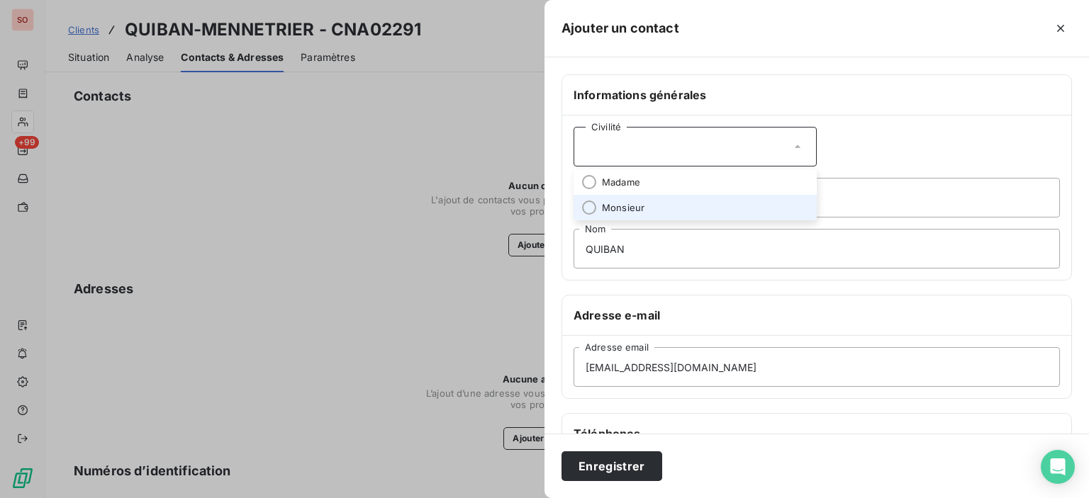
click at [650, 209] on li "Monsieur" at bounding box center [695, 208] width 243 height 26
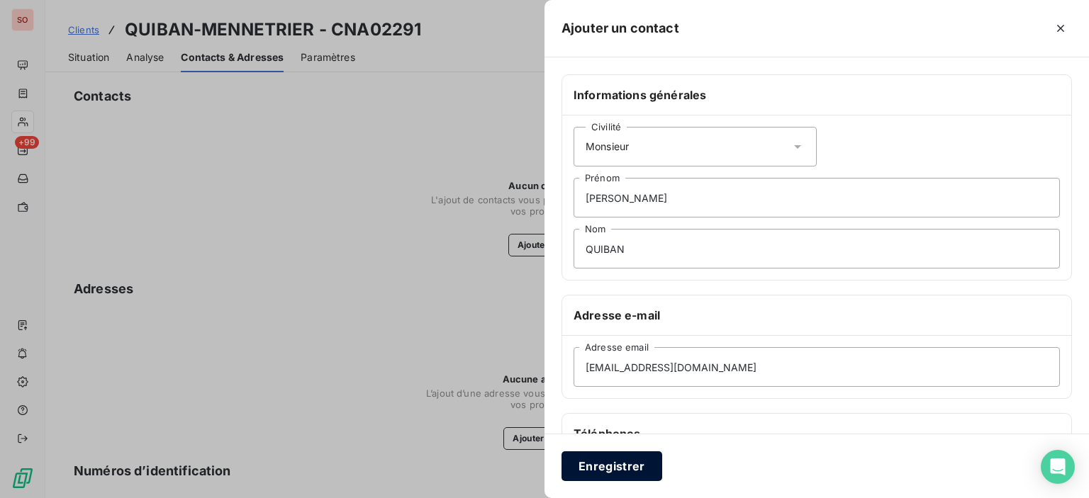
click at [632, 473] on button "Enregistrer" at bounding box center [612, 467] width 101 height 30
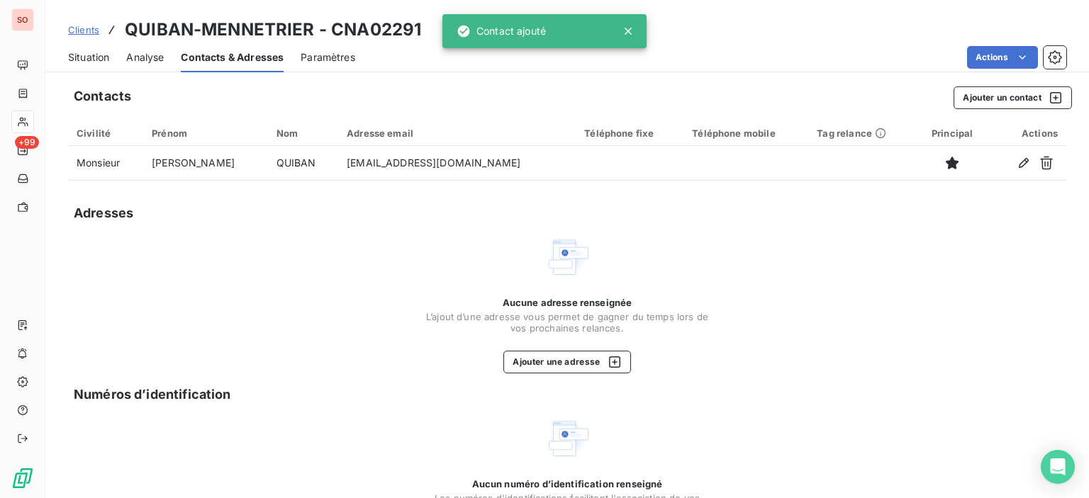
click at [91, 60] on span "Situation" at bounding box center [88, 57] width 41 height 14
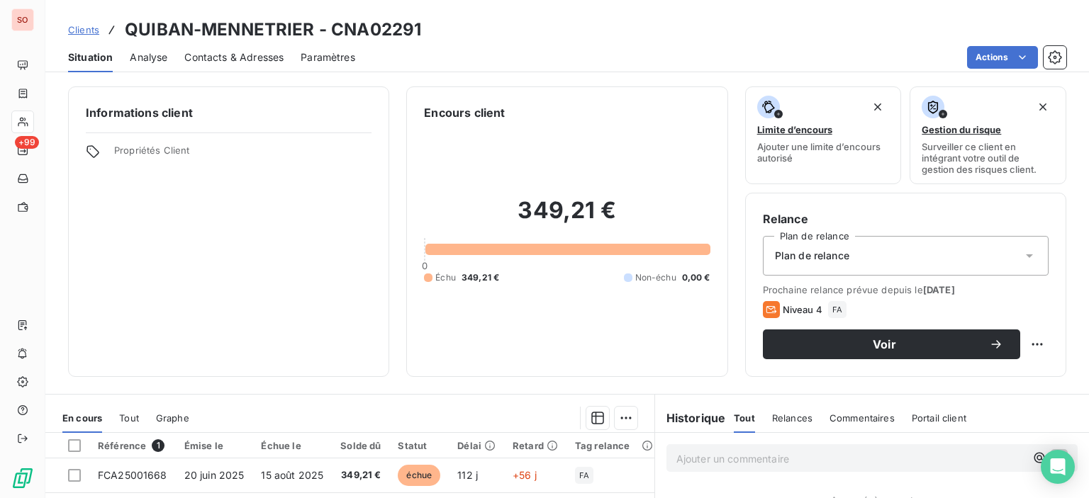
click at [238, 55] on span "Contacts & Adresses" at bounding box center [233, 57] width 99 height 14
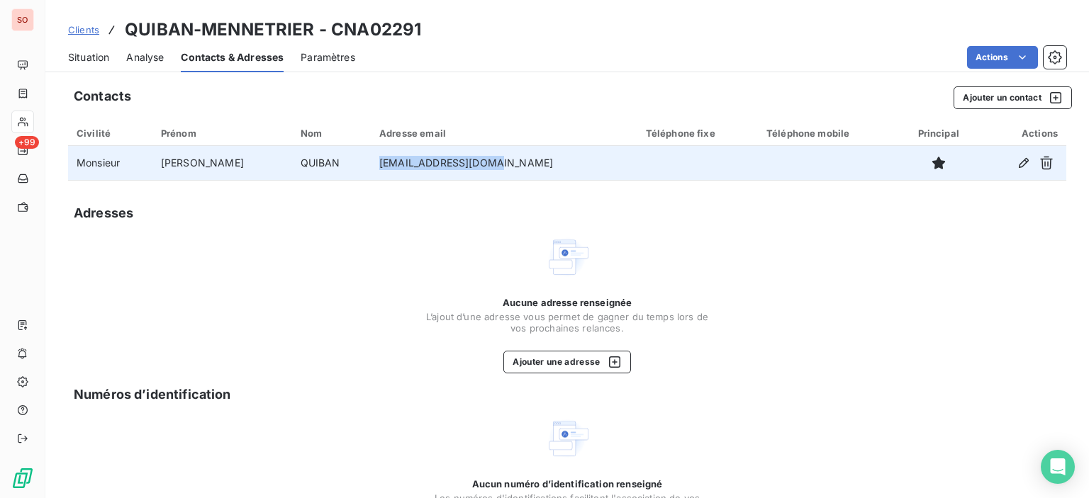
drag, startPoint x: 500, startPoint y: 164, endPoint x: 377, endPoint y: 172, distance: 123.0
click at [371, 178] on td "[EMAIL_ADDRESS][DOMAIN_NAME]" at bounding box center [504, 163] width 267 height 34
copy td "[EMAIL_ADDRESS][DOMAIN_NAME]"
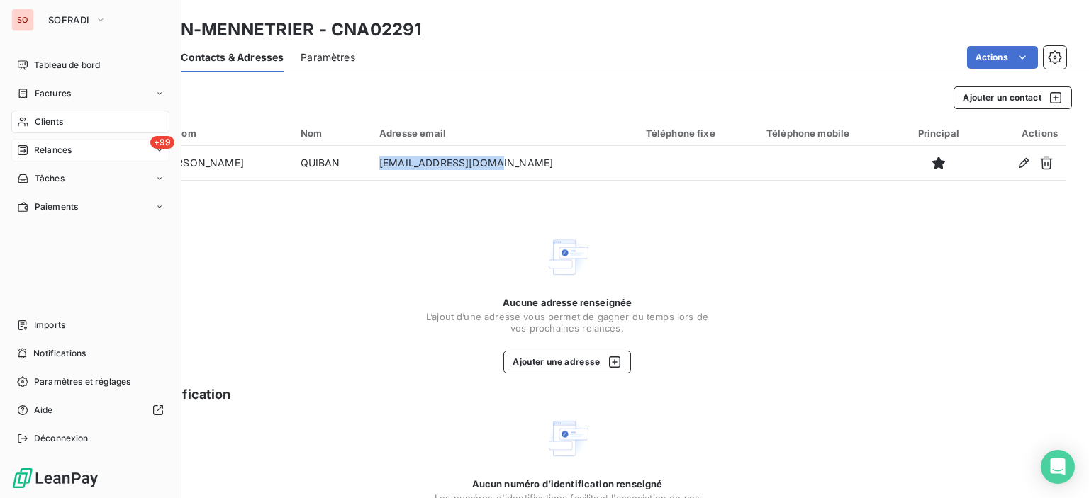
click at [70, 152] on span "Relances" at bounding box center [53, 150] width 38 height 13
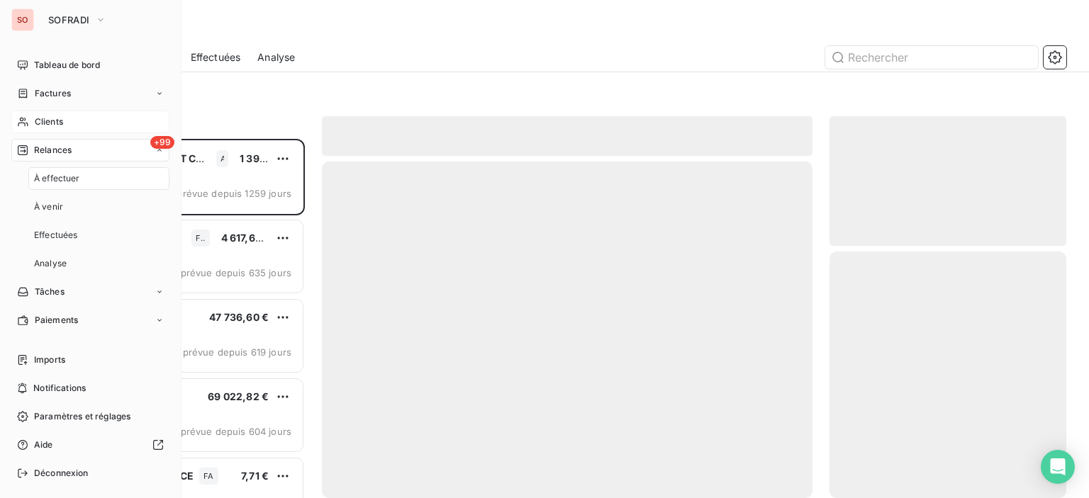
scroll to position [349, 225]
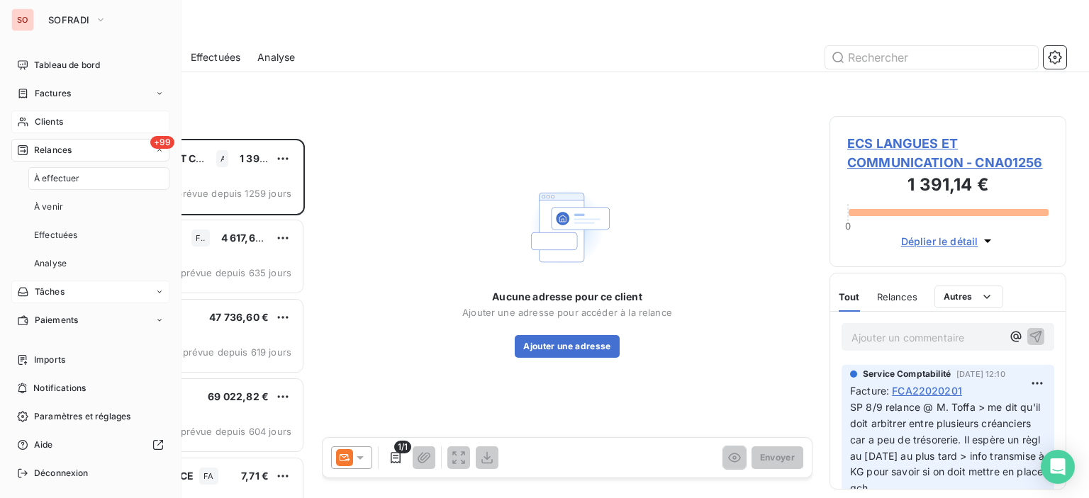
click at [52, 299] on div "Tâches" at bounding box center [90, 292] width 158 height 23
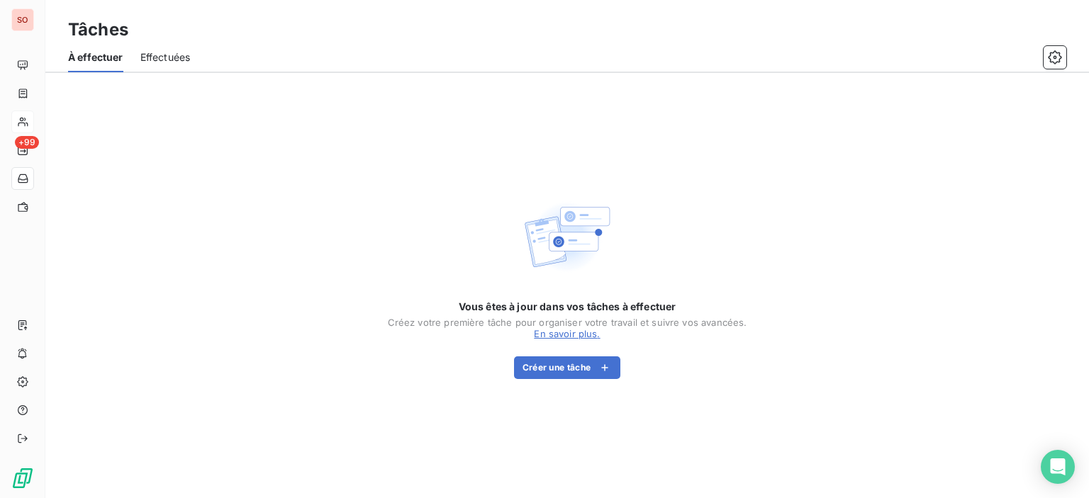
click at [295, 264] on div "Vous êtes à jour dans vos tâches à effectuer Créez votre première tâche pour or…" at bounding box center [567, 285] width 1044 height 425
click at [169, 55] on span "Effectuées" at bounding box center [165, 57] width 50 height 14
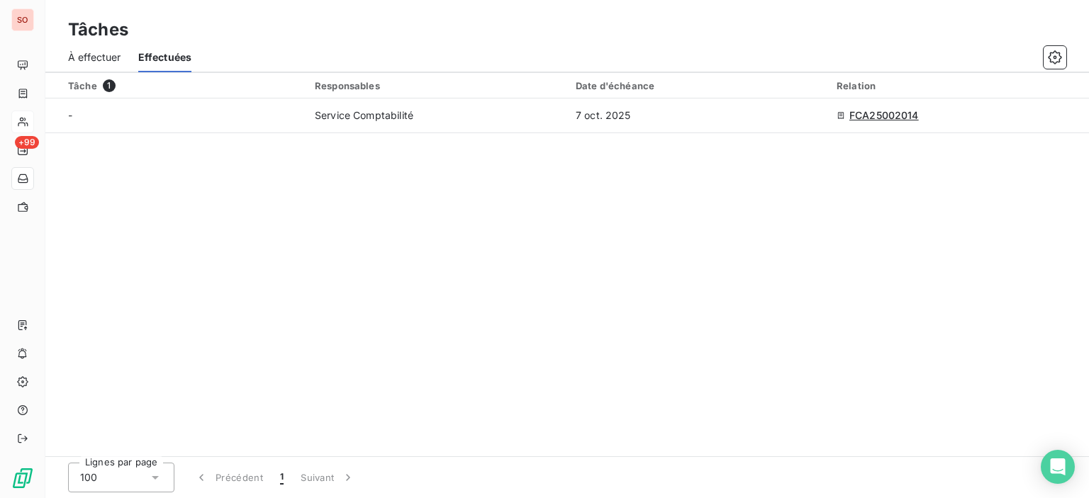
click at [90, 59] on span "À effectuer" at bounding box center [94, 57] width 53 height 14
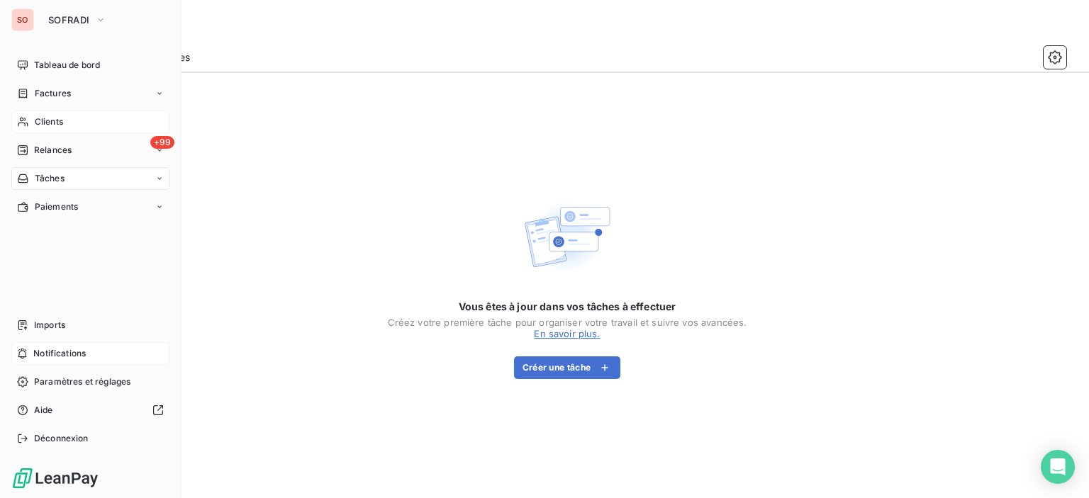
click at [52, 365] on div "Notifications" at bounding box center [90, 353] width 158 height 23
click at [45, 99] on div "Factures" at bounding box center [90, 93] width 158 height 23
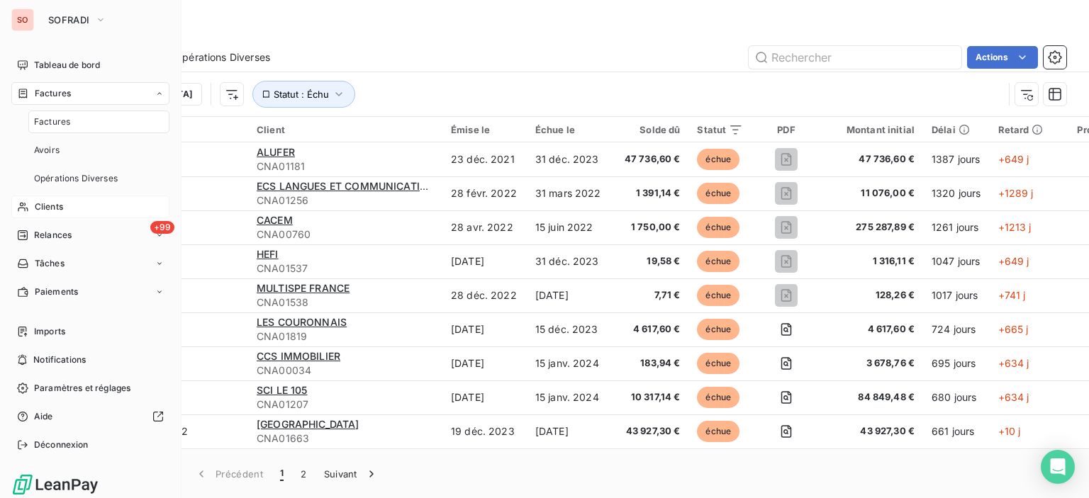
click at [53, 205] on span "Clients" at bounding box center [49, 207] width 28 height 13
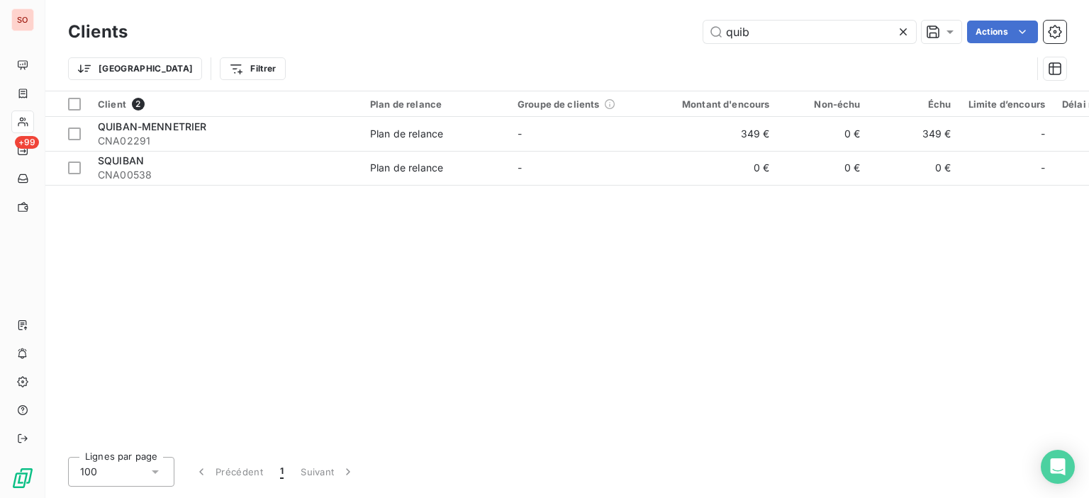
click at [552, 252] on div "Client 2 Plan de relance Groupe de clients Montant d'encours Non-échu Échu Limi…" at bounding box center [567, 268] width 1044 height 355
drag, startPoint x: 814, startPoint y: 28, endPoint x: 479, endPoint y: 9, distance: 335.3
click at [518, 17] on div "Clients quib Actions" at bounding box center [567, 32] width 998 height 30
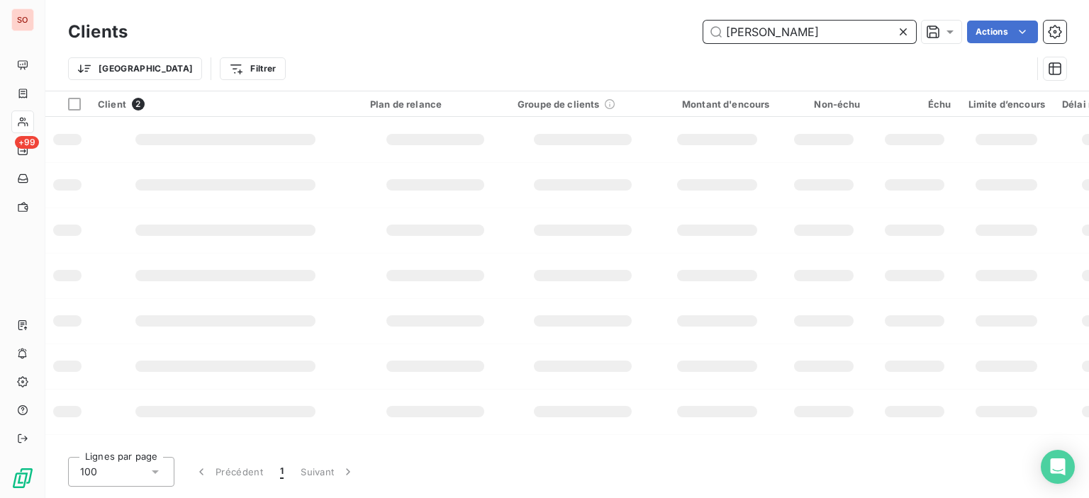
type input "[PERSON_NAME]"
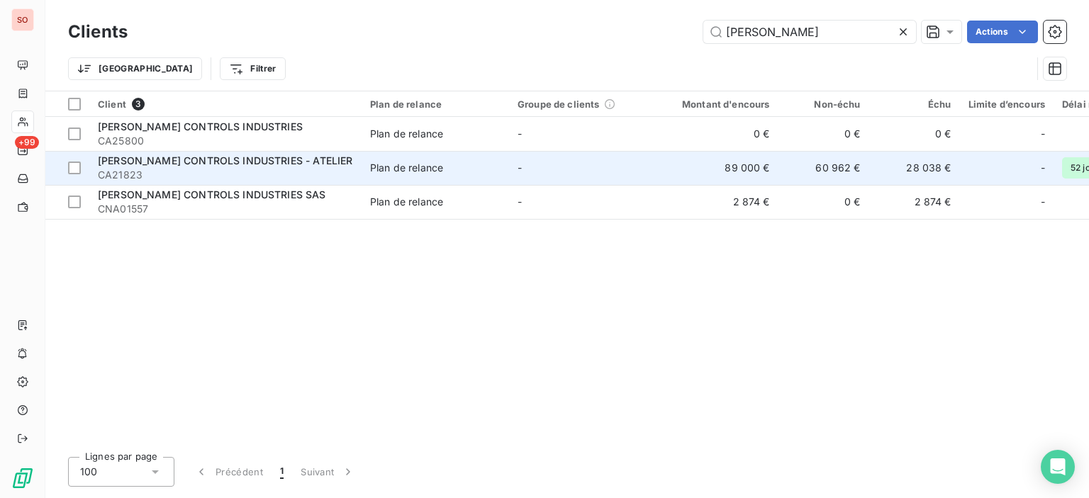
click at [258, 176] on span "CA21823" at bounding box center [225, 175] width 255 height 14
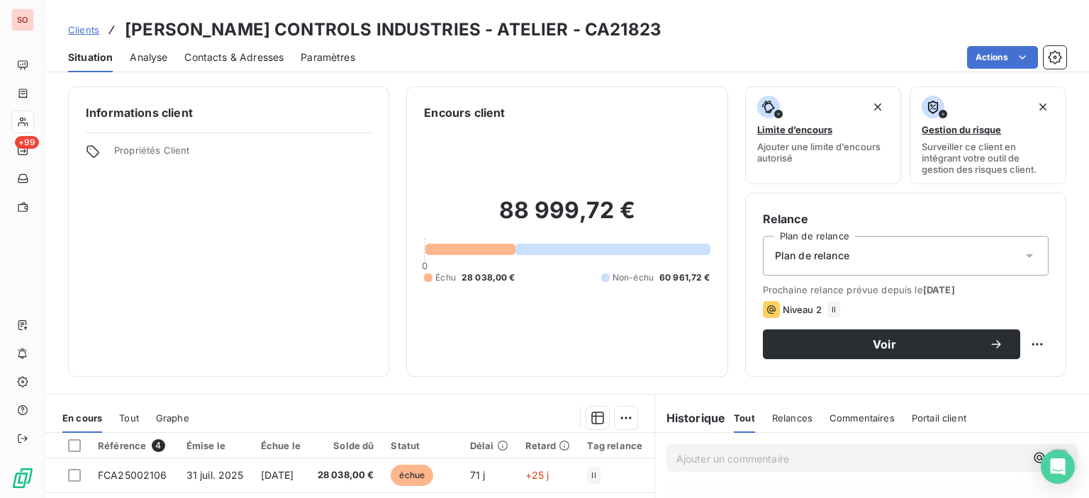
scroll to position [213, 0]
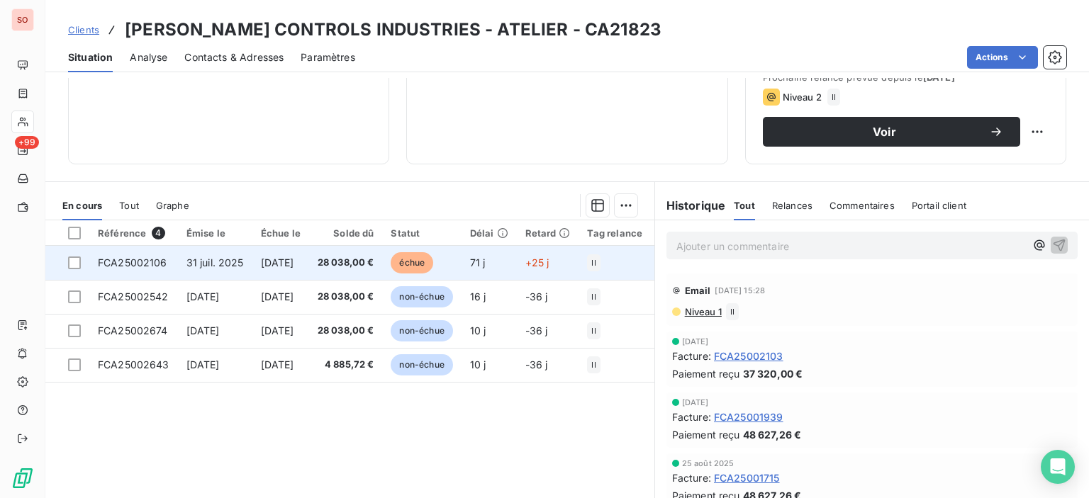
click at [517, 260] on td "71 j" at bounding box center [489, 263] width 55 height 34
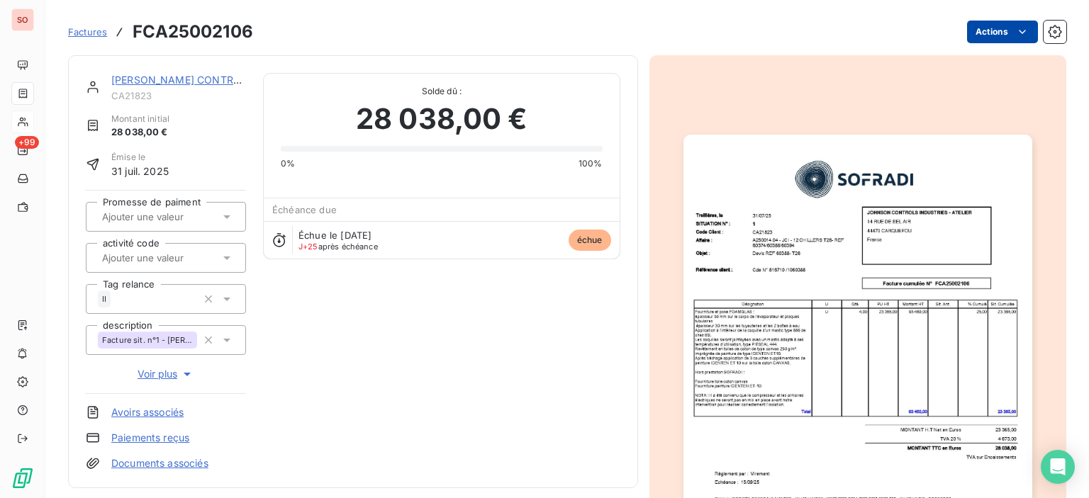
click at [983, 24] on html "SO +99 Factures FCA25002106 Actions [PERSON_NAME] CONTROLS INDUSTRIES - ATELIER…" at bounding box center [544, 249] width 1089 height 498
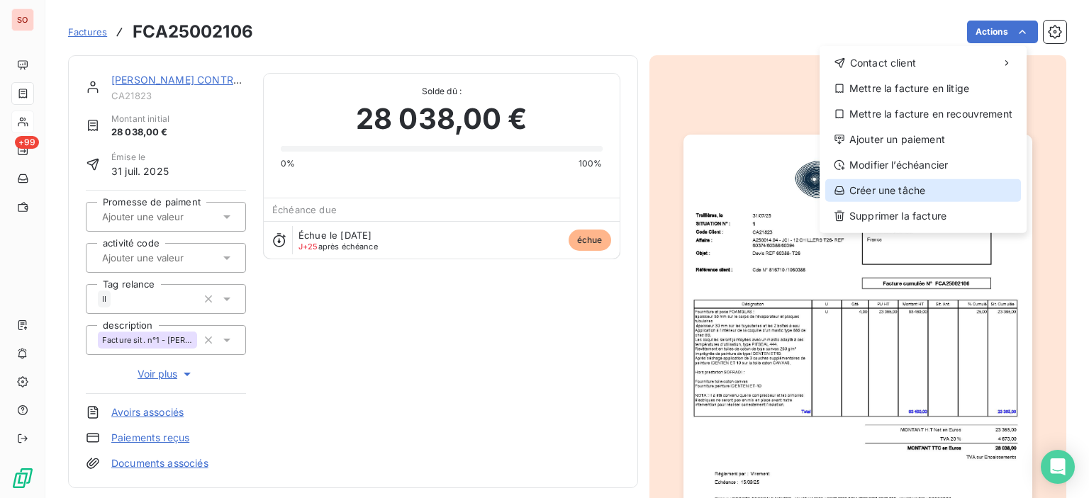
click at [902, 191] on div "Créer une tâche" at bounding box center [923, 190] width 196 height 23
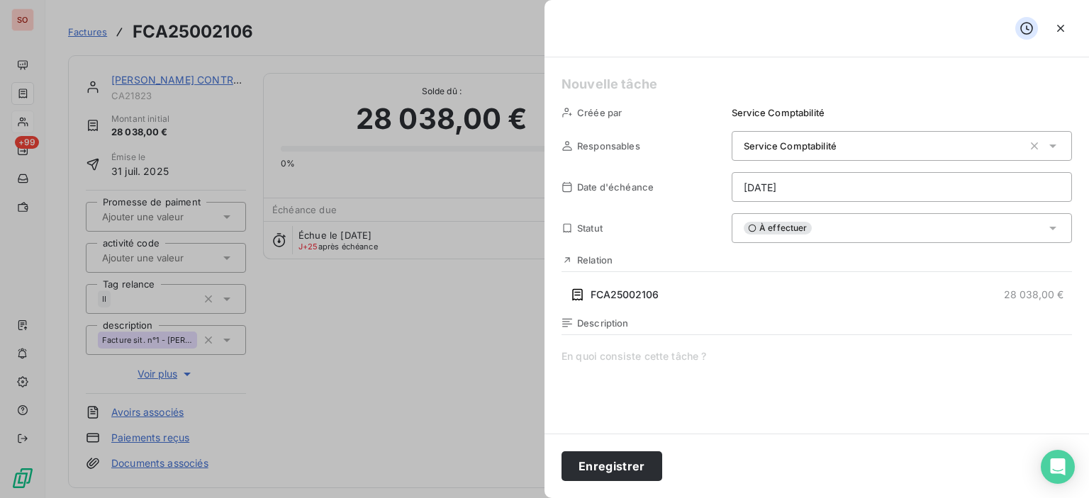
click at [737, 369] on span at bounding box center [817, 486] width 511 height 272
click at [1061, 27] on icon "button" at bounding box center [1061, 28] width 14 height 14
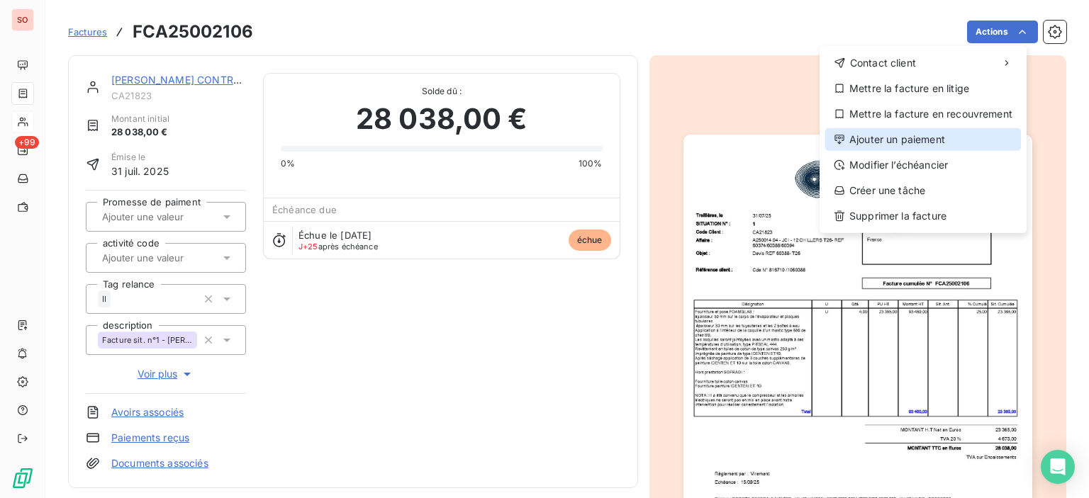
click at [932, 130] on div "Ajouter un paiement" at bounding box center [923, 139] width 196 height 23
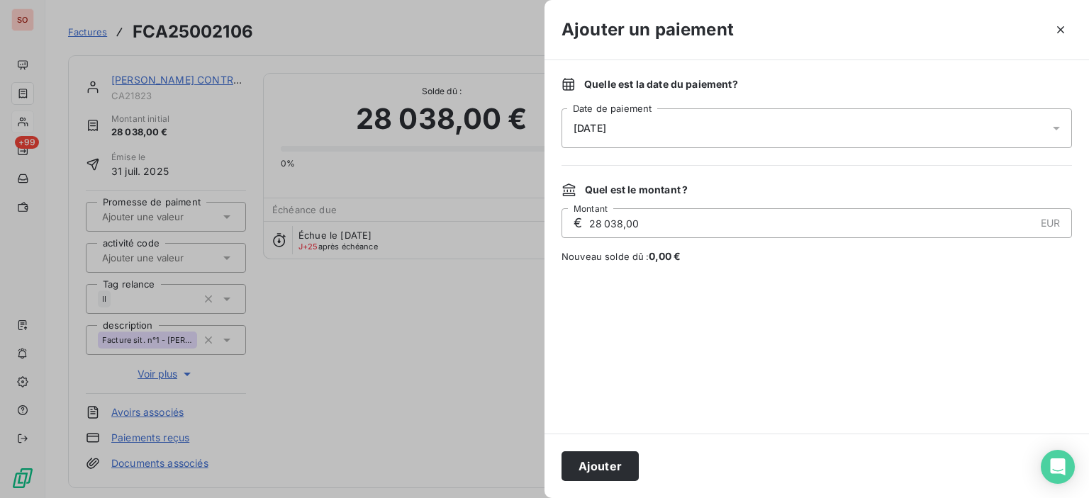
click at [715, 127] on div "[DATE]" at bounding box center [817, 128] width 511 height 40
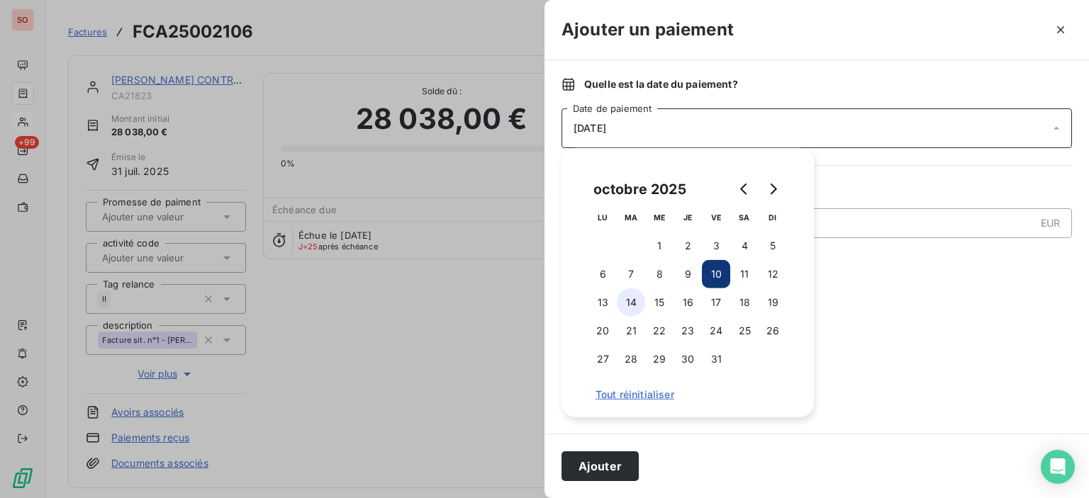
click at [624, 304] on button "14" at bounding box center [631, 303] width 28 height 28
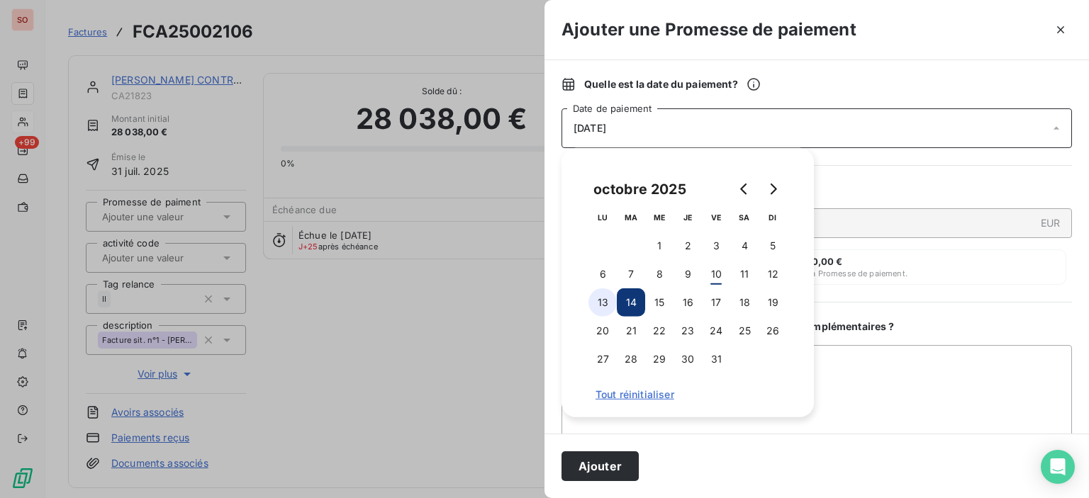
click at [596, 304] on button "13" at bounding box center [603, 303] width 28 height 28
click at [920, 168] on div "Quelle est la date du paiement ? [DATE] Date de paiement Quel est le montant ? …" at bounding box center [817, 247] width 545 height 374
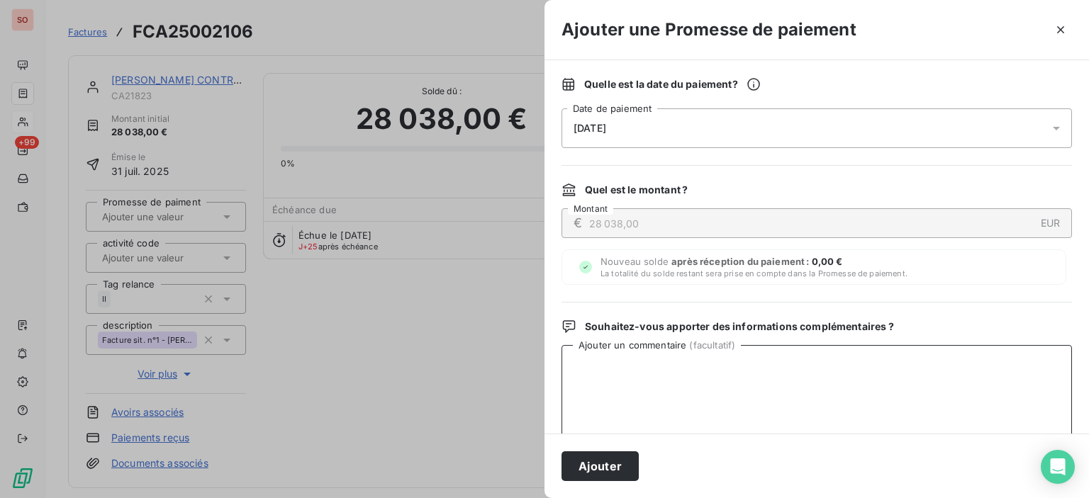
click at [650, 362] on textarea "Ajouter un commentaire ( facultatif )" at bounding box center [817, 418] width 511 height 147
type textarea "à"
click at [847, 384] on textarea "Ajouter un commentaire ( facultatif )" at bounding box center [817, 418] width 511 height 147
paste textarea "JC 10/10 relancé [DATE] si toujours rien AC 26/09 reçu @ du client Paiement au …"
type textarea "JC 10/10 relancé [DATE] si toujours rien AC 26/09 reçu @ du client Paiement au …"
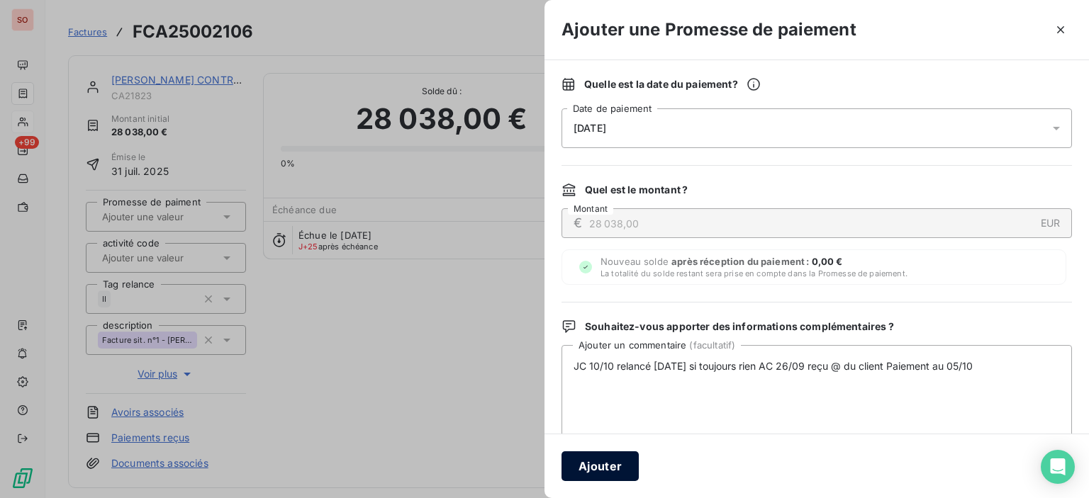
click at [601, 469] on button "Ajouter" at bounding box center [600, 467] width 77 height 30
